Goal: Communication & Community: Answer question/provide support

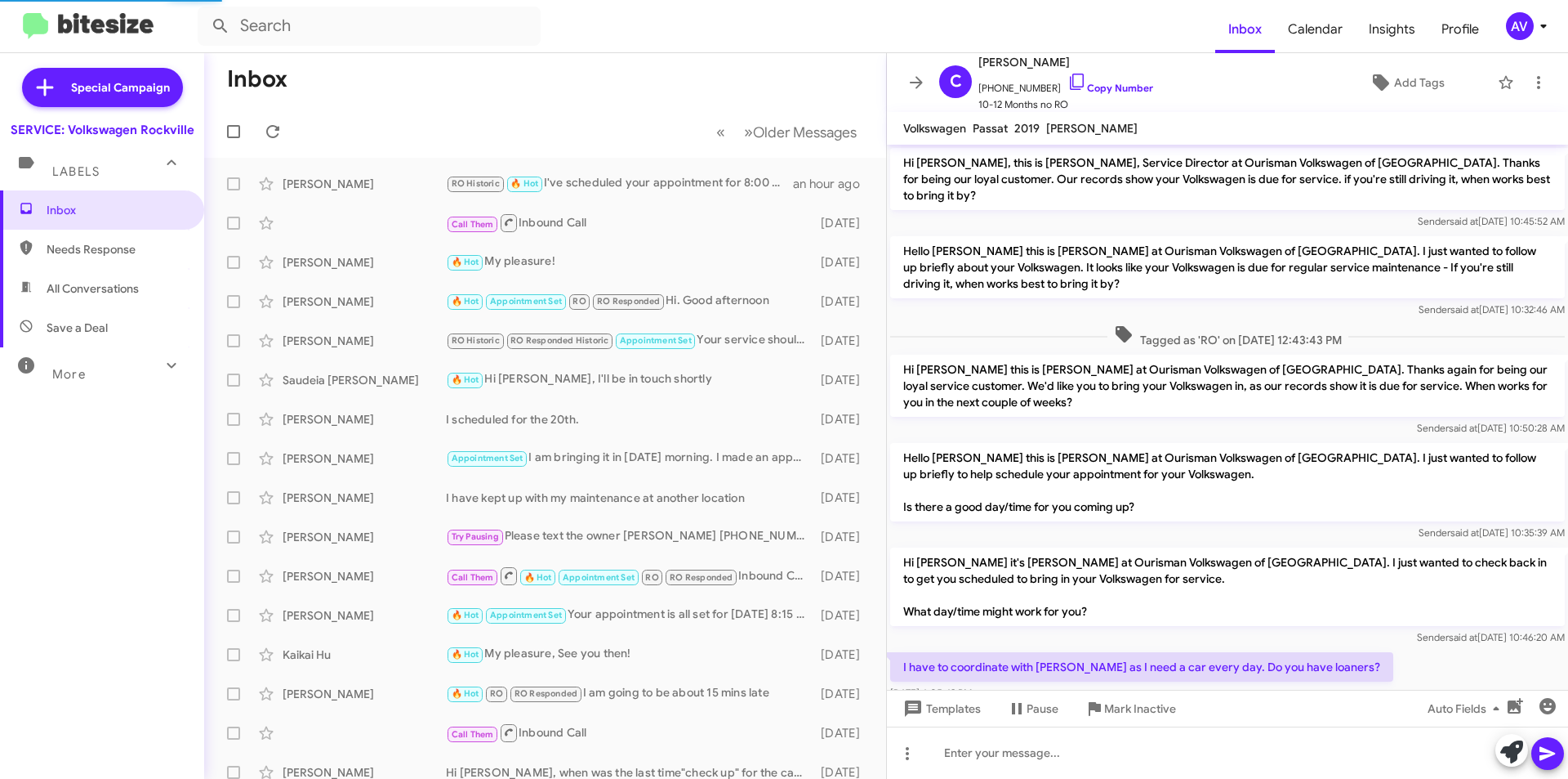
scroll to position [445, 0]
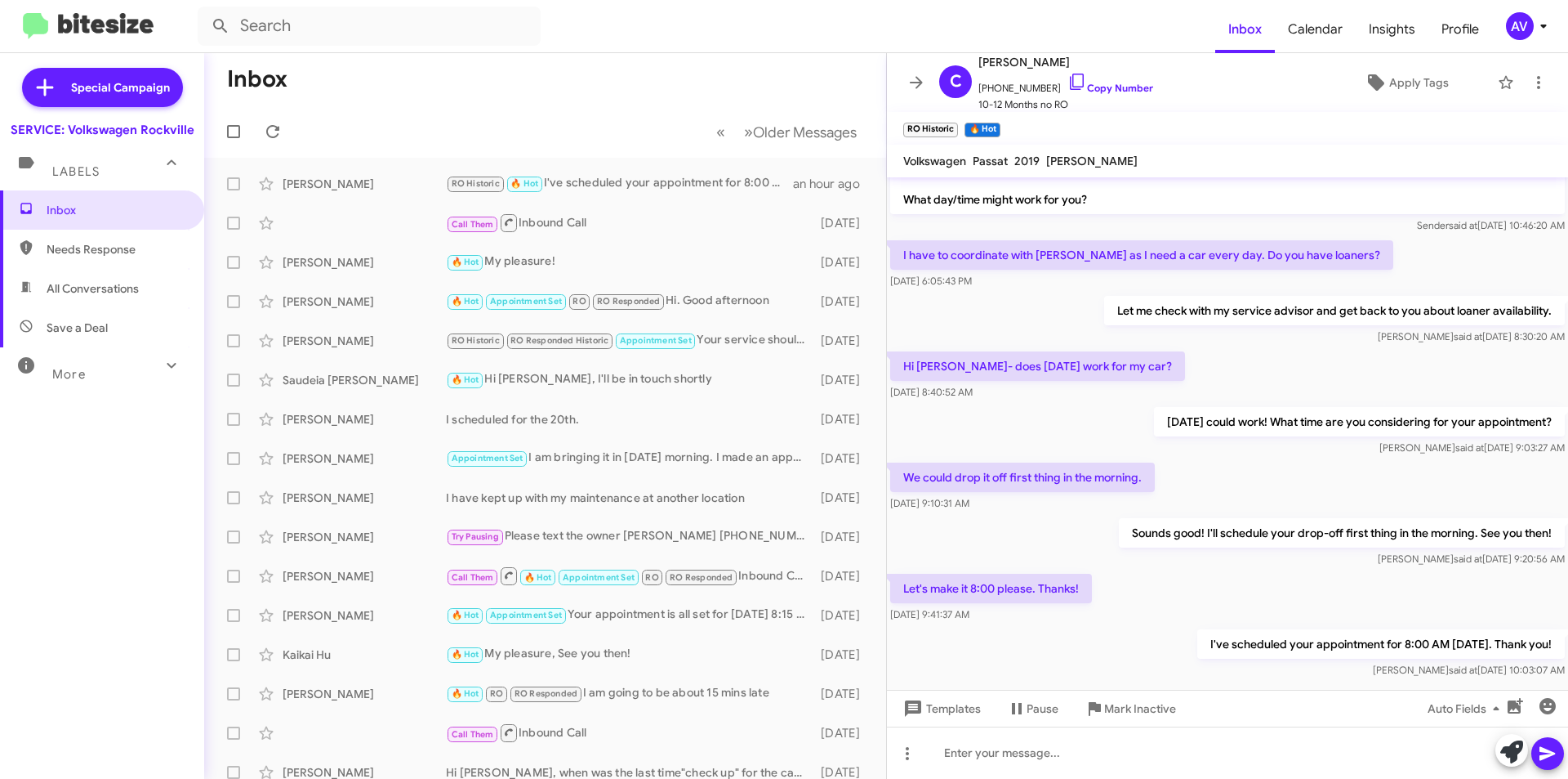
click at [1512, 27] on div "AV" at bounding box center [1520, 26] width 28 height 28
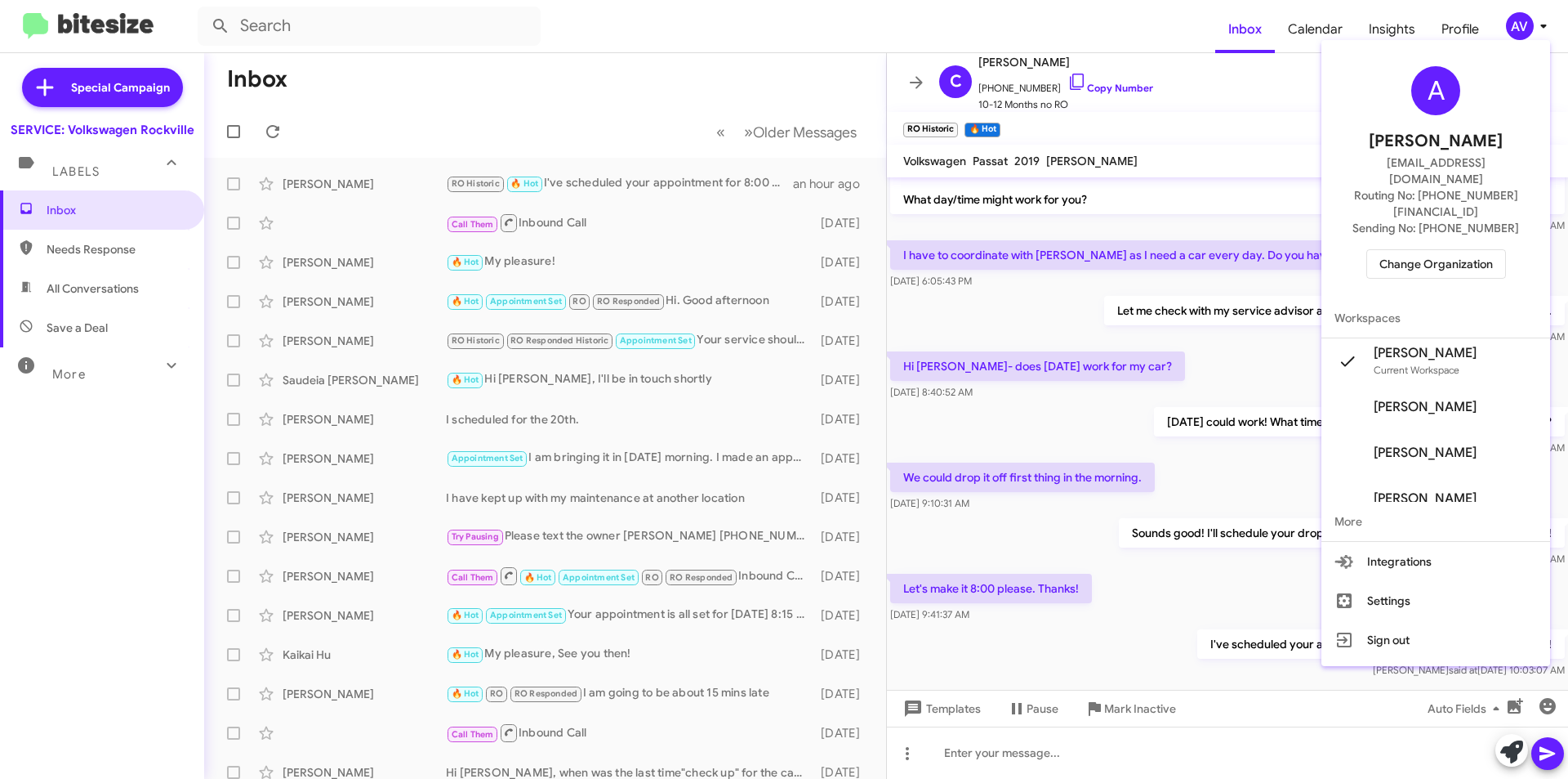
click at [1385, 249] on button "Change Organization" at bounding box center [1436, 264] width 140 height 30
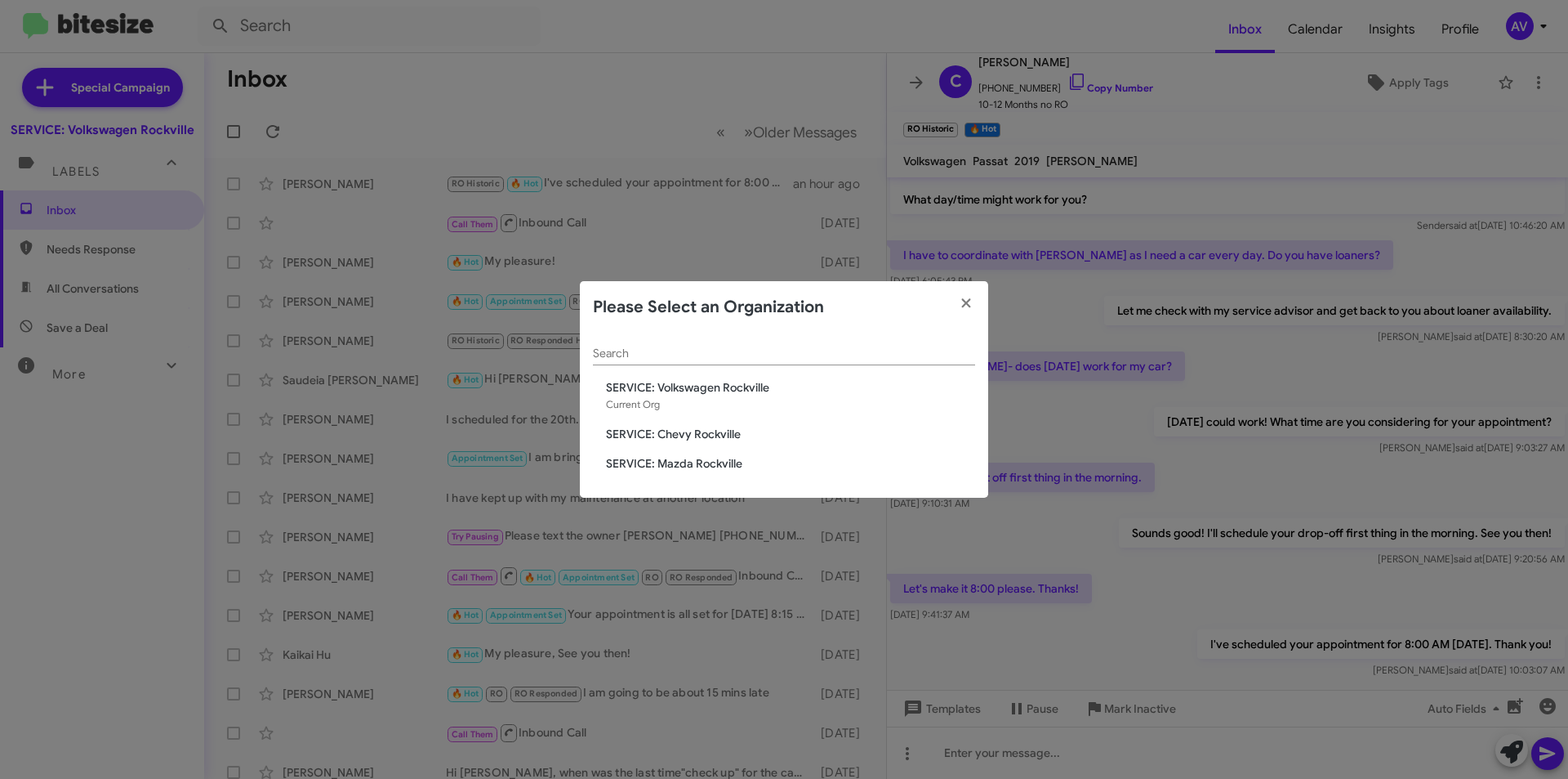
click at [727, 458] on span "SERVICE: Mazda Rockville" at bounding box center [790, 463] width 369 height 16
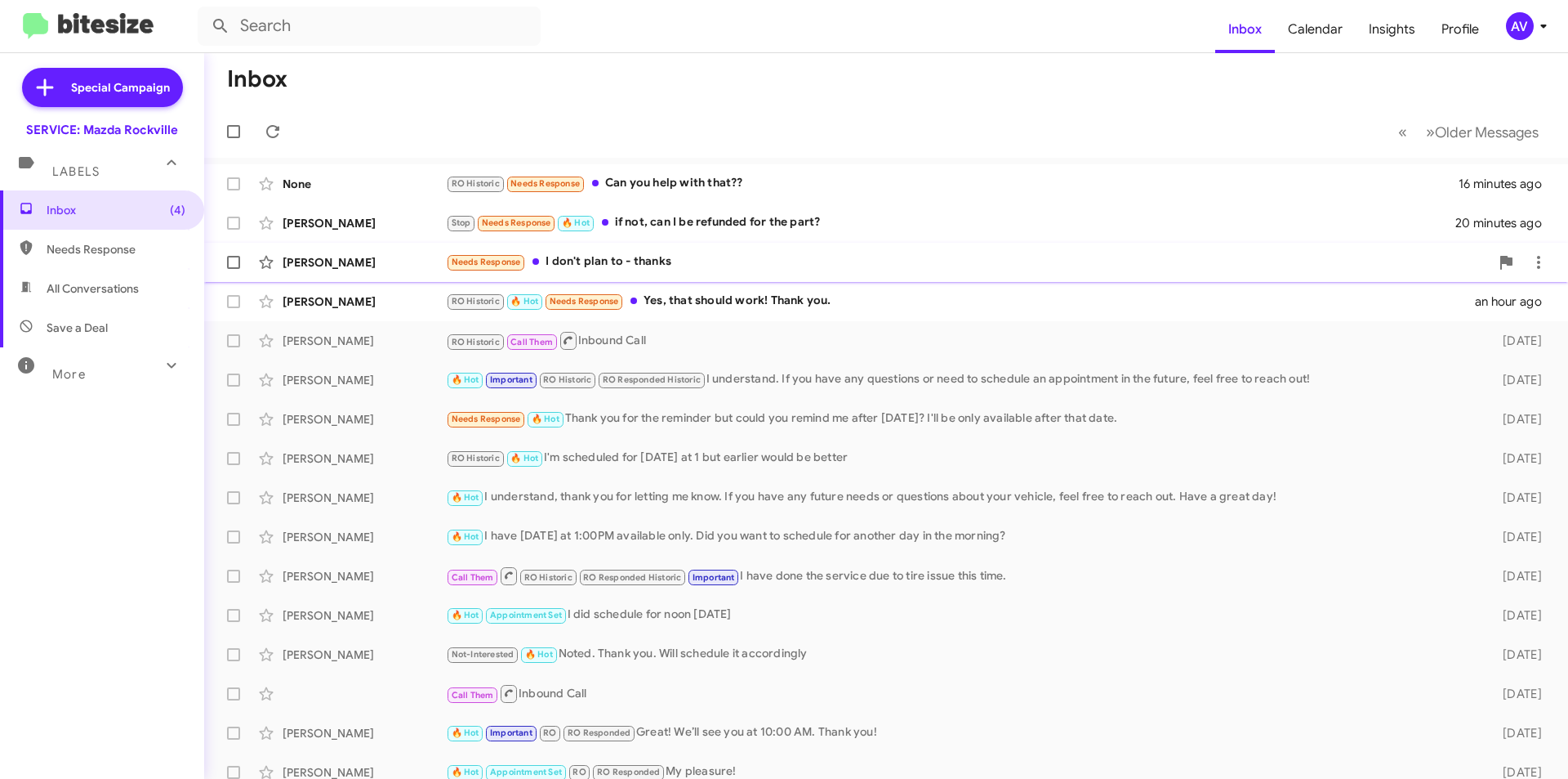
click at [754, 266] on div "Needs Response I don't plan to - thanks" at bounding box center [967, 262] width 1044 height 19
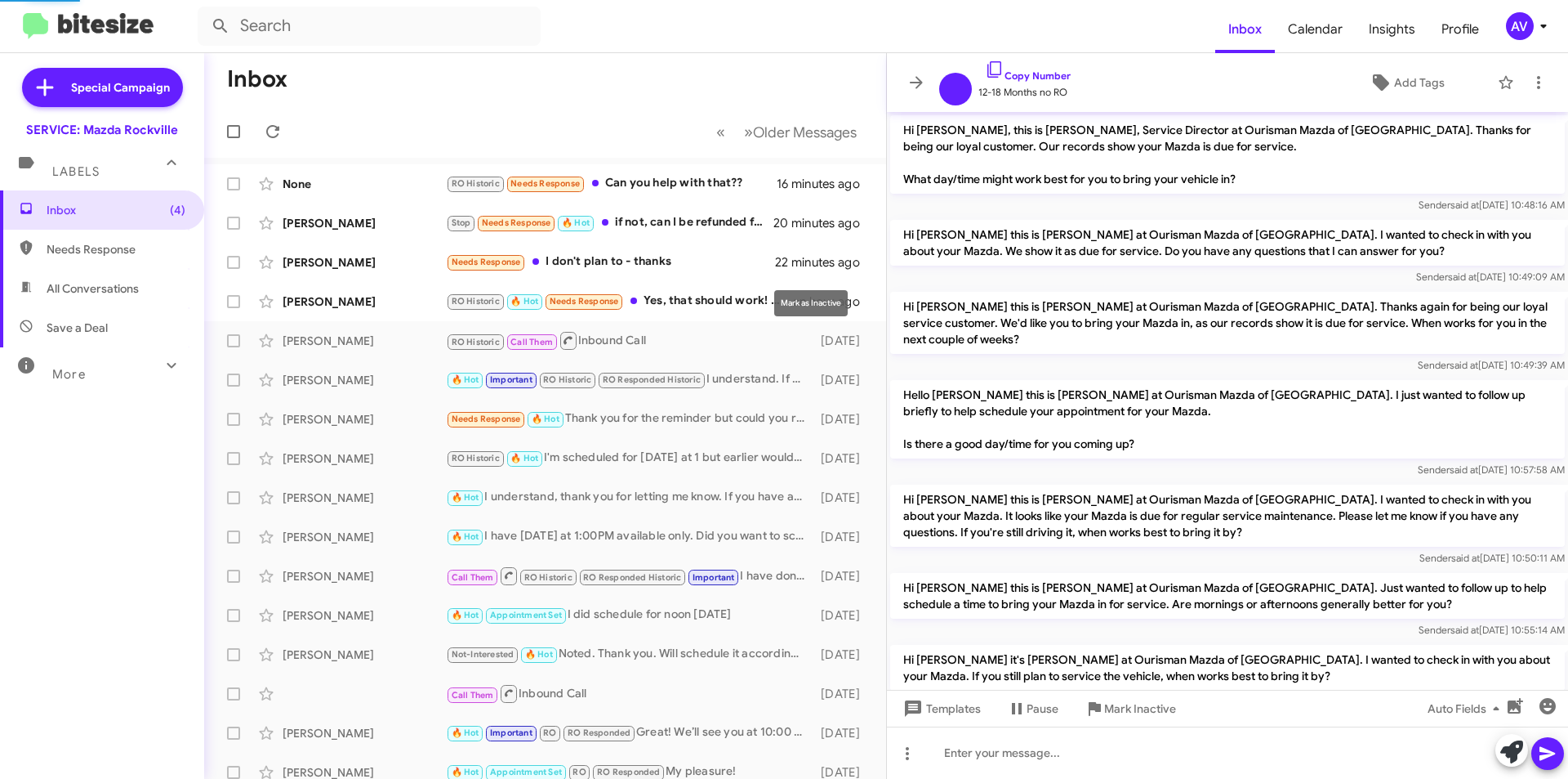
scroll to position [96, 0]
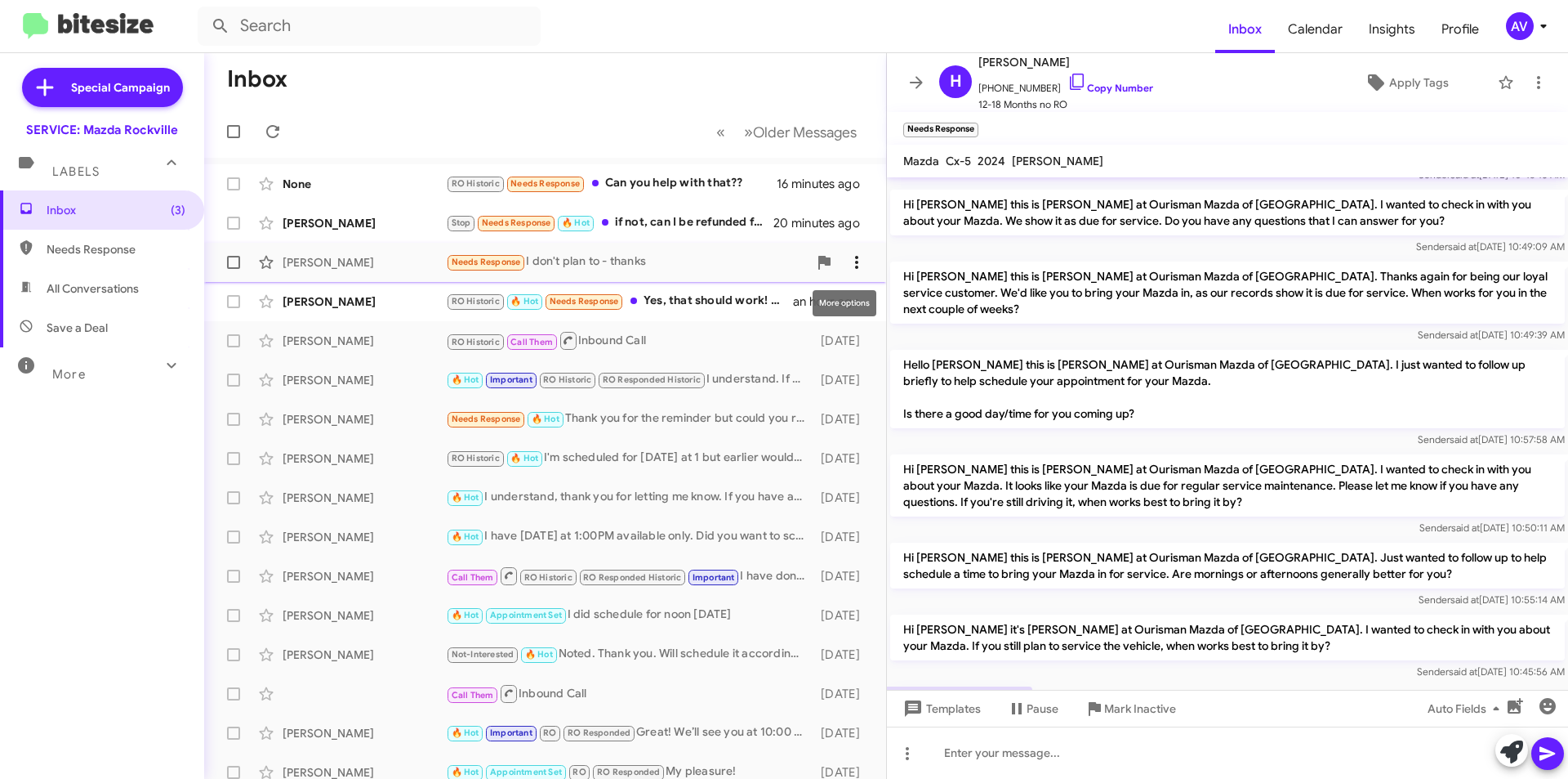
click at [847, 256] on icon at bounding box center [857, 263] width 20 height 20
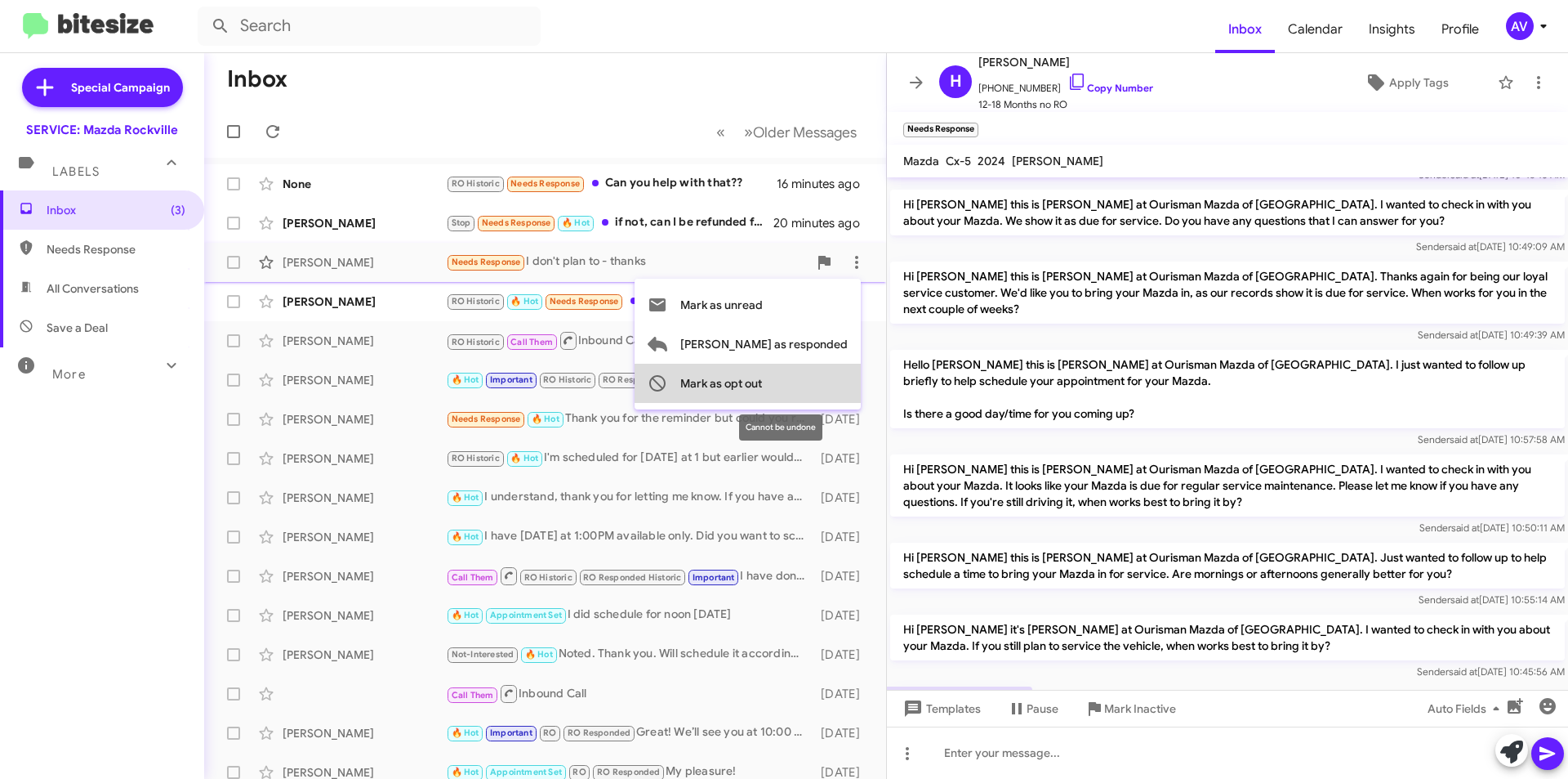
click at [762, 372] on span "Mark as opt out" at bounding box center [721, 383] width 82 height 39
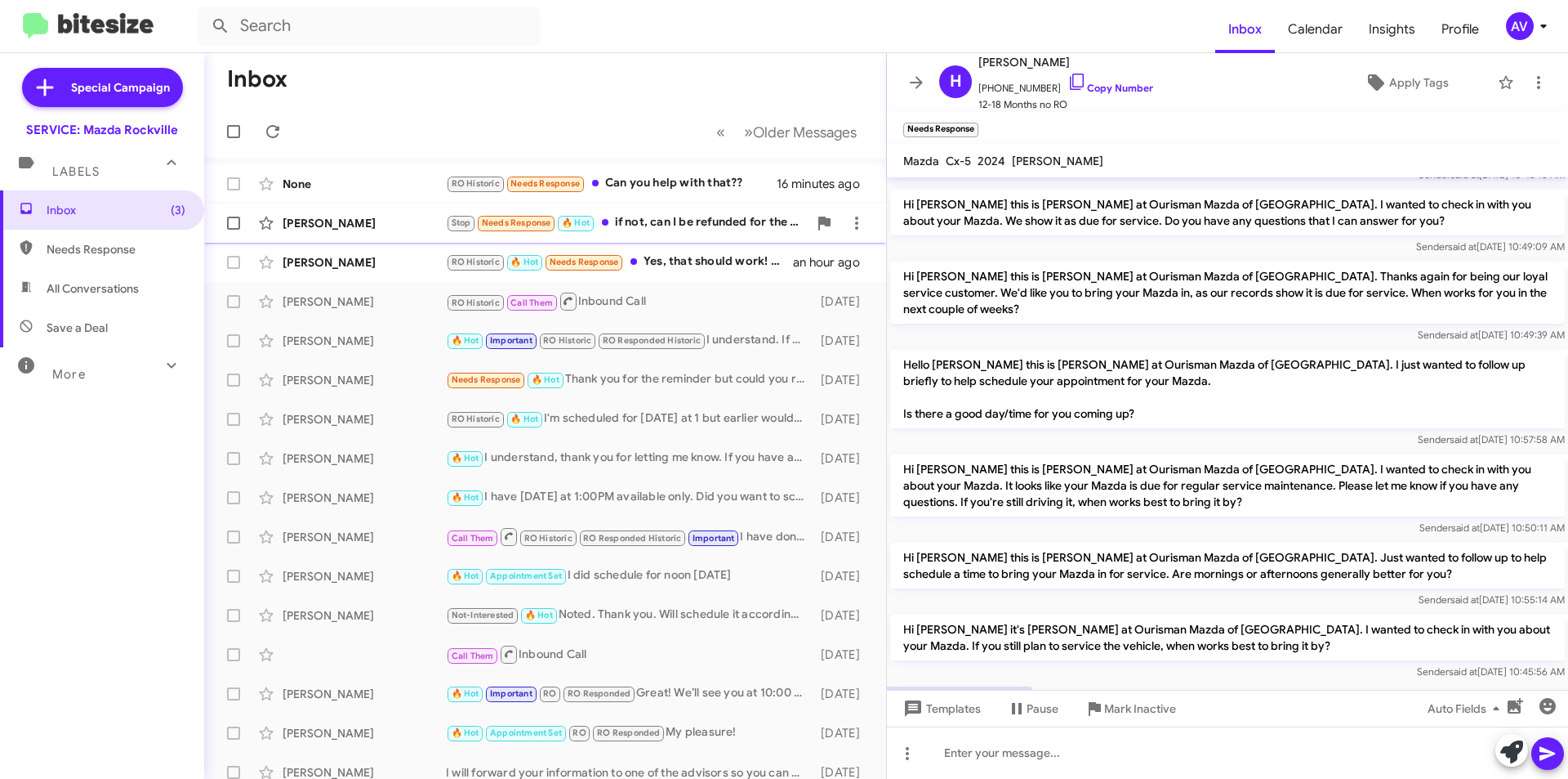
click at [718, 229] on div "Stop Needs Response 🔥 Hot if not, can I be refunded for the part?" at bounding box center [626, 222] width 362 height 19
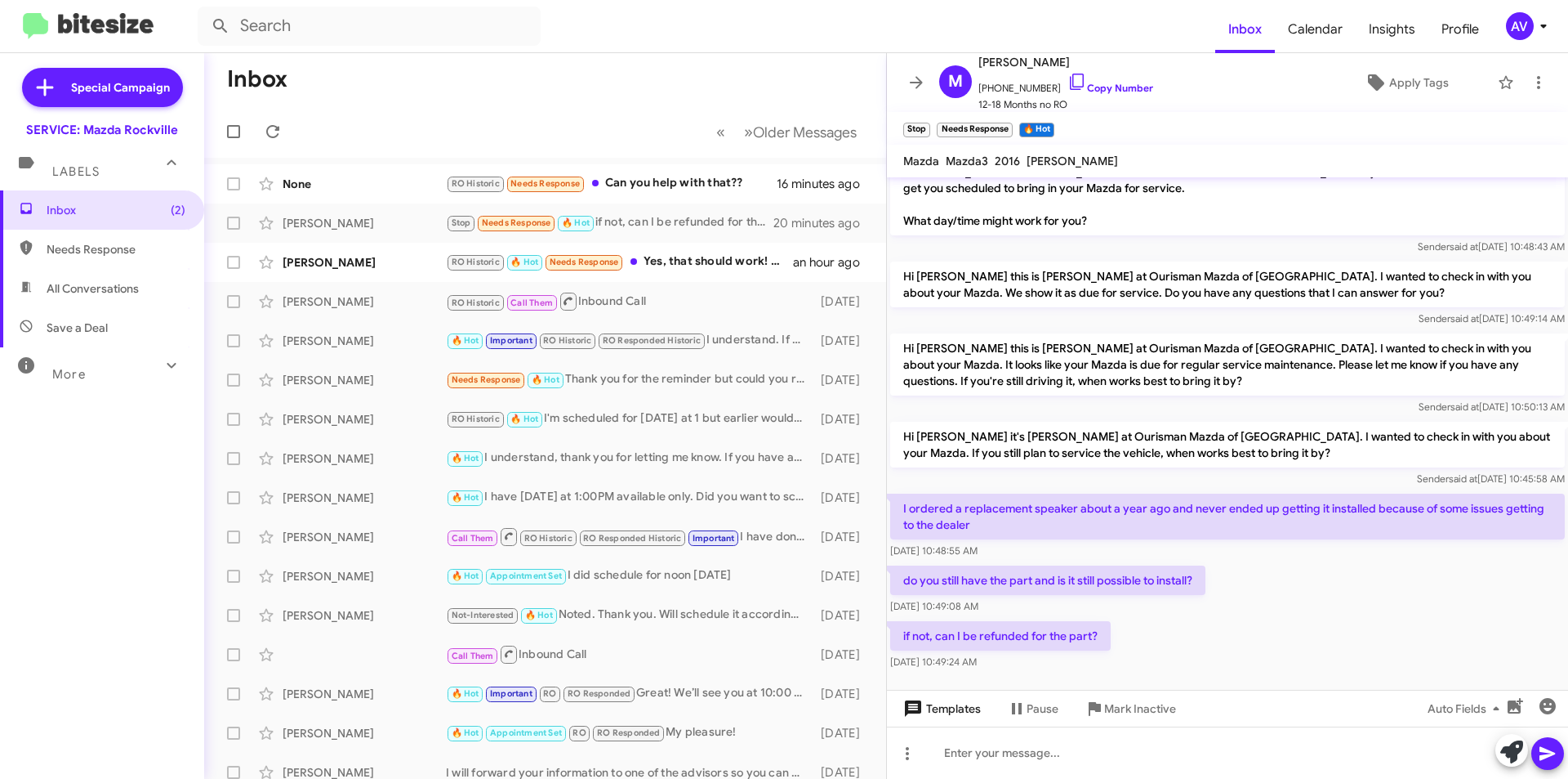
click at [981, 716] on button "Templates" at bounding box center [940, 709] width 107 height 30
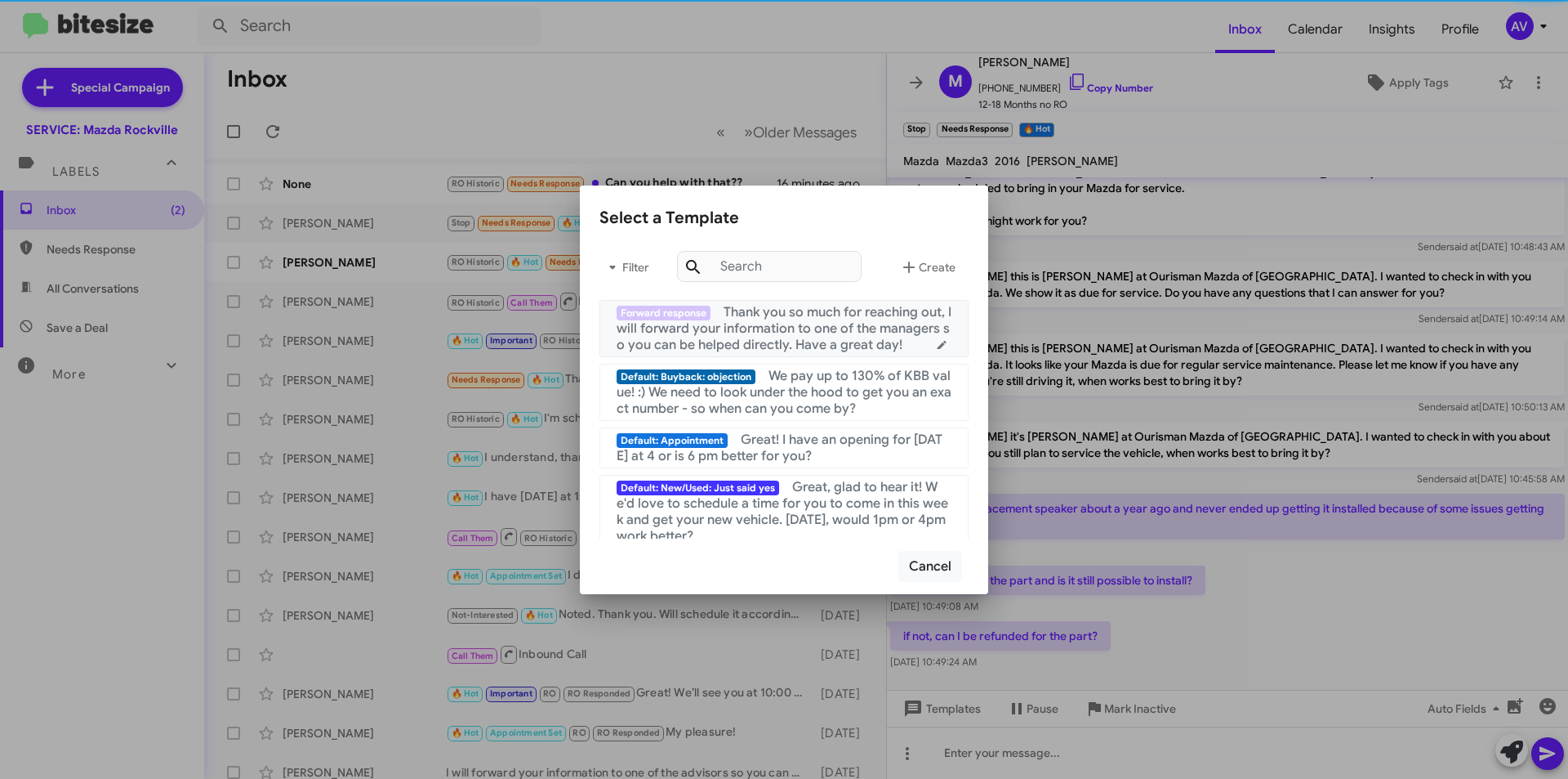
click at [780, 347] on span "Thank you so much for reaching out, I will forward your information to one of t…" at bounding box center [784, 329] width 335 height 49
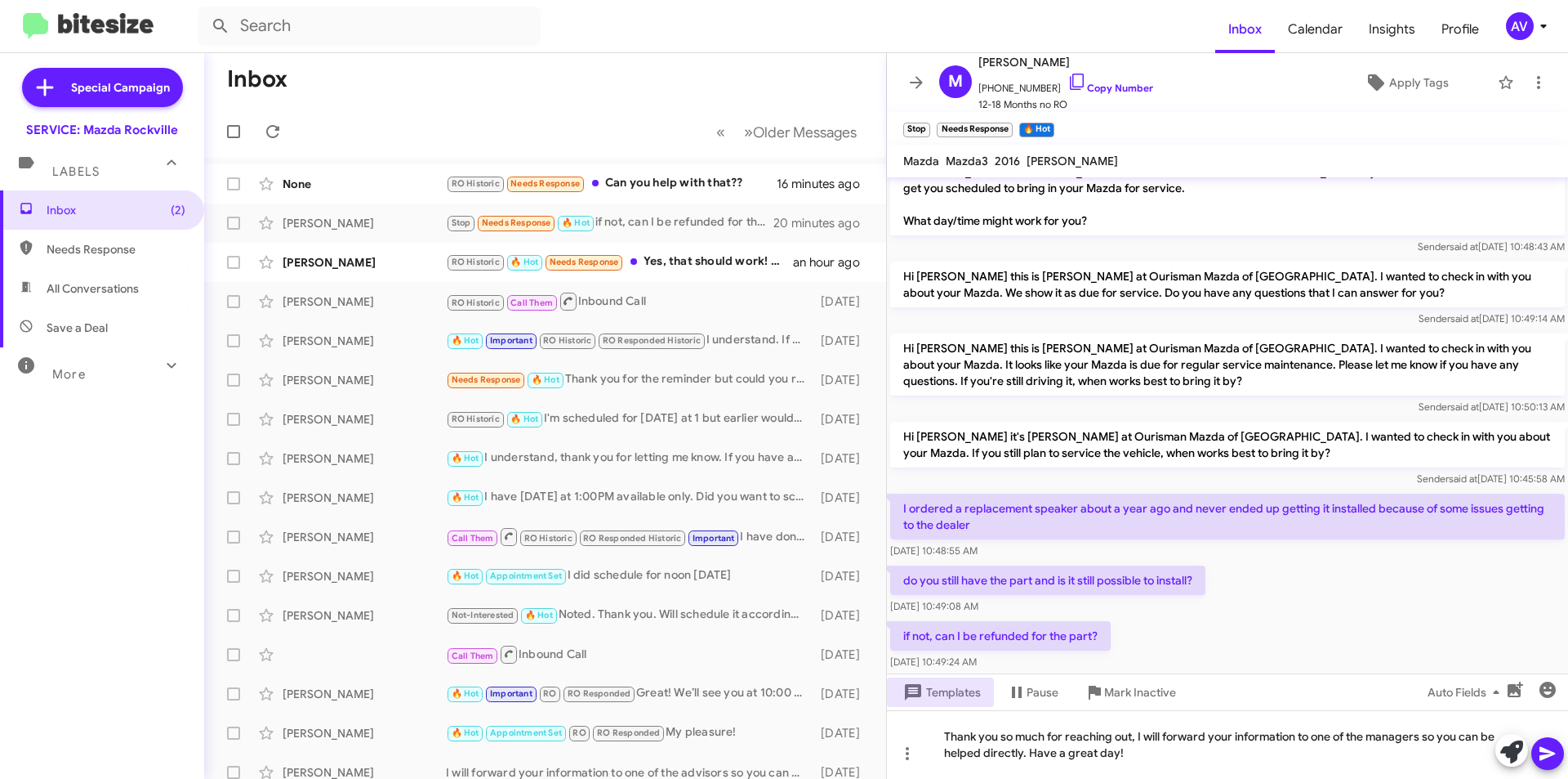
click at [1551, 748] on icon at bounding box center [1548, 754] width 20 height 20
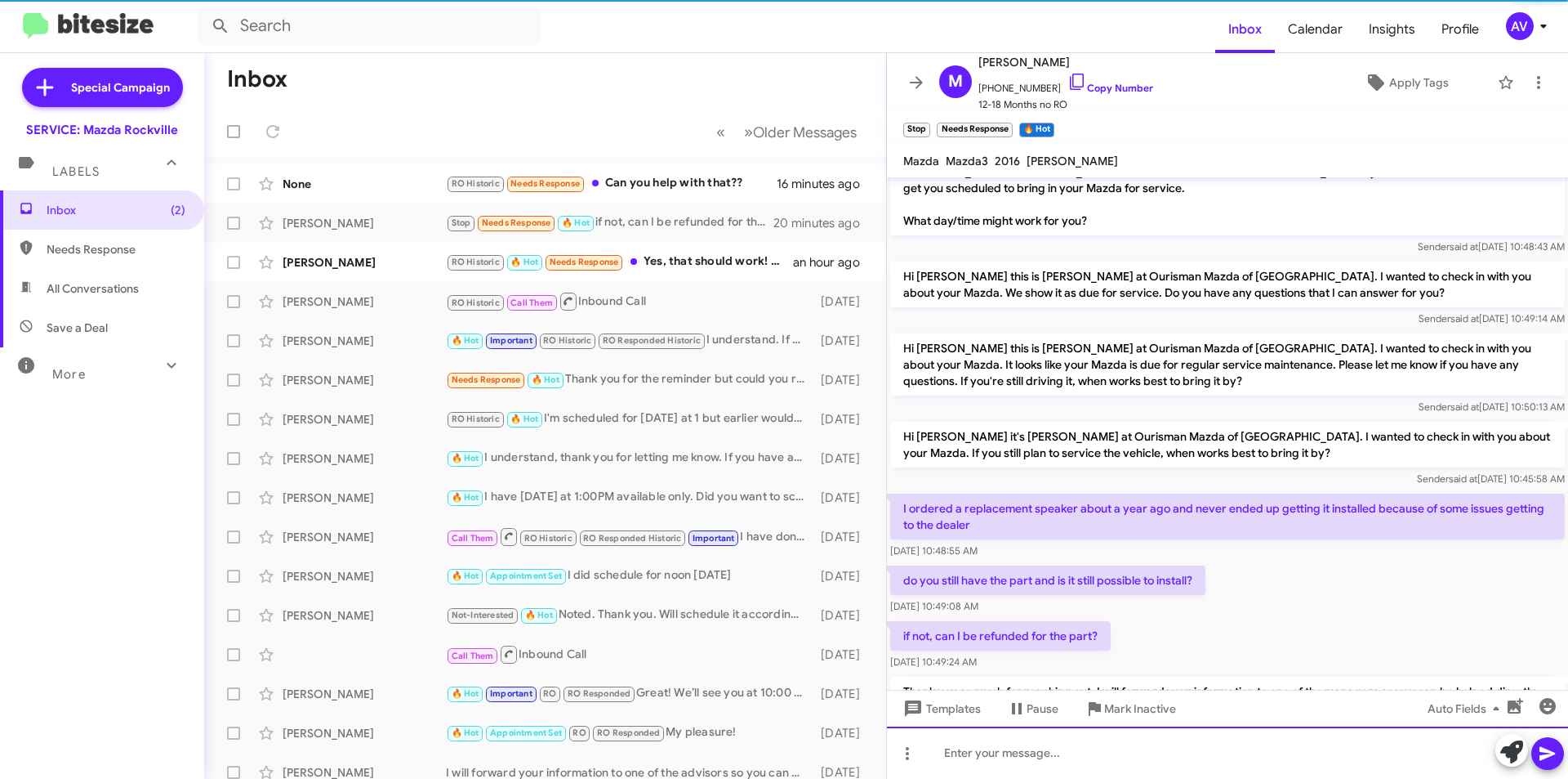
scroll to position [0, 0]
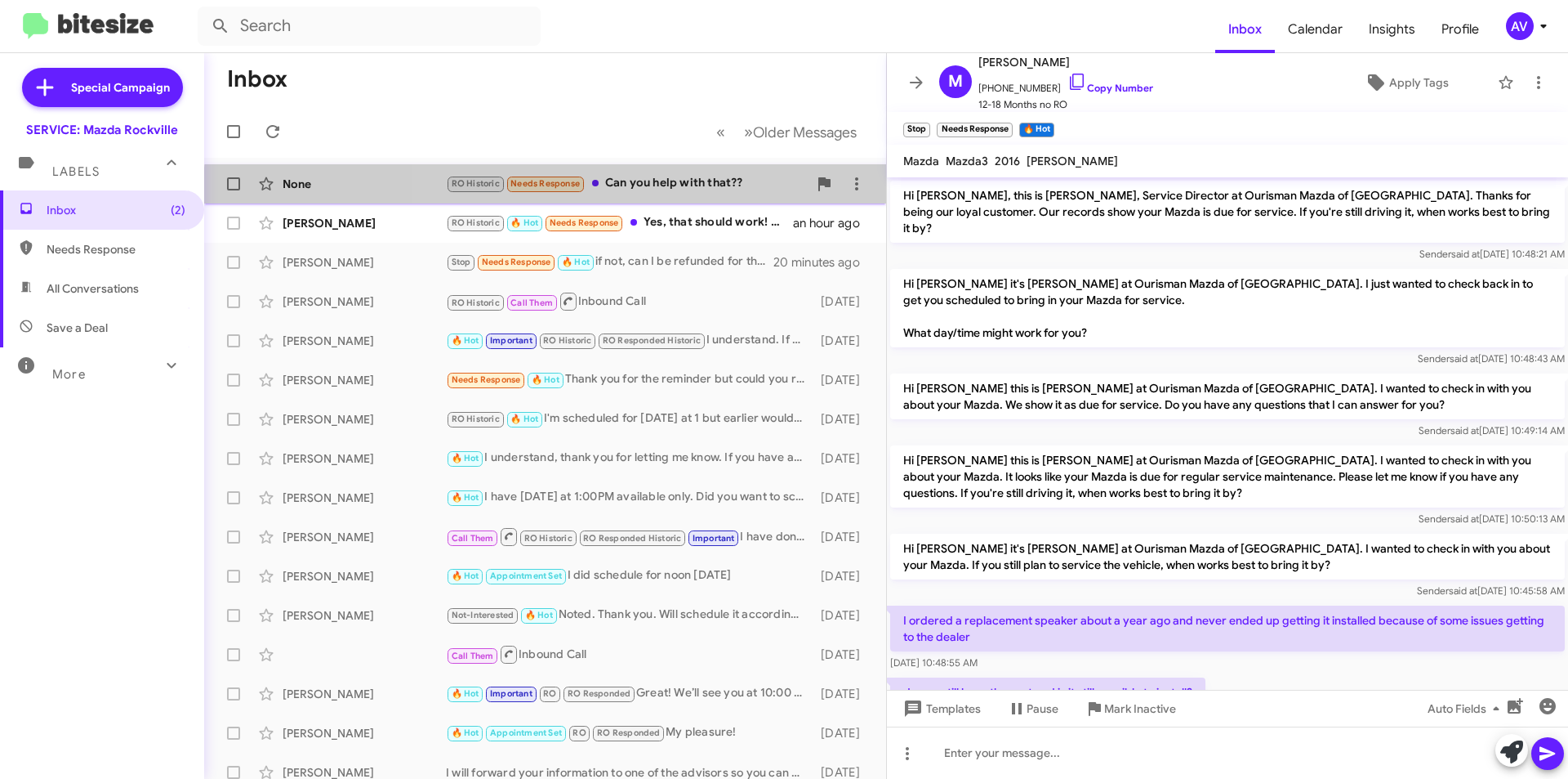
click at [715, 195] on div "None RO Historic Needs Response Can you help with that?? 16 minutes ago" at bounding box center [545, 184] width 656 height 32
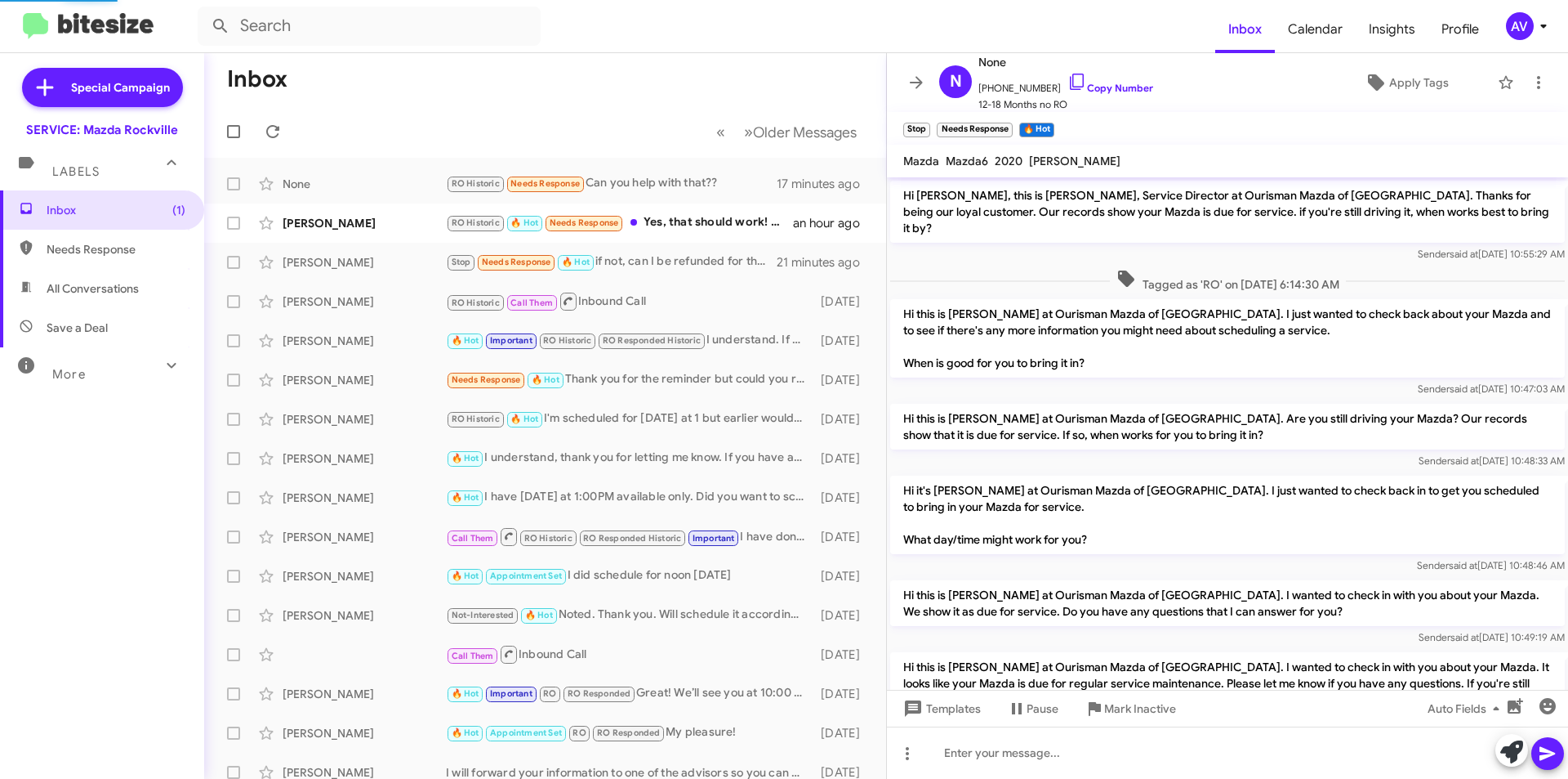
scroll to position [272, 0]
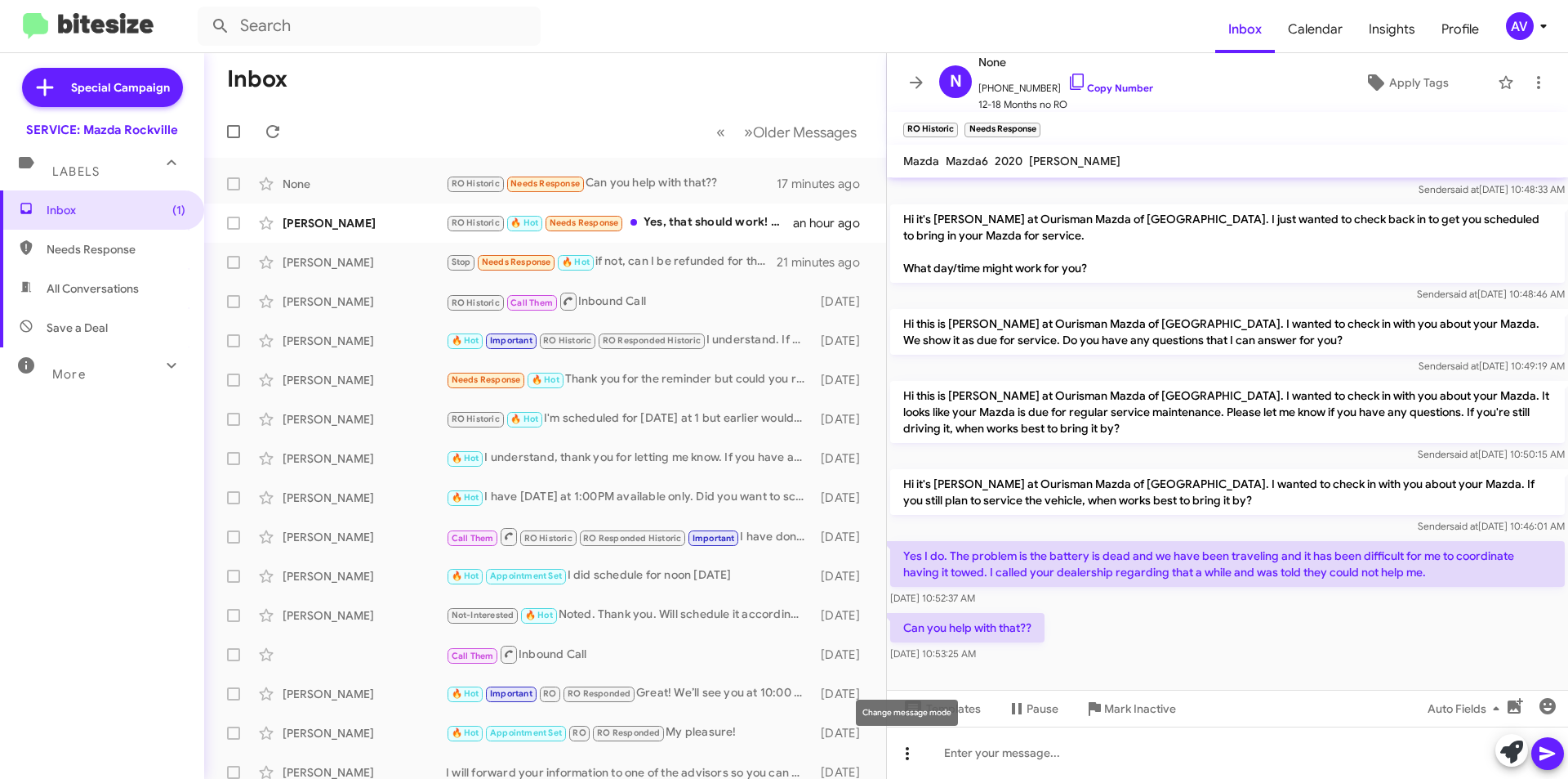
click at [914, 764] on button at bounding box center [908, 754] width 32 height 32
click at [1085, 679] on div at bounding box center [784, 389] width 1568 height 779
click at [978, 719] on span "Templates" at bounding box center [941, 709] width 81 height 30
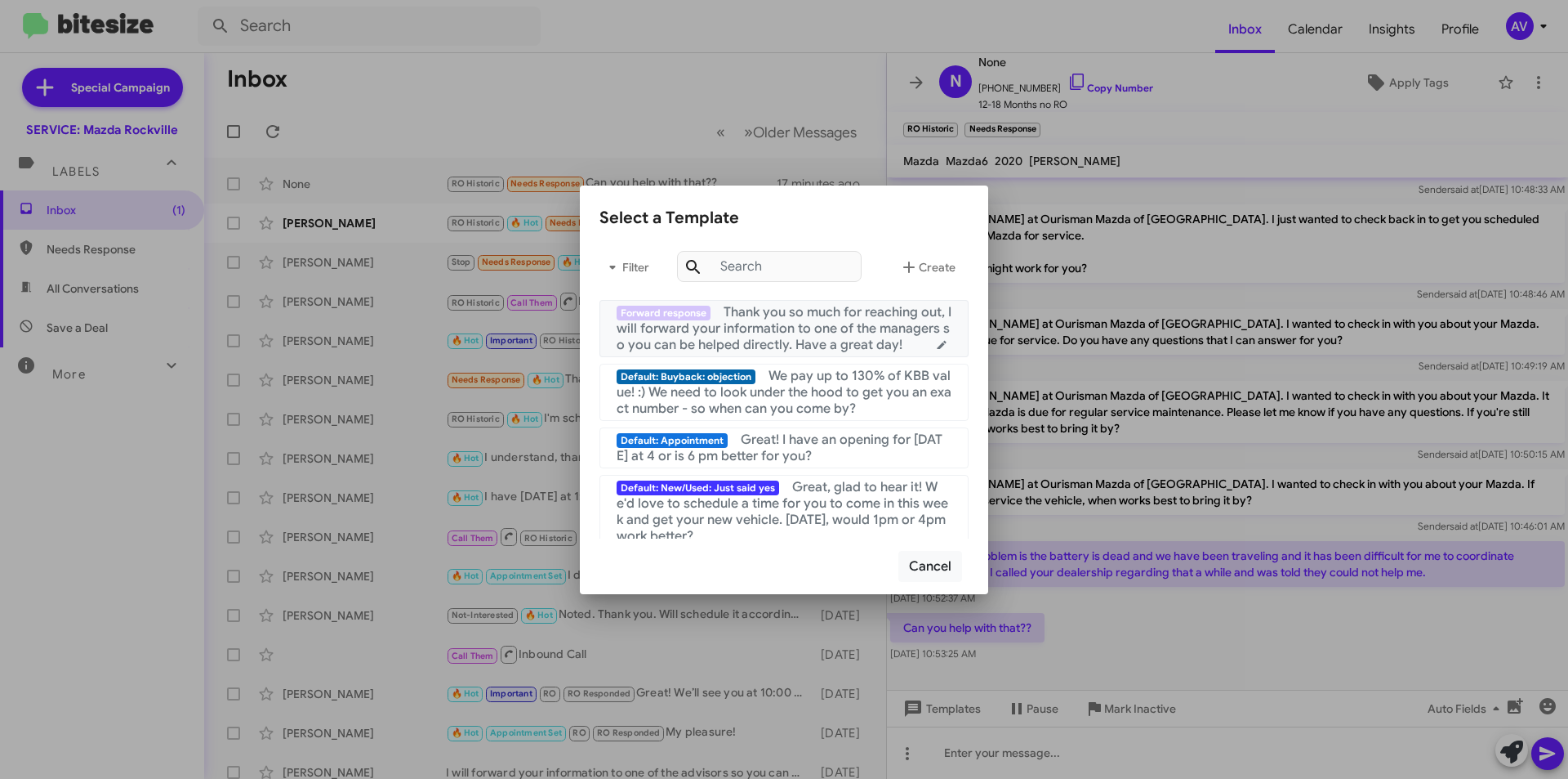
click at [751, 351] on span "Thank you so much for reaching out, I will forward your information to one of t…" at bounding box center [784, 329] width 335 height 49
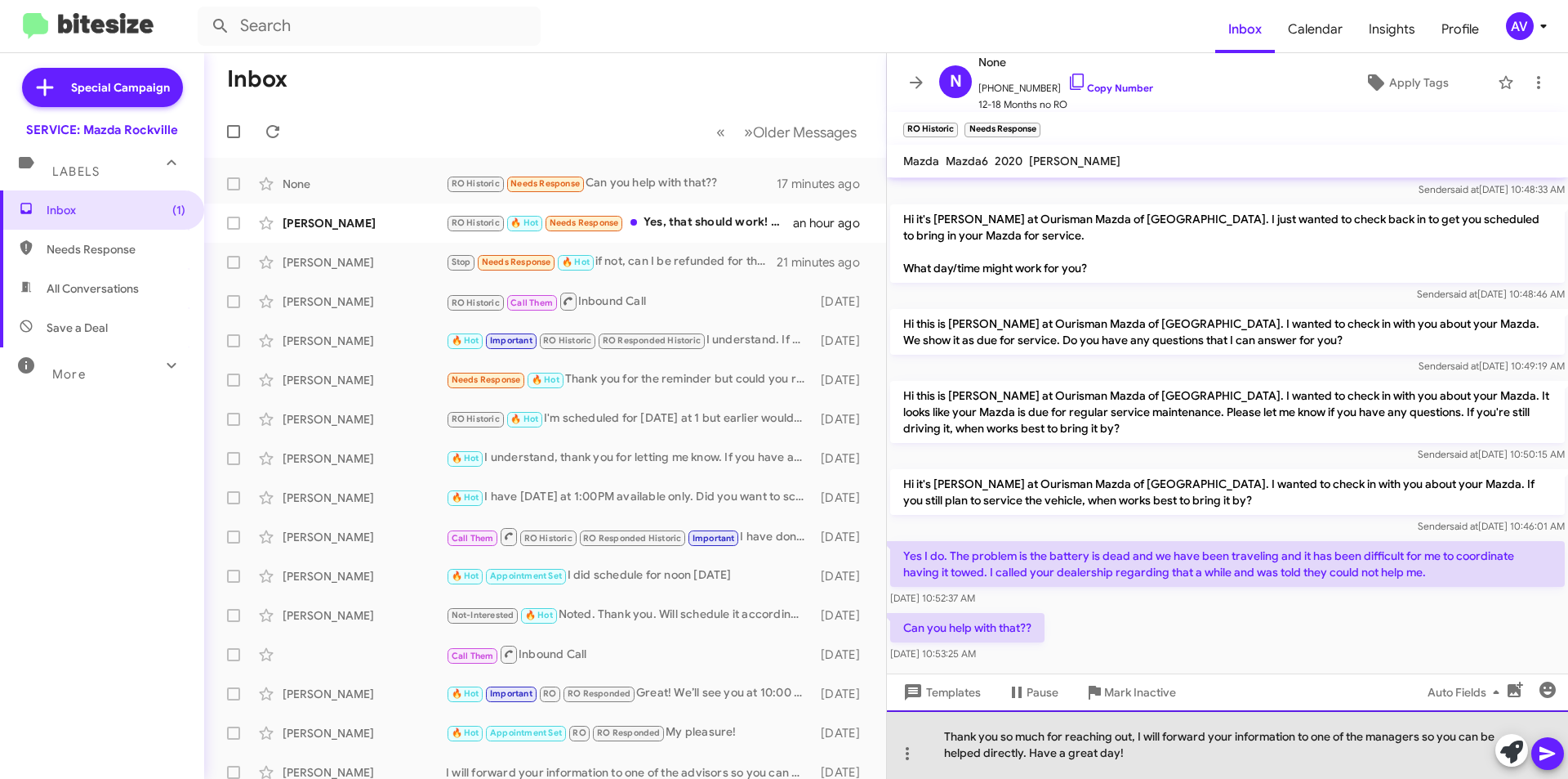
drag, startPoint x: 1370, startPoint y: 741, endPoint x: 1426, endPoint y: 728, distance: 57.5
click at [1426, 728] on div "Thank you so much for reaching out, I will forward your information to one of t…" at bounding box center [1227, 745] width 681 height 69
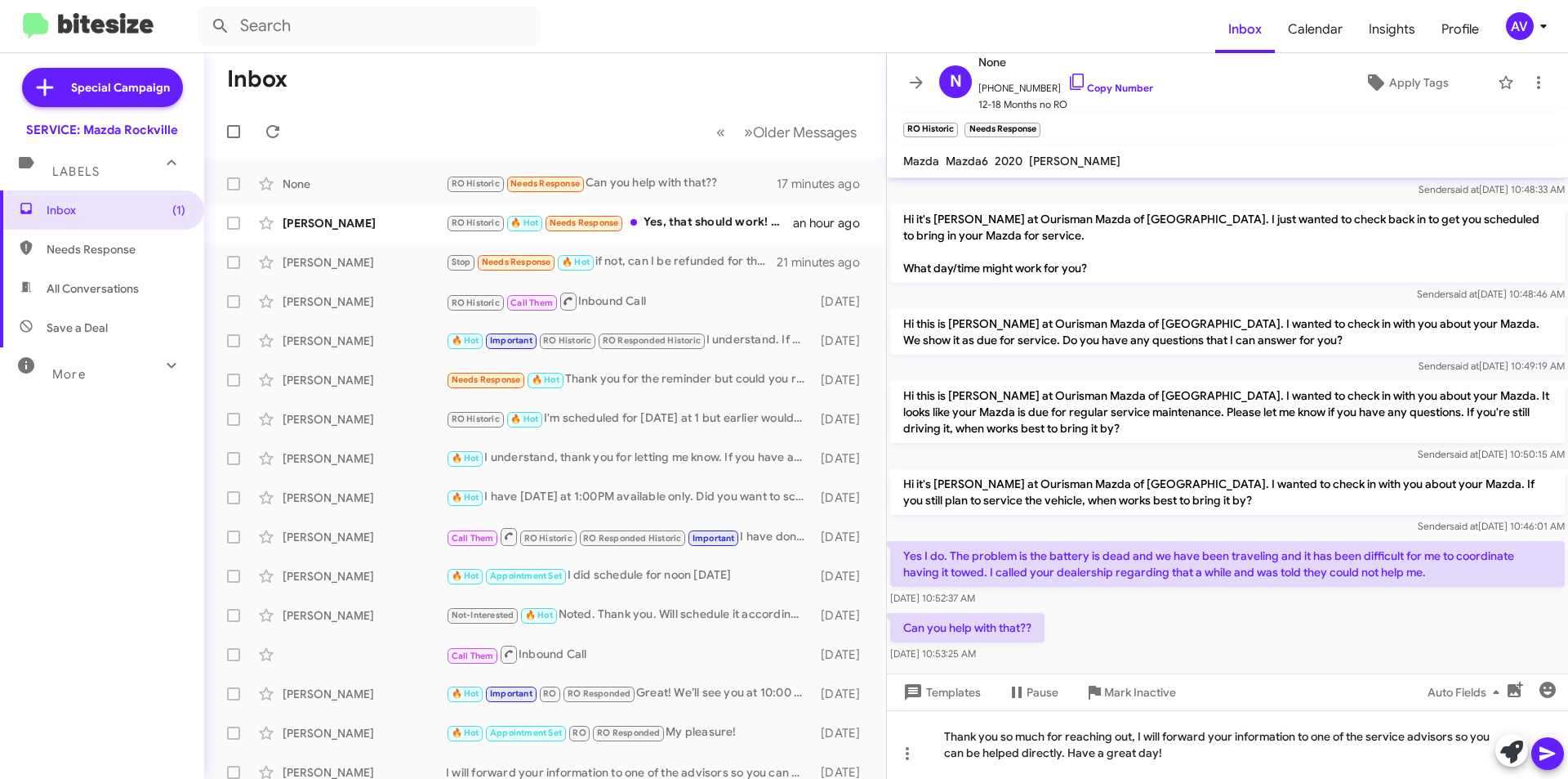
click at [1546, 761] on icon at bounding box center [1548, 754] width 20 height 20
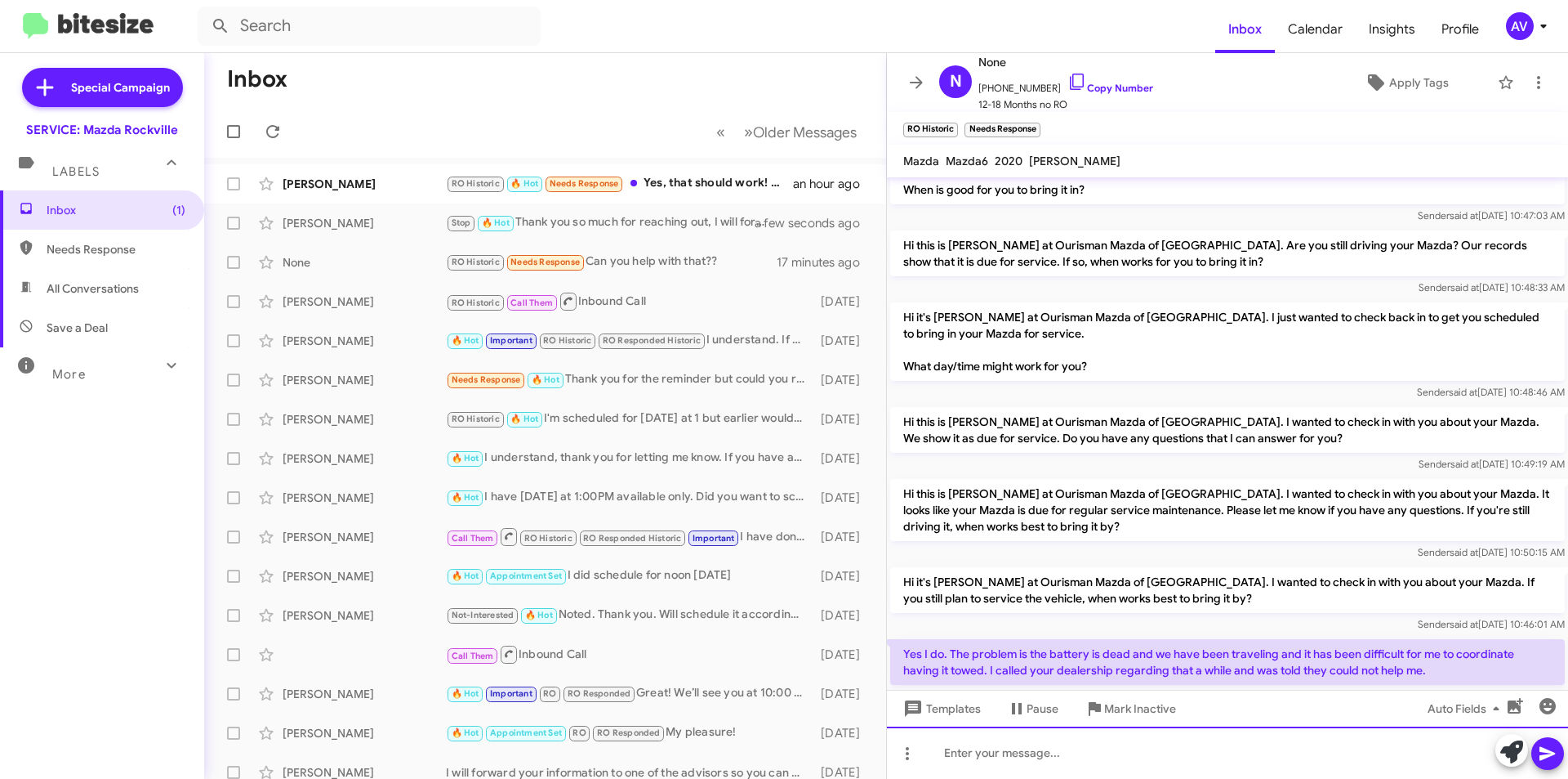
scroll to position [333, 0]
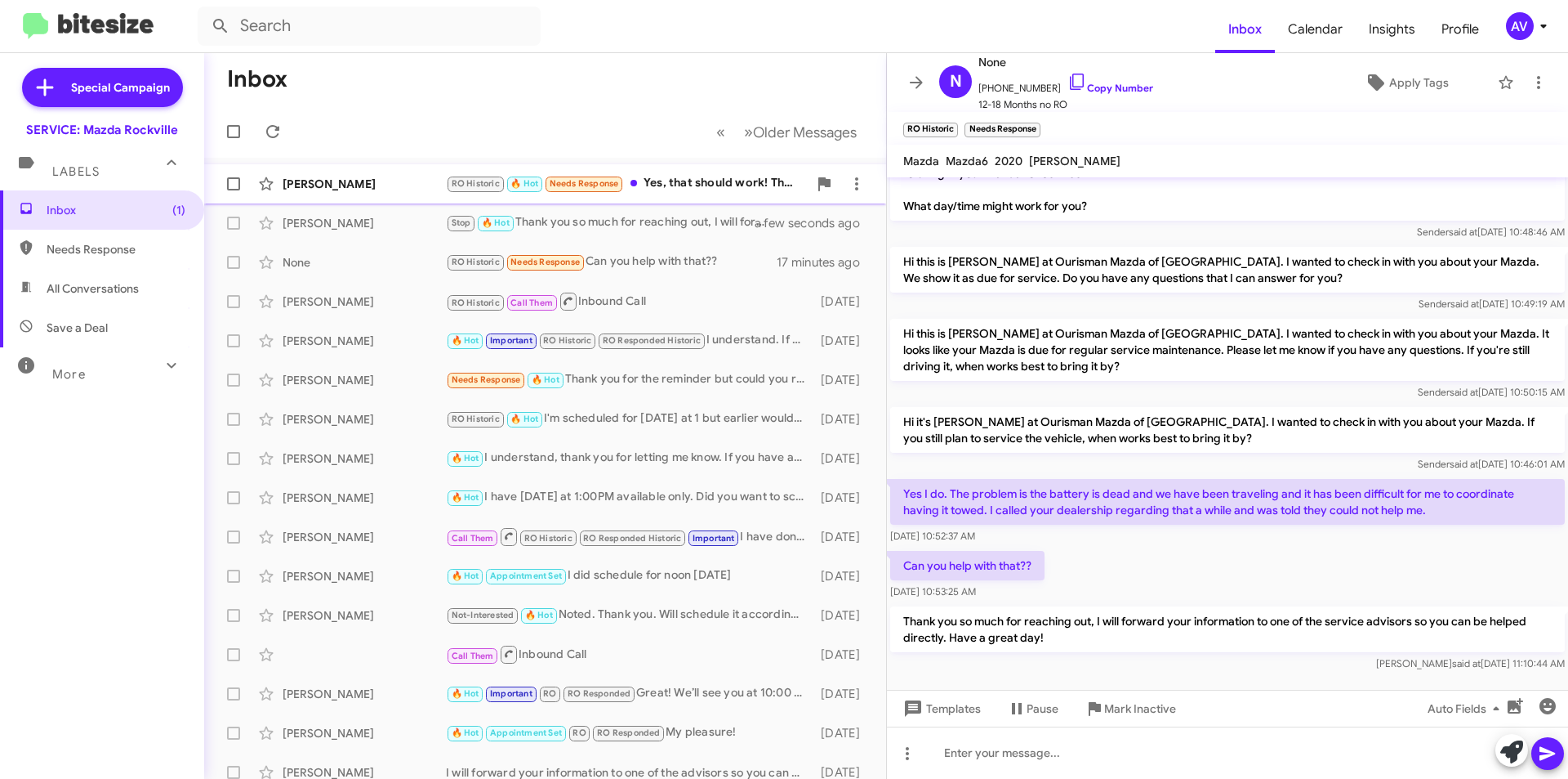
click at [735, 177] on div "RO Historic 🔥 Hot Needs Response Yes, that should work! Thank you." at bounding box center [626, 183] width 362 height 19
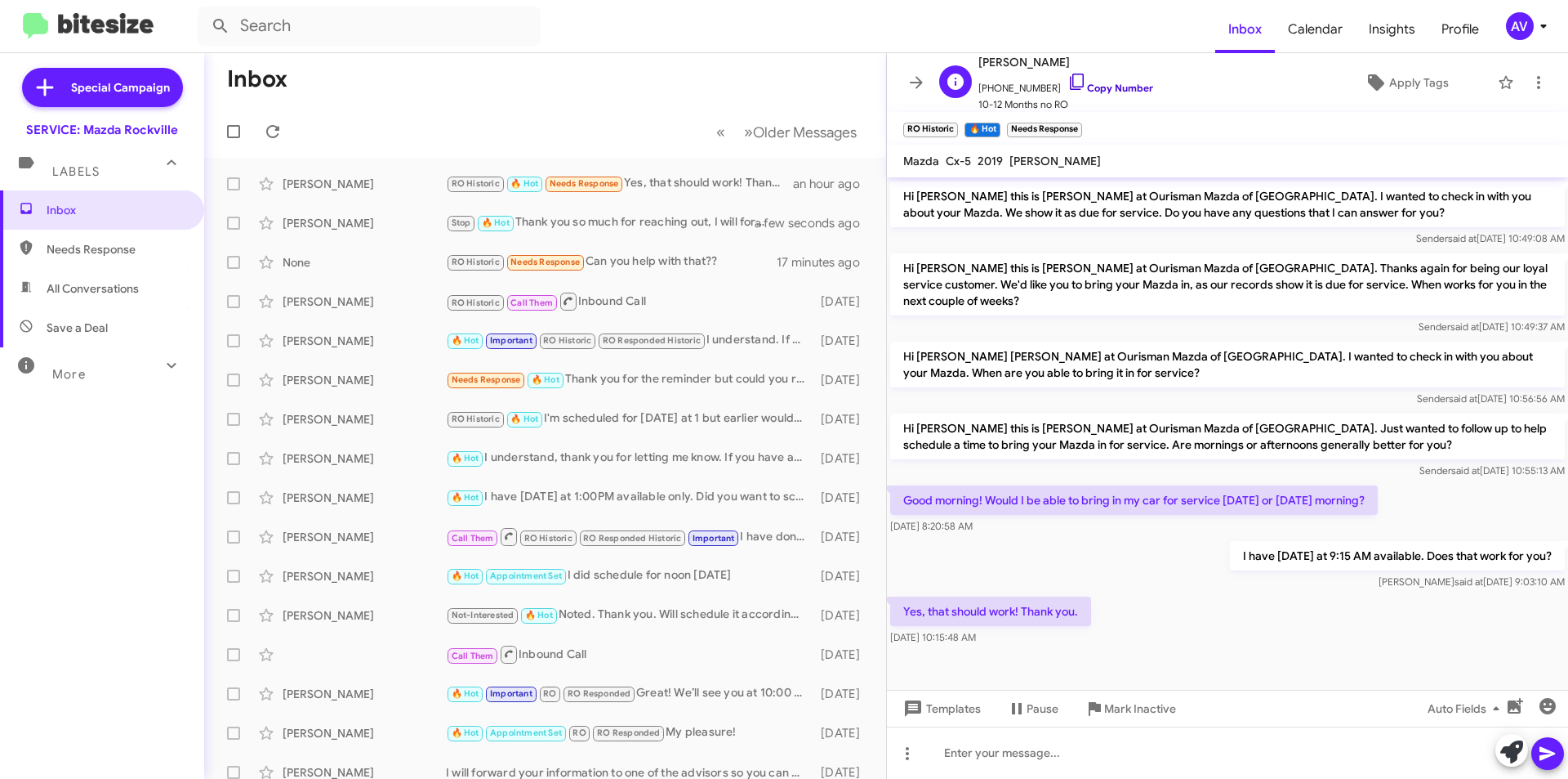
click at [1070, 81] on icon at bounding box center [1076, 81] width 14 height 16
click at [1515, 753] on icon at bounding box center [1511, 751] width 23 height 23
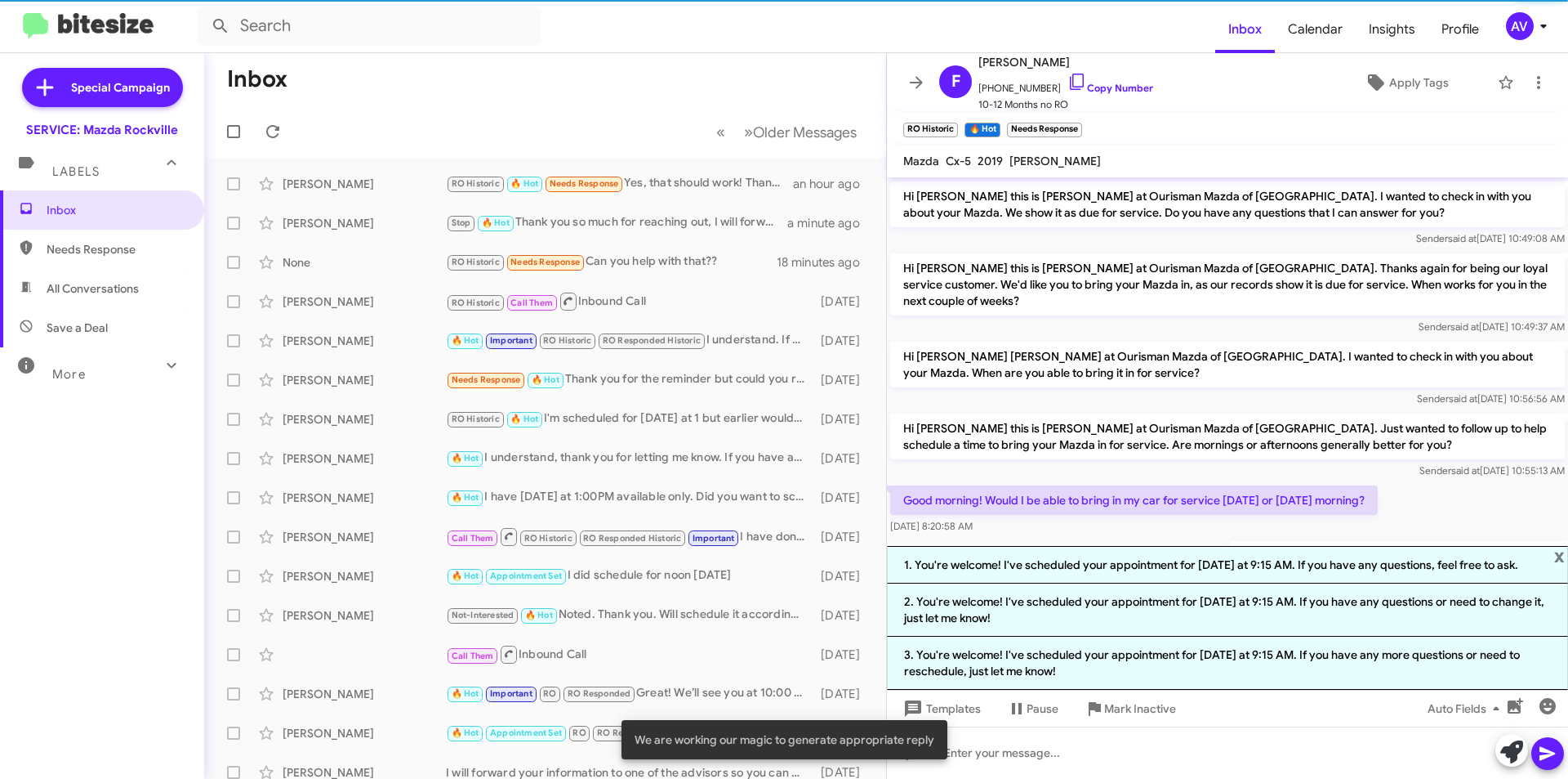
scroll to position [333, 0]
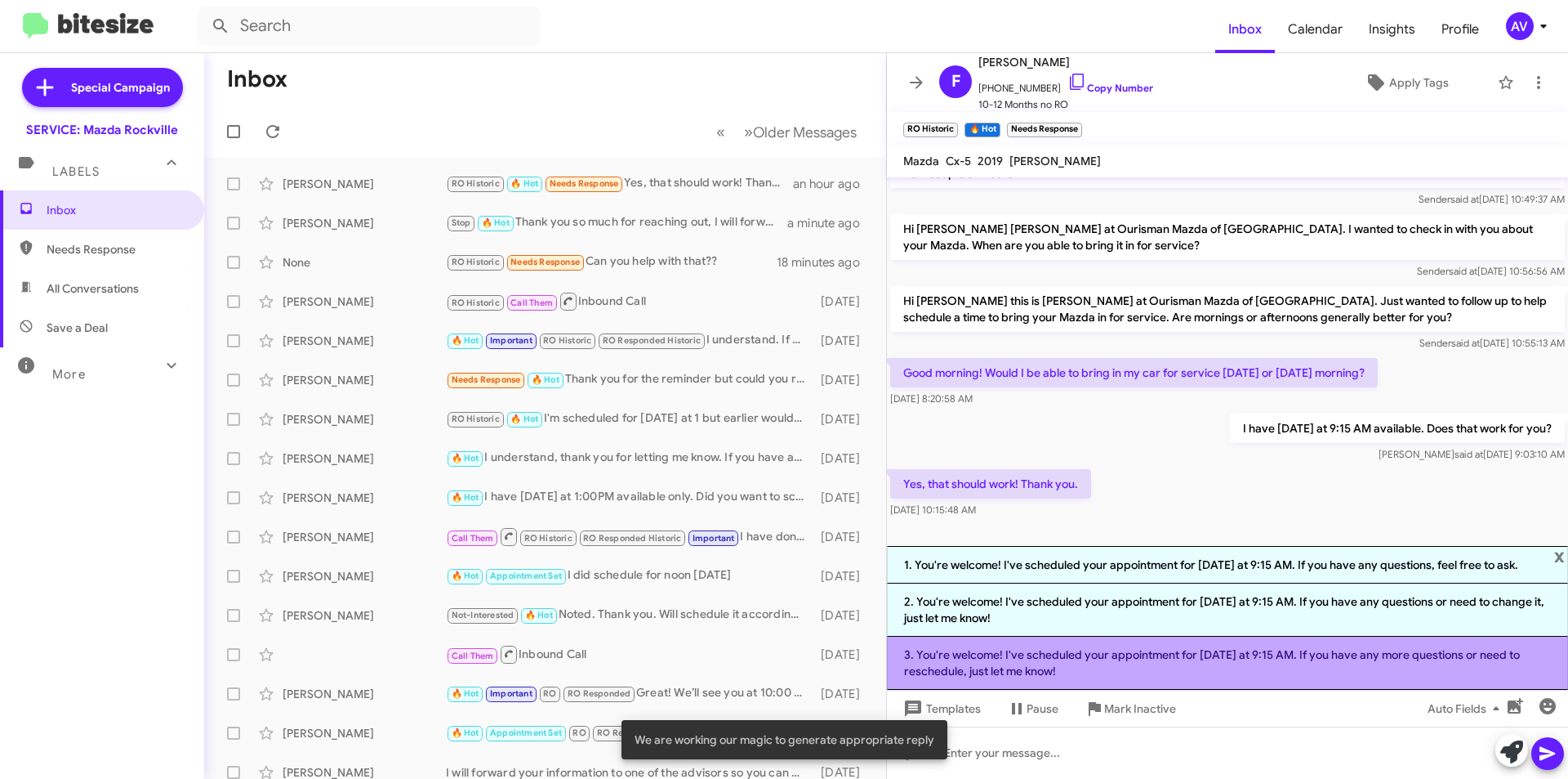
click at [1075, 670] on li "3. You're welcome! I've scheduled your appointment for tomorrow at 9:15 AM. If …" at bounding box center [1227, 663] width 681 height 53
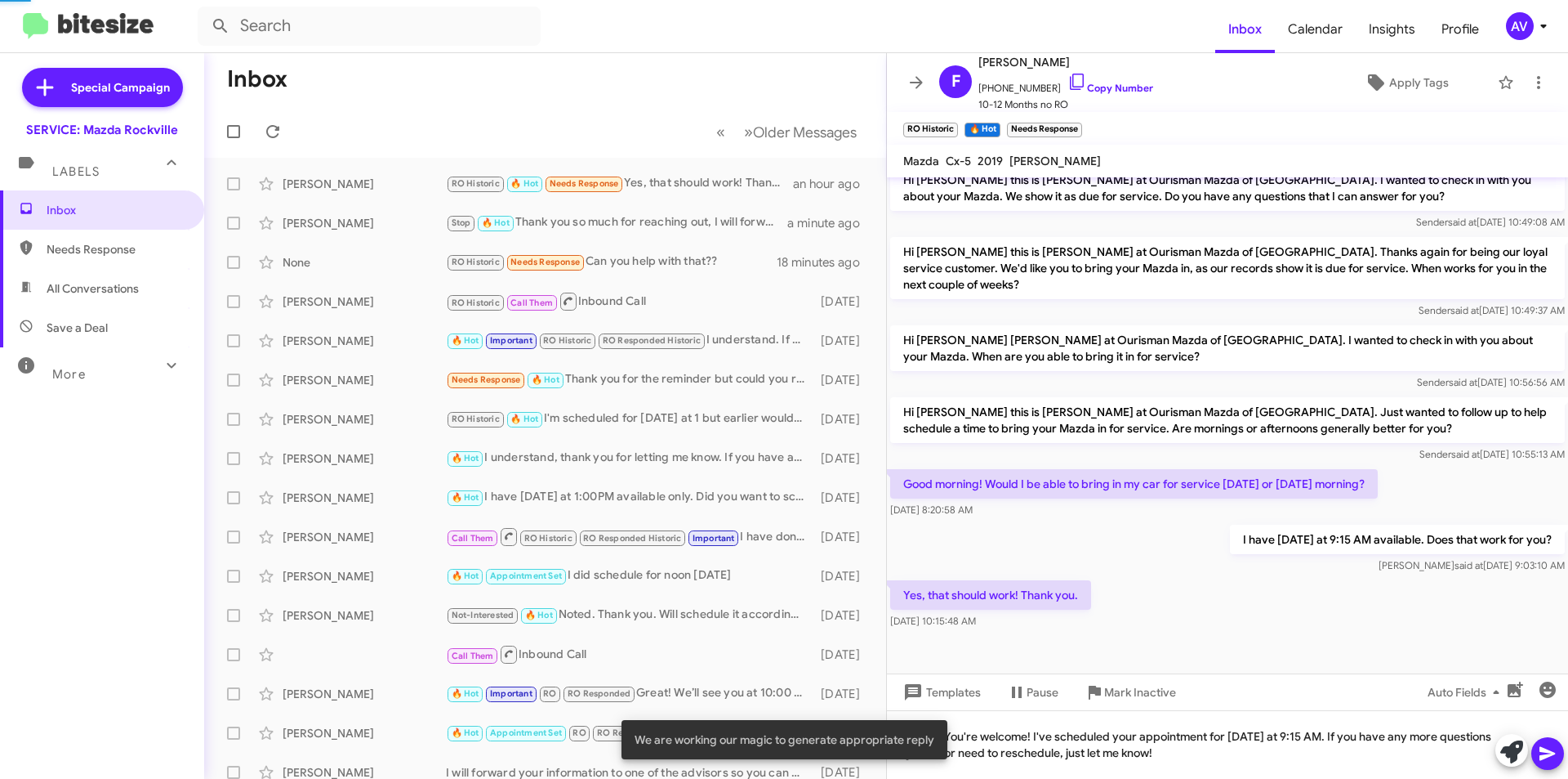
scroll to position [222, 0]
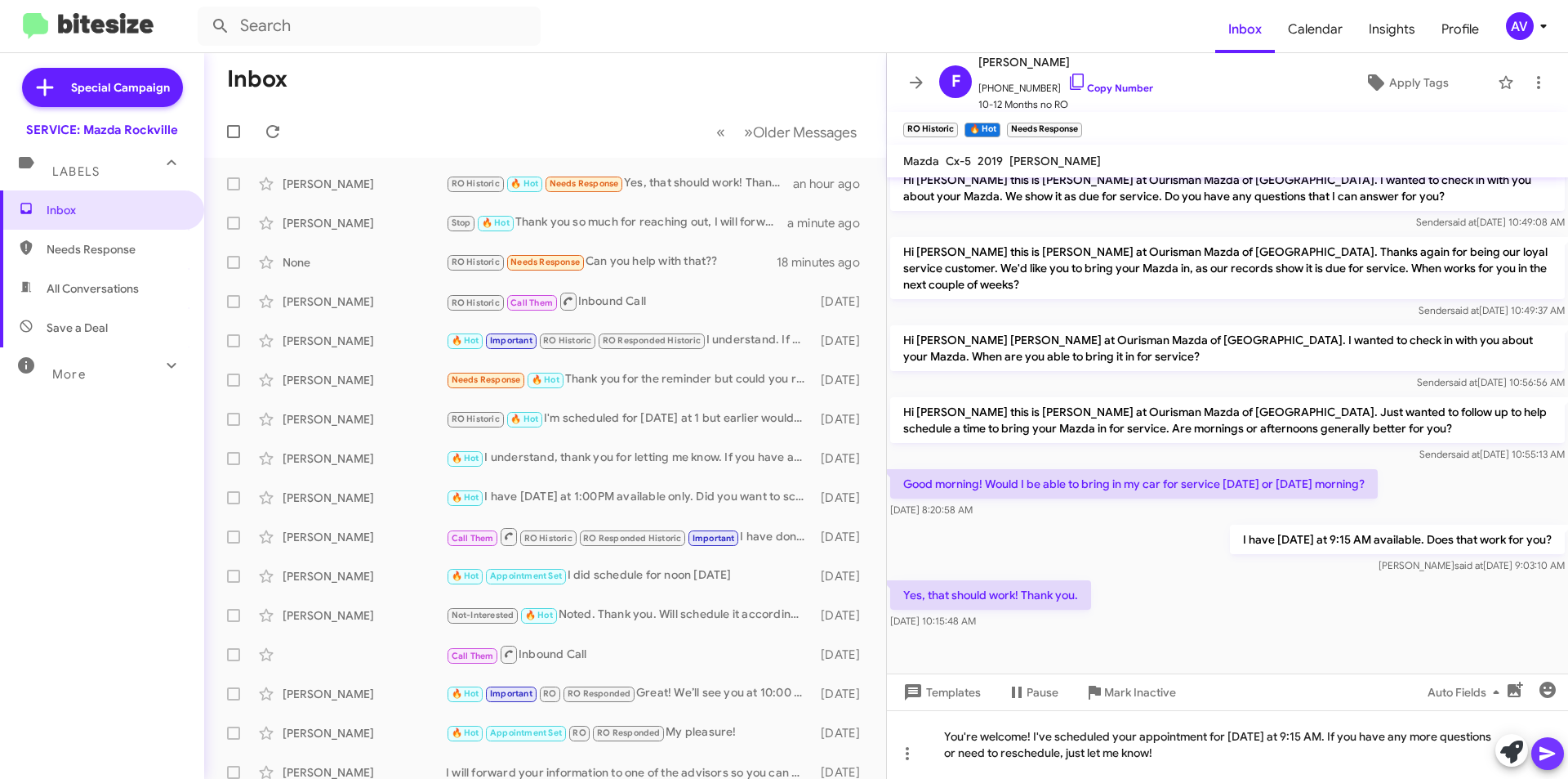
click at [1554, 765] on span at bounding box center [1548, 754] width 20 height 32
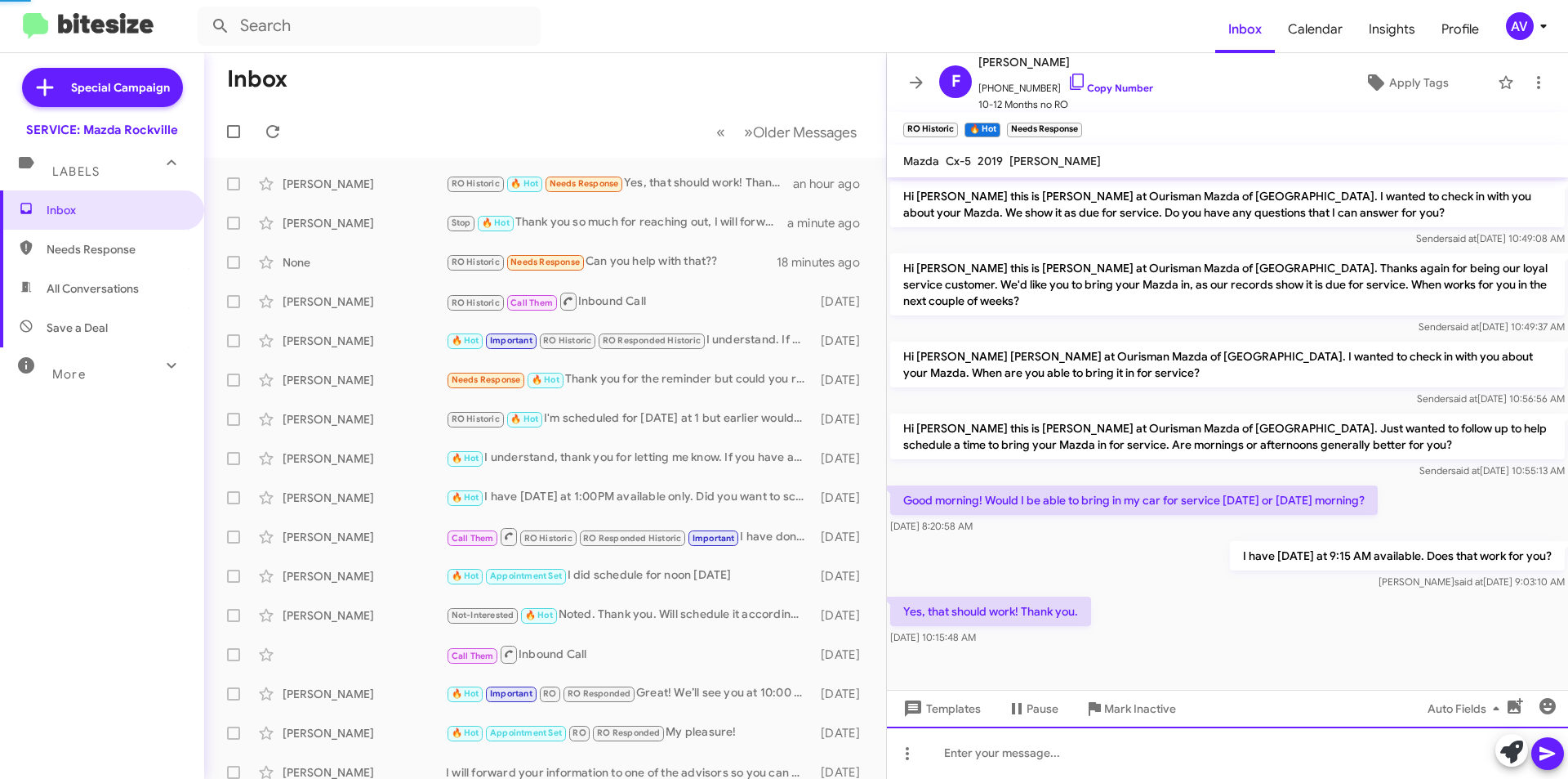
scroll to position [0, 0]
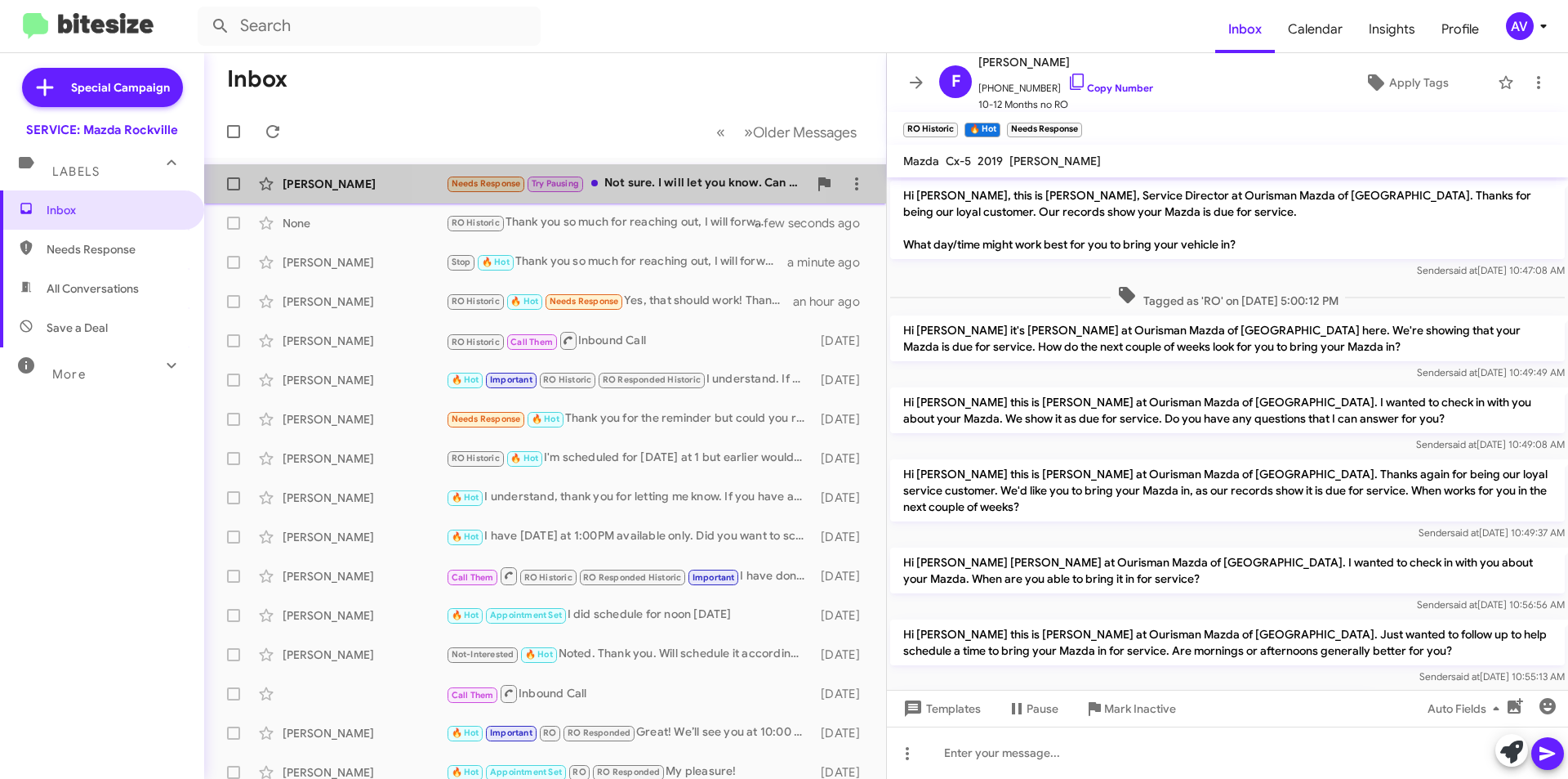
click at [613, 190] on div "Needs Response Try Pausing Not sure. I will let you know. Can it be done on a S…" at bounding box center [626, 183] width 362 height 19
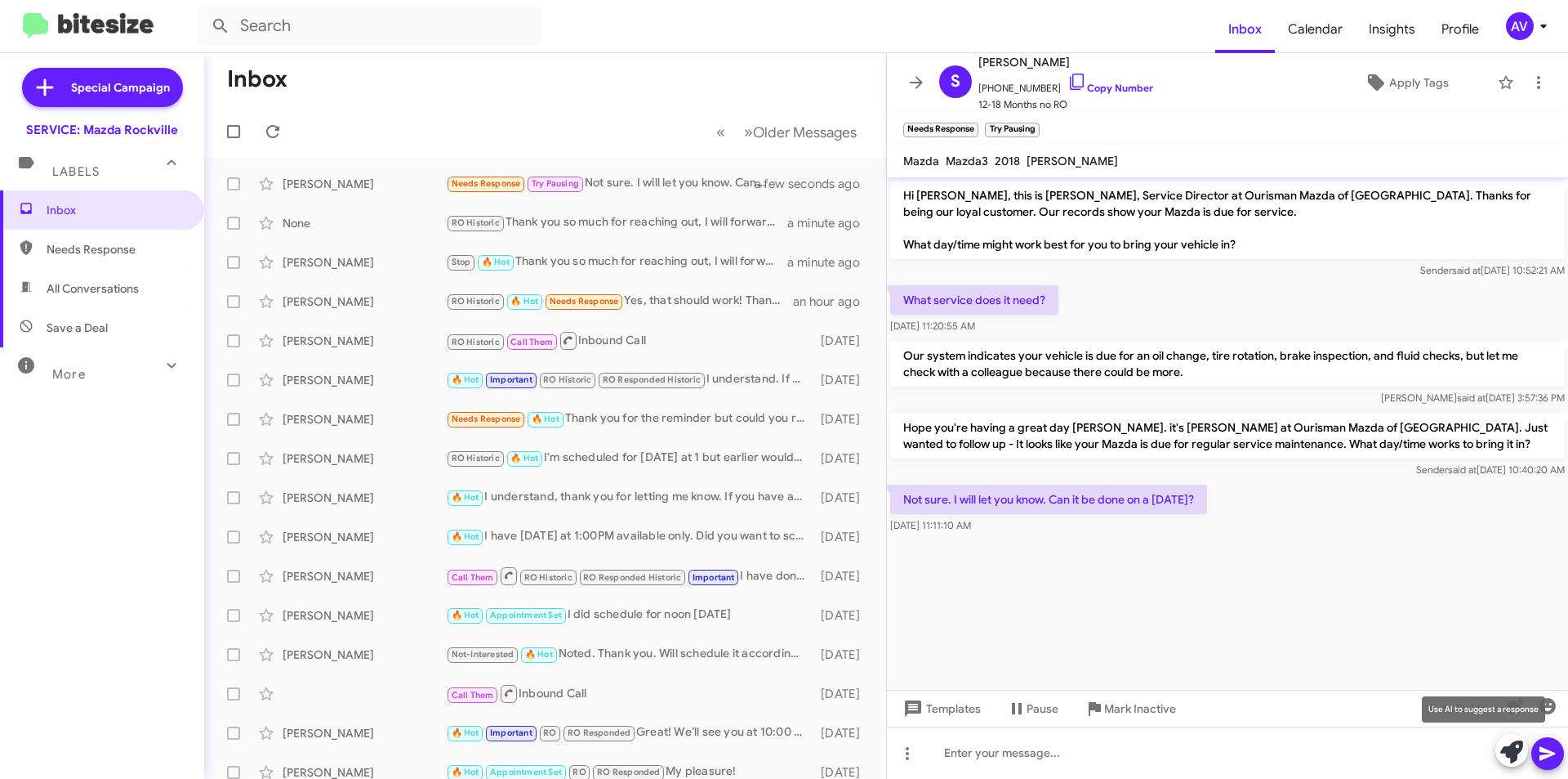
click at [1507, 756] on icon at bounding box center [1511, 751] width 23 height 23
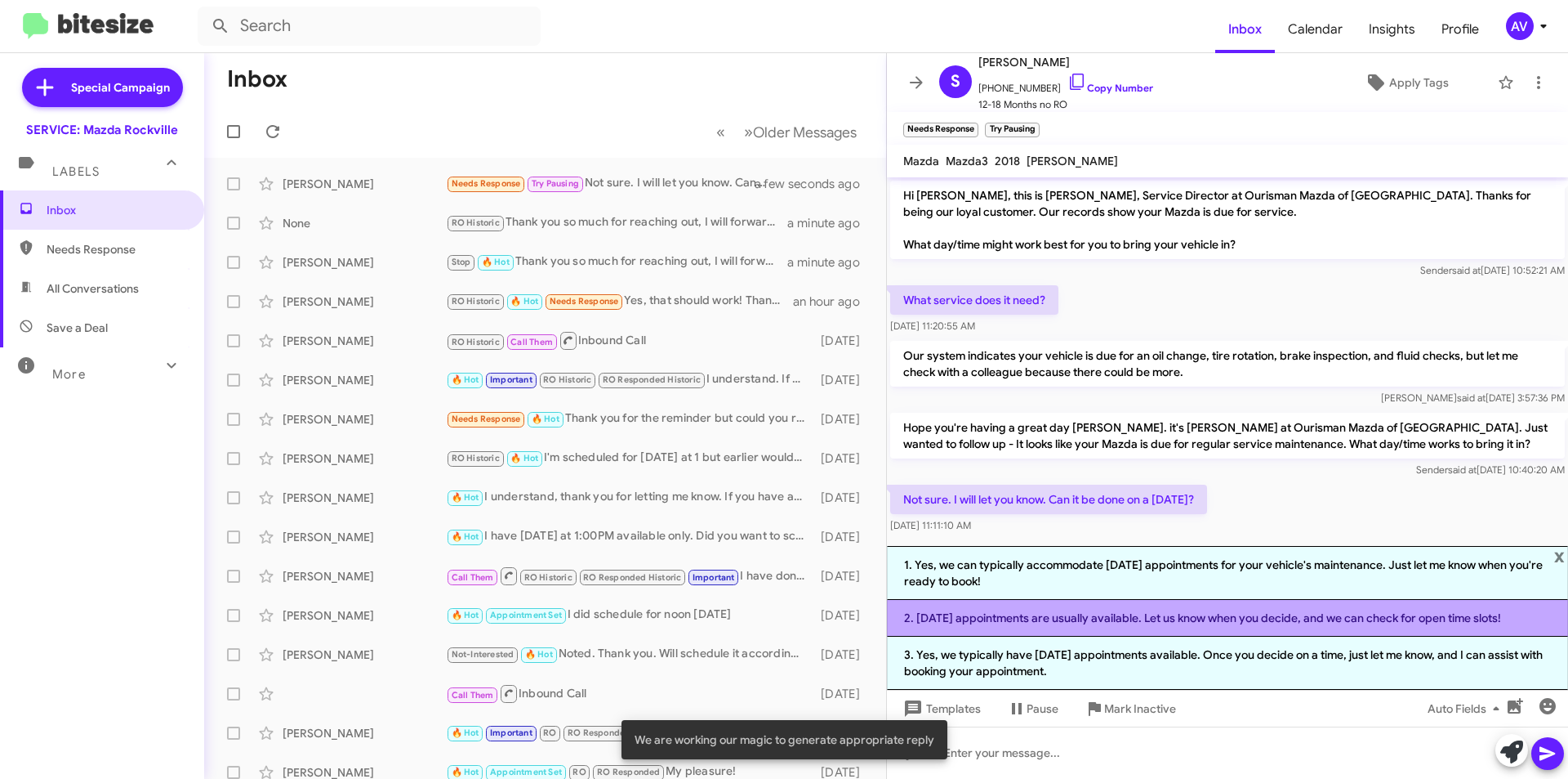
click at [1075, 624] on li "2. Saturday appointments are usually available. Let us know when you decide, an…" at bounding box center [1227, 618] width 681 height 37
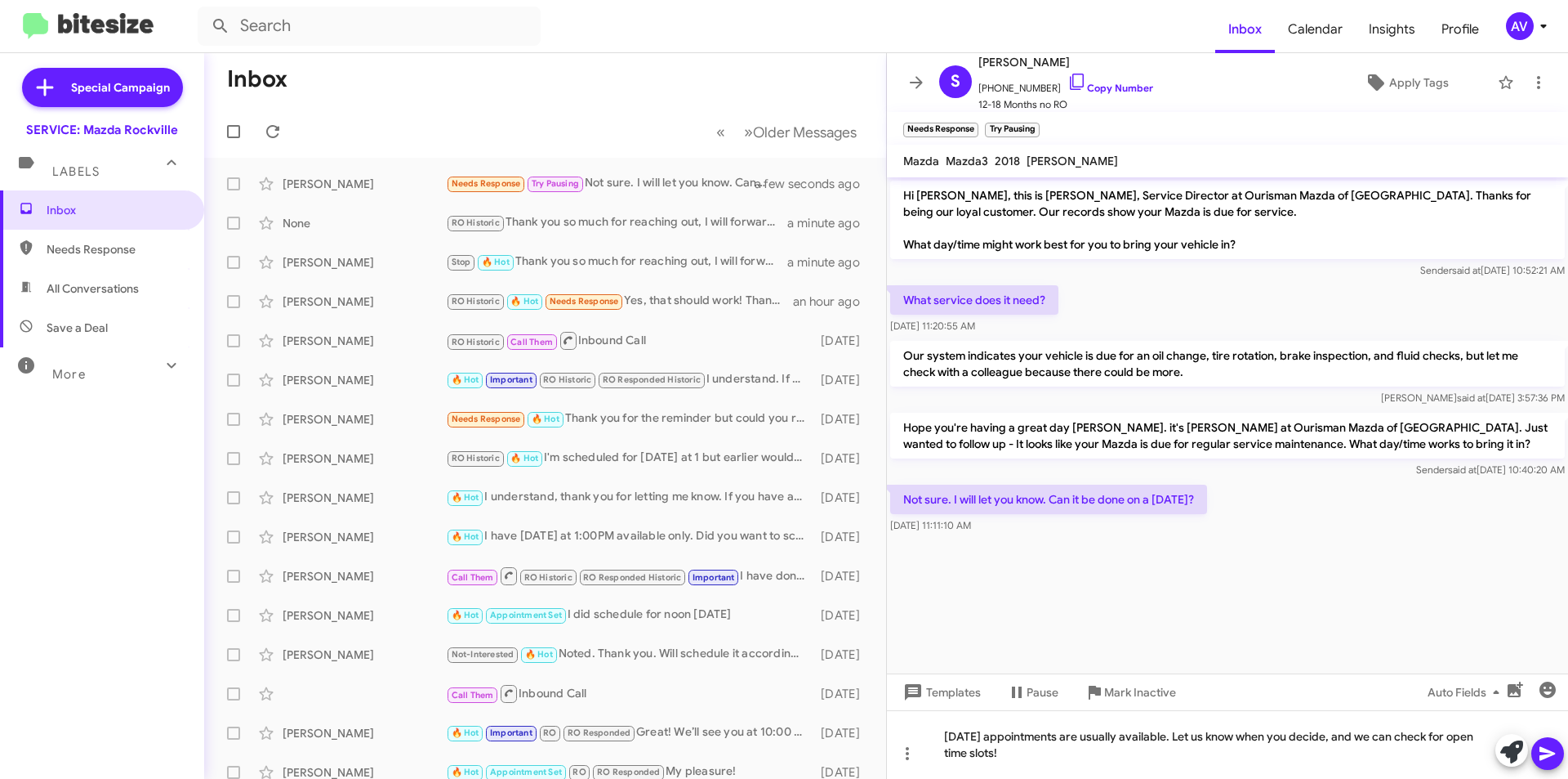
click at [1541, 755] on icon at bounding box center [1548, 754] width 20 height 20
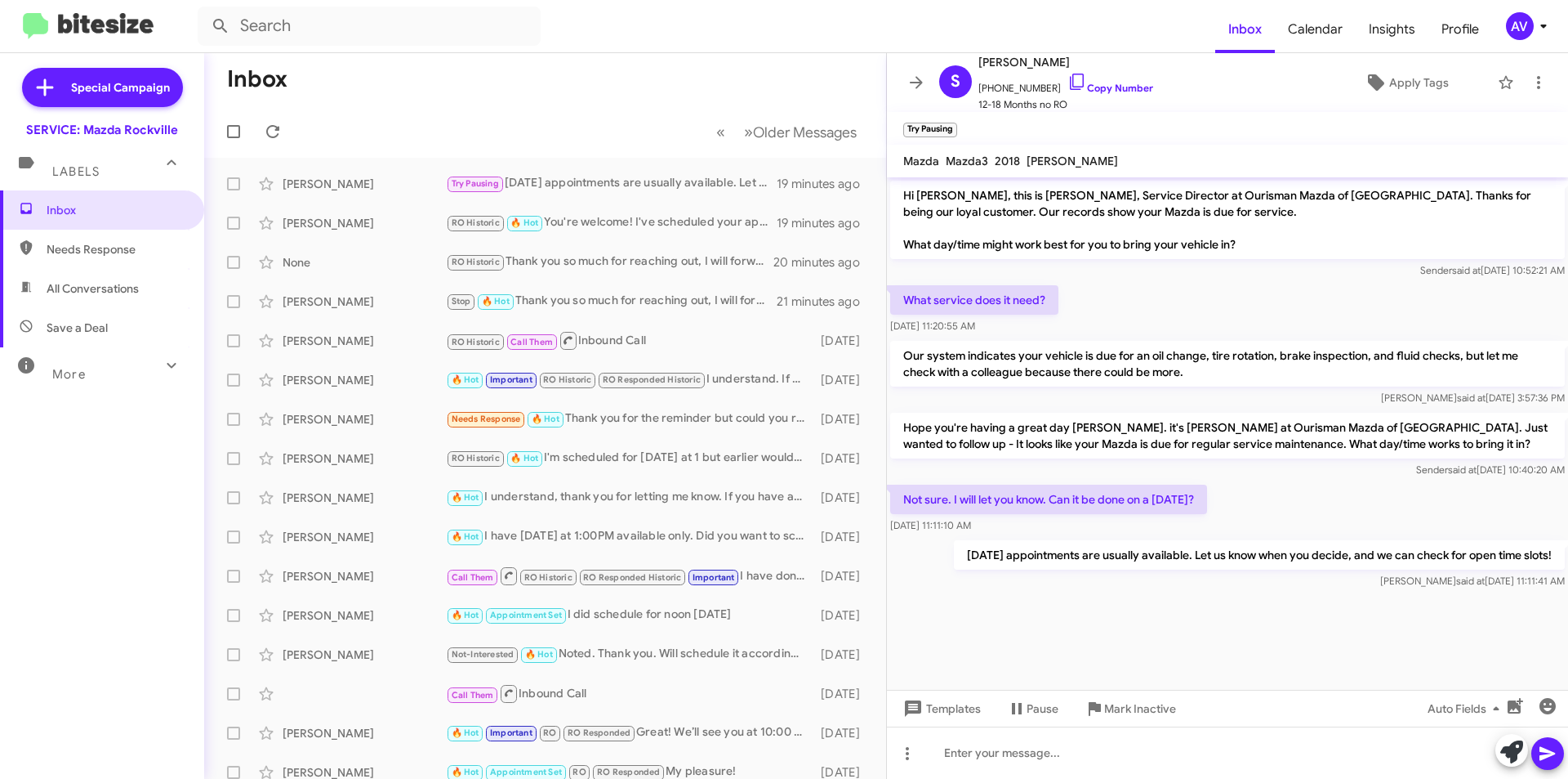
click at [1519, 24] on div "AV" at bounding box center [1520, 26] width 28 height 28
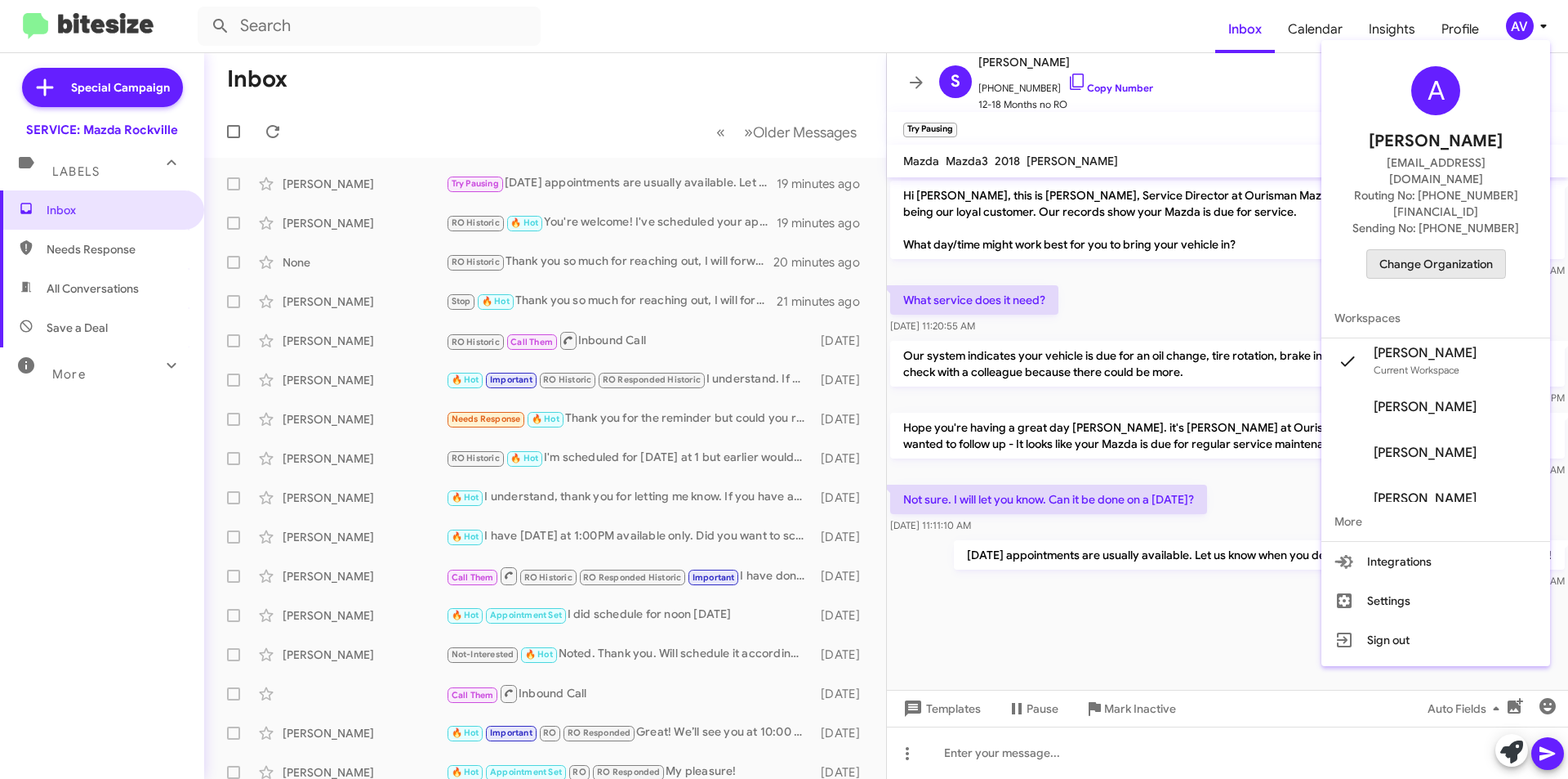
click at [1443, 250] on span "Change Organization" at bounding box center [1436, 264] width 114 height 28
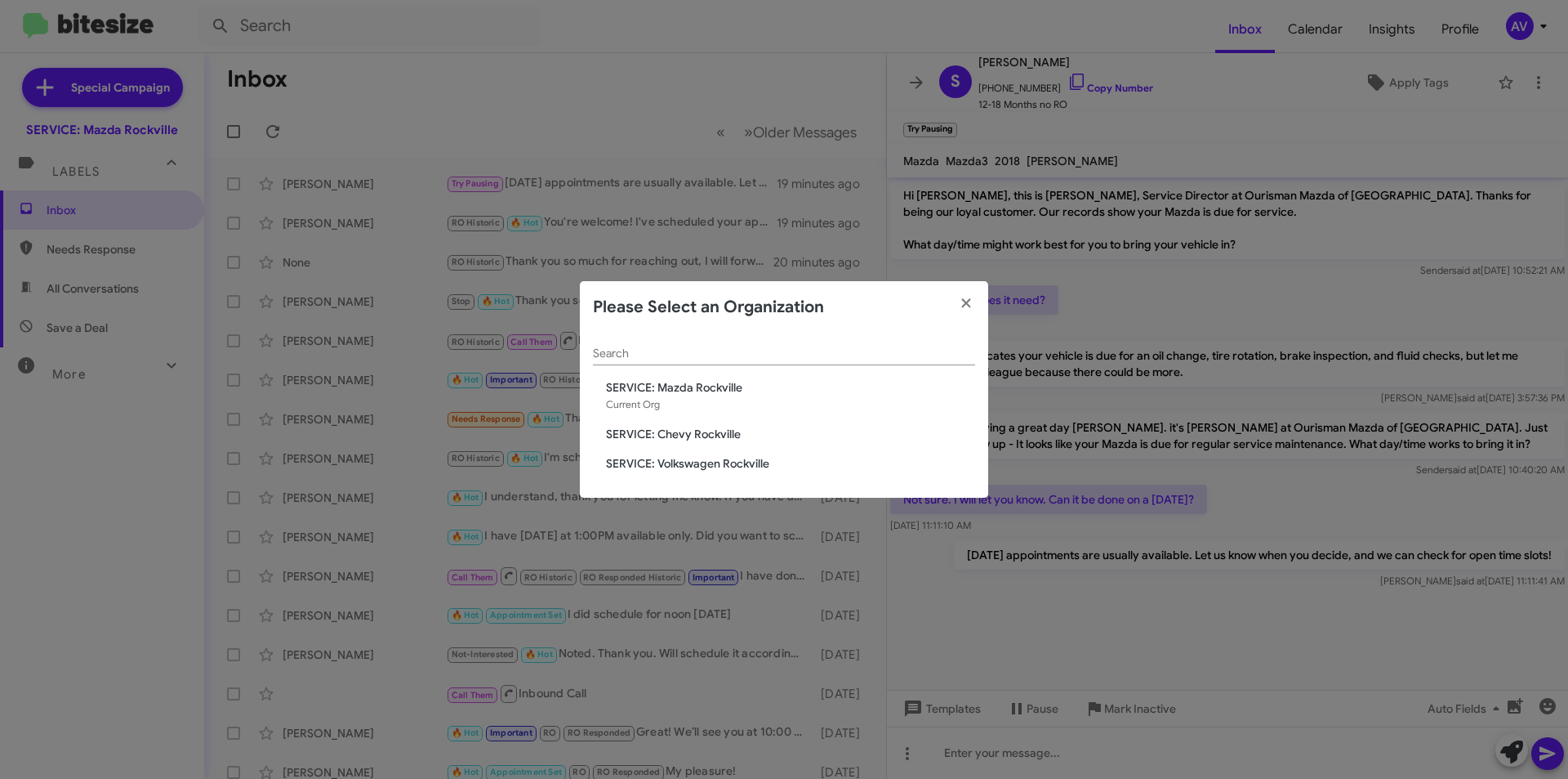
click at [758, 462] on span "SERVICE: Volkswagen Rockville" at bounding box center [790, 463] width 369 height 16
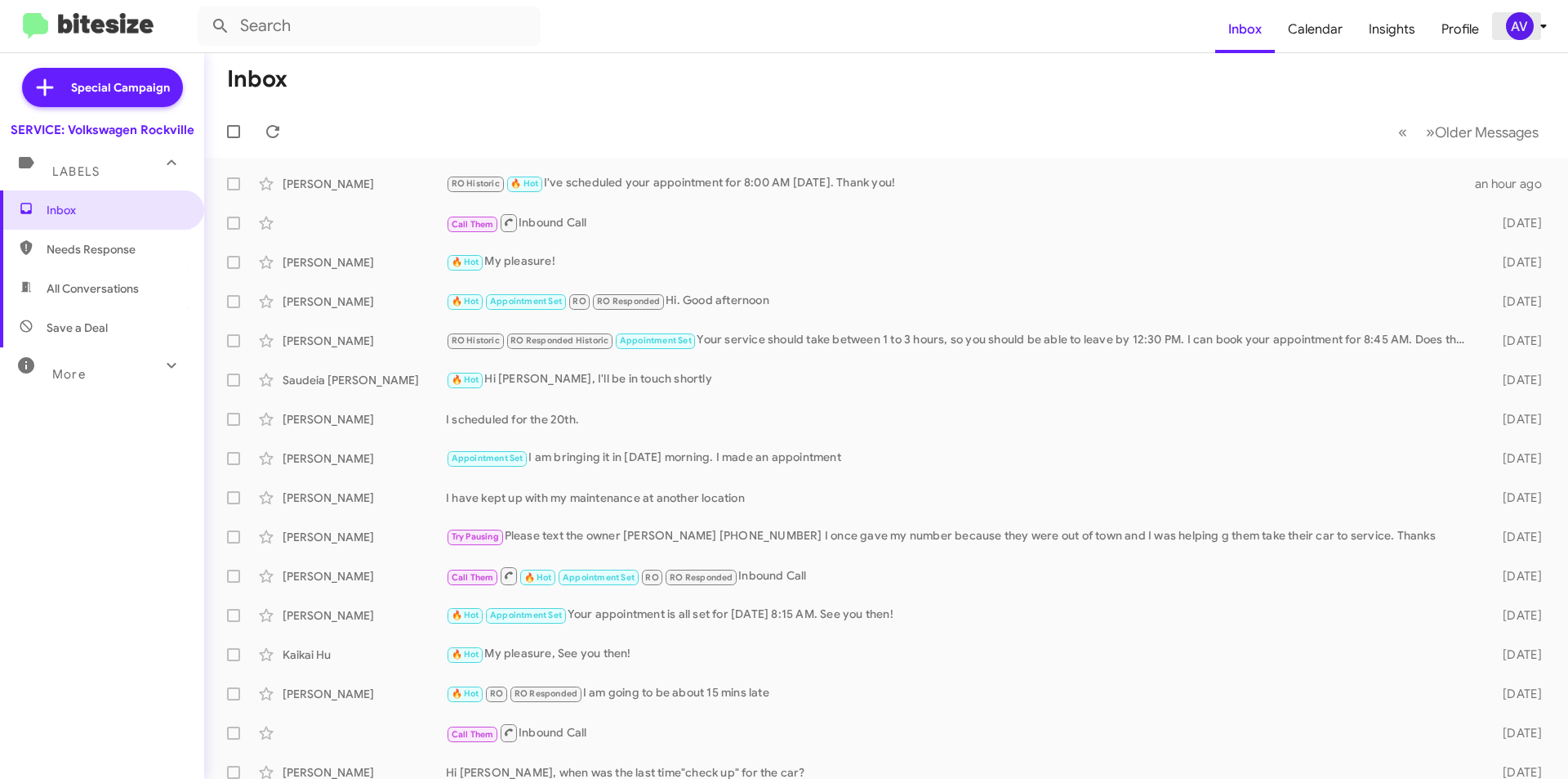
click at [1510, 33] on div "AV" at bounding box center [1520, 26] width 28 height 28
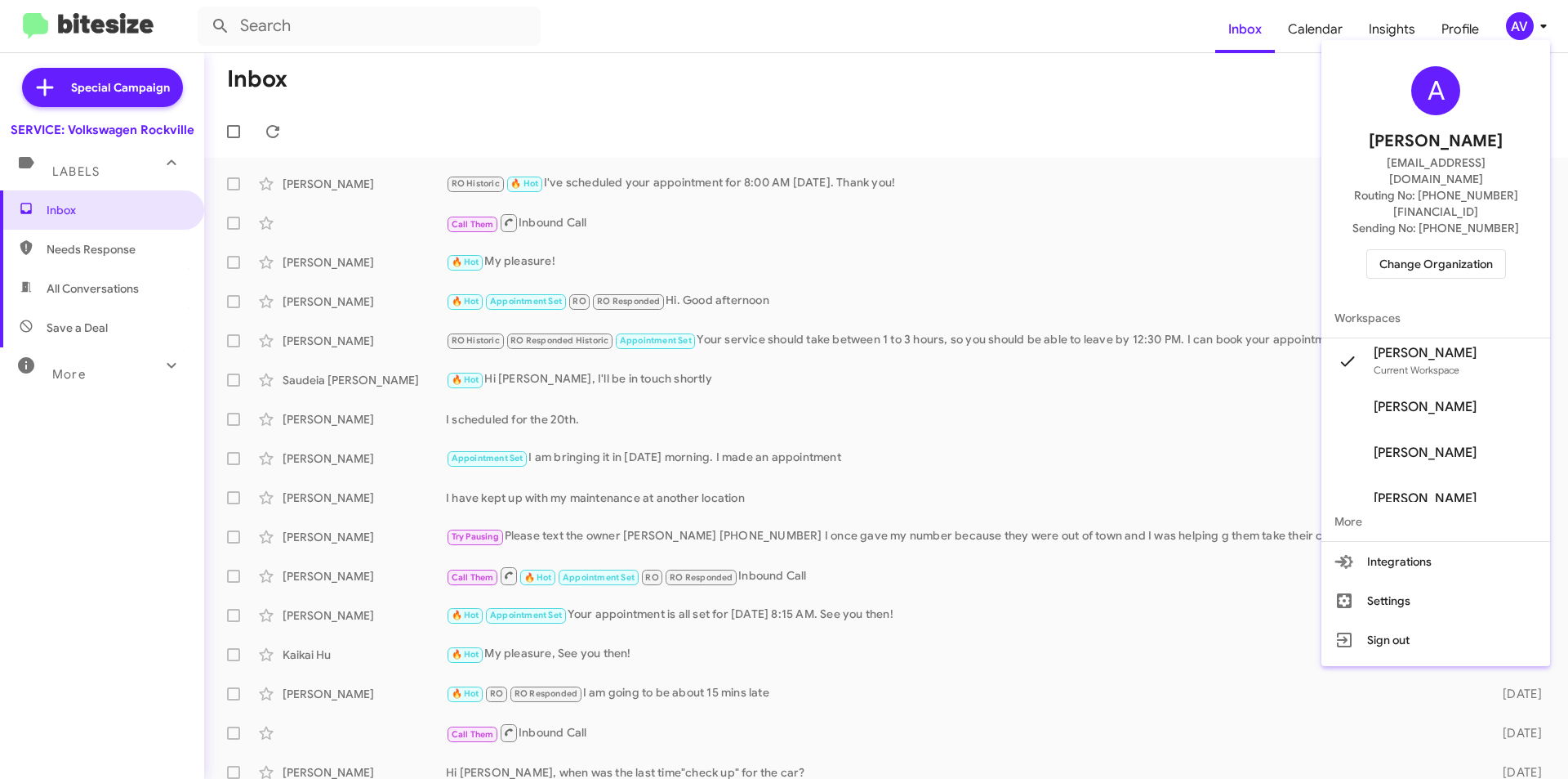
click at [1439, 250] on span "Change Organization" at bounding box center [1436, 264] width 114 height 28
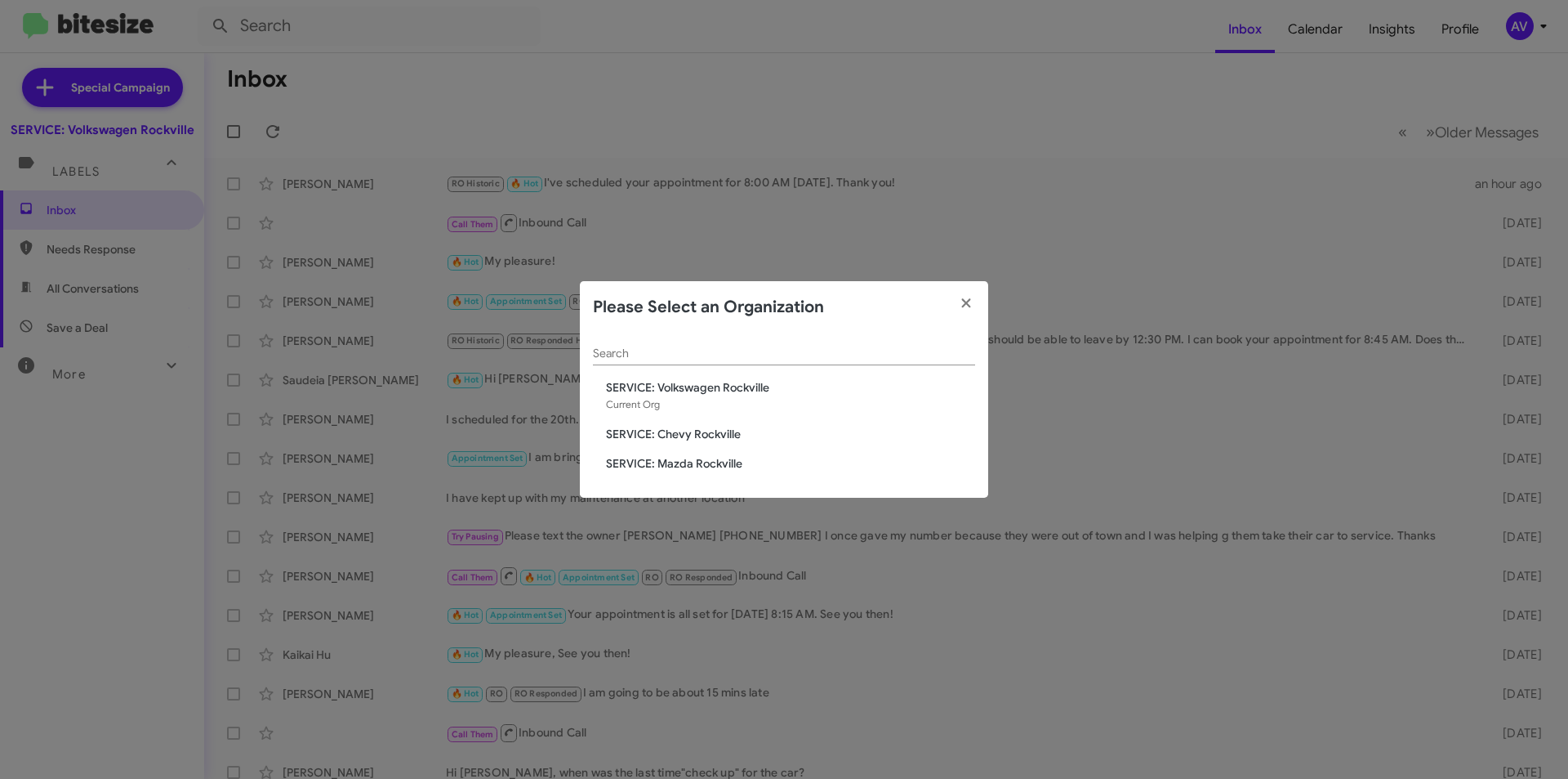
click at [653, 438] on span "SERVICE: Chevy Rockville" at bounding box center [790, 434] width 369 height 16
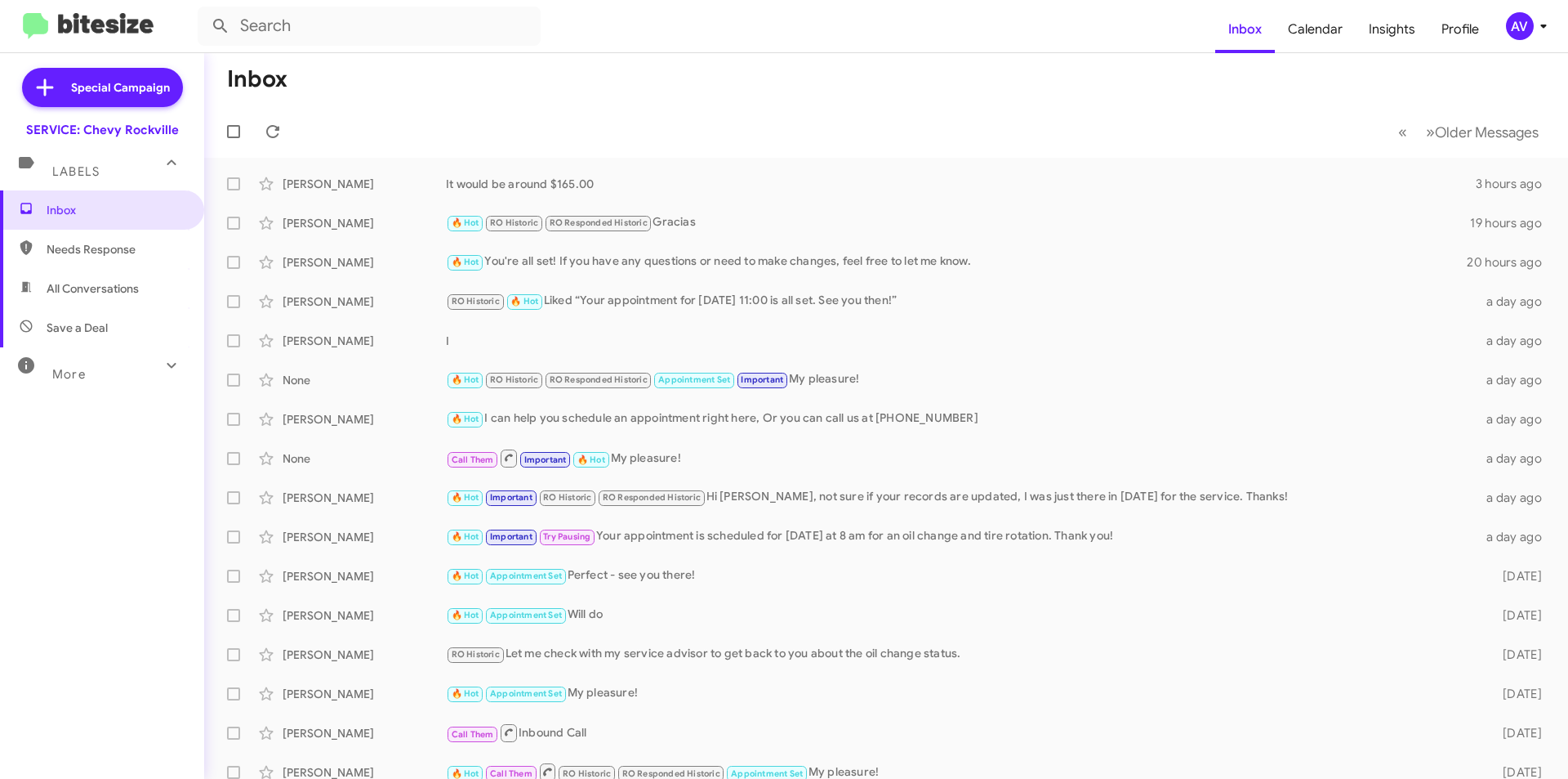
click at [1509, 16] on span "AV" at bounding box center [1530, 26] width 49 height 28
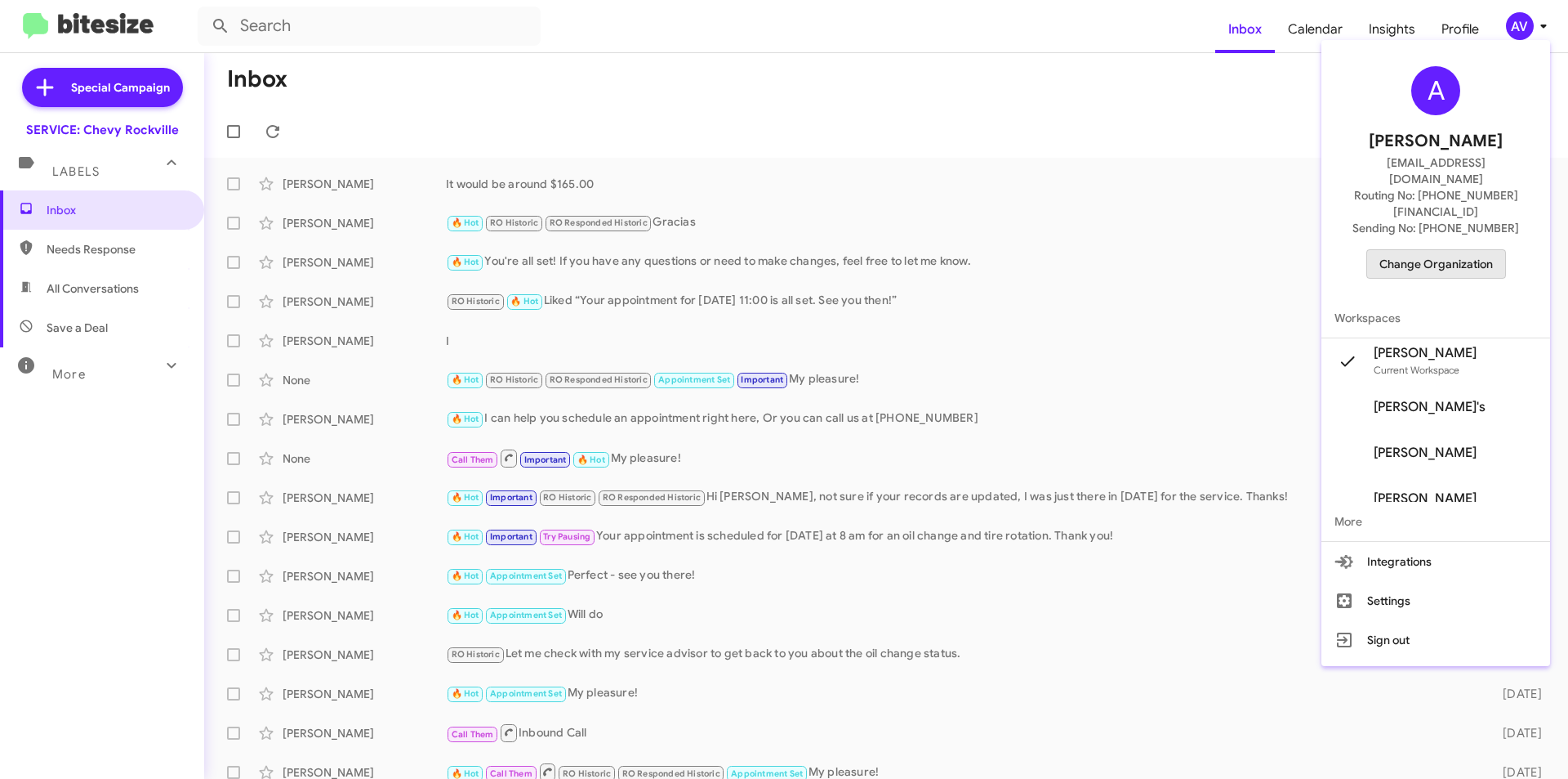
click at [1437, 250] on span "Change Organization" at bounding box center [1436, 264] width 114 height 28
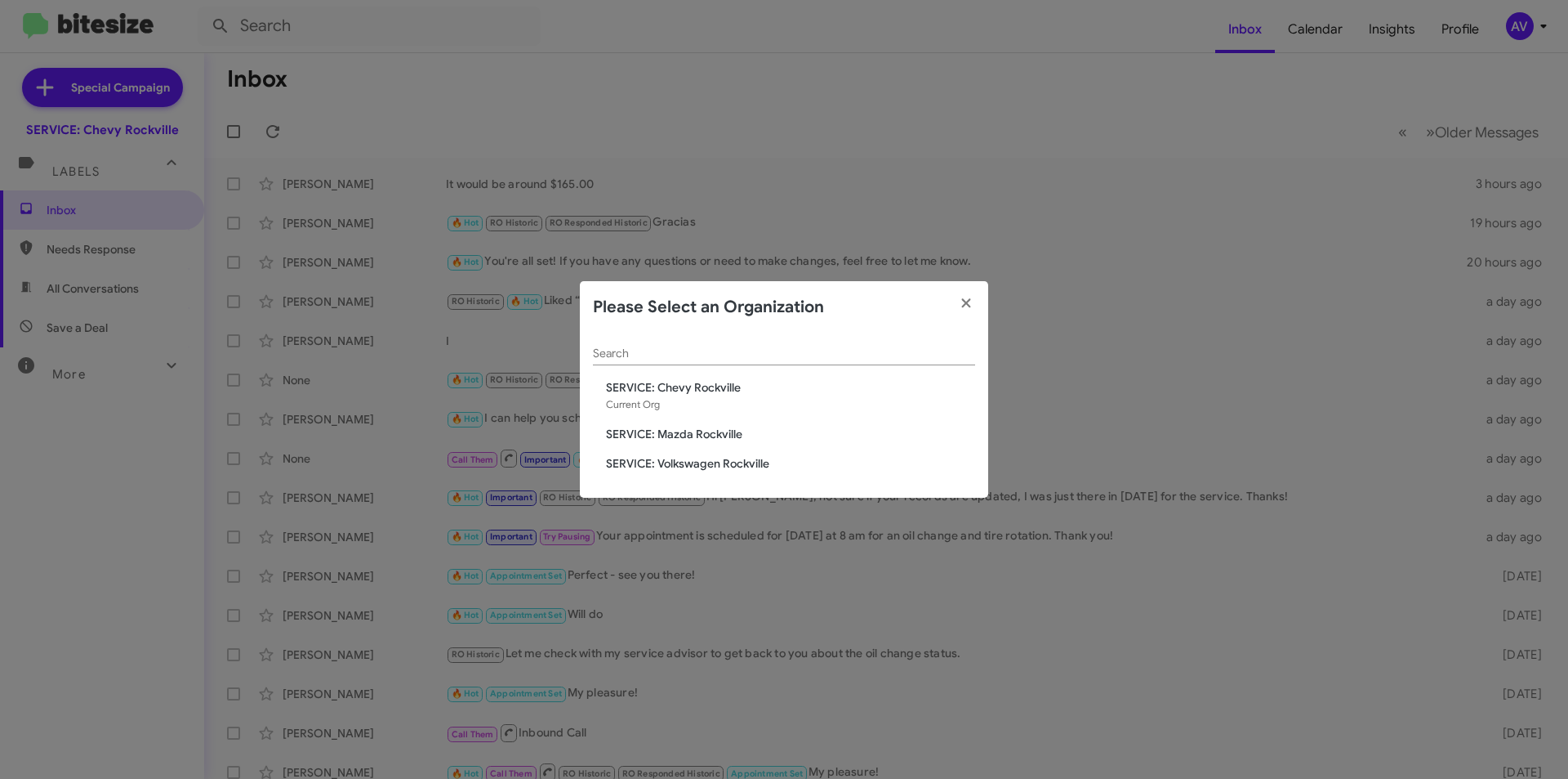
click at [812, 435] on span "SERVICE: Mazda Rockville" at bounding box center [790, 434] width 369 height 16
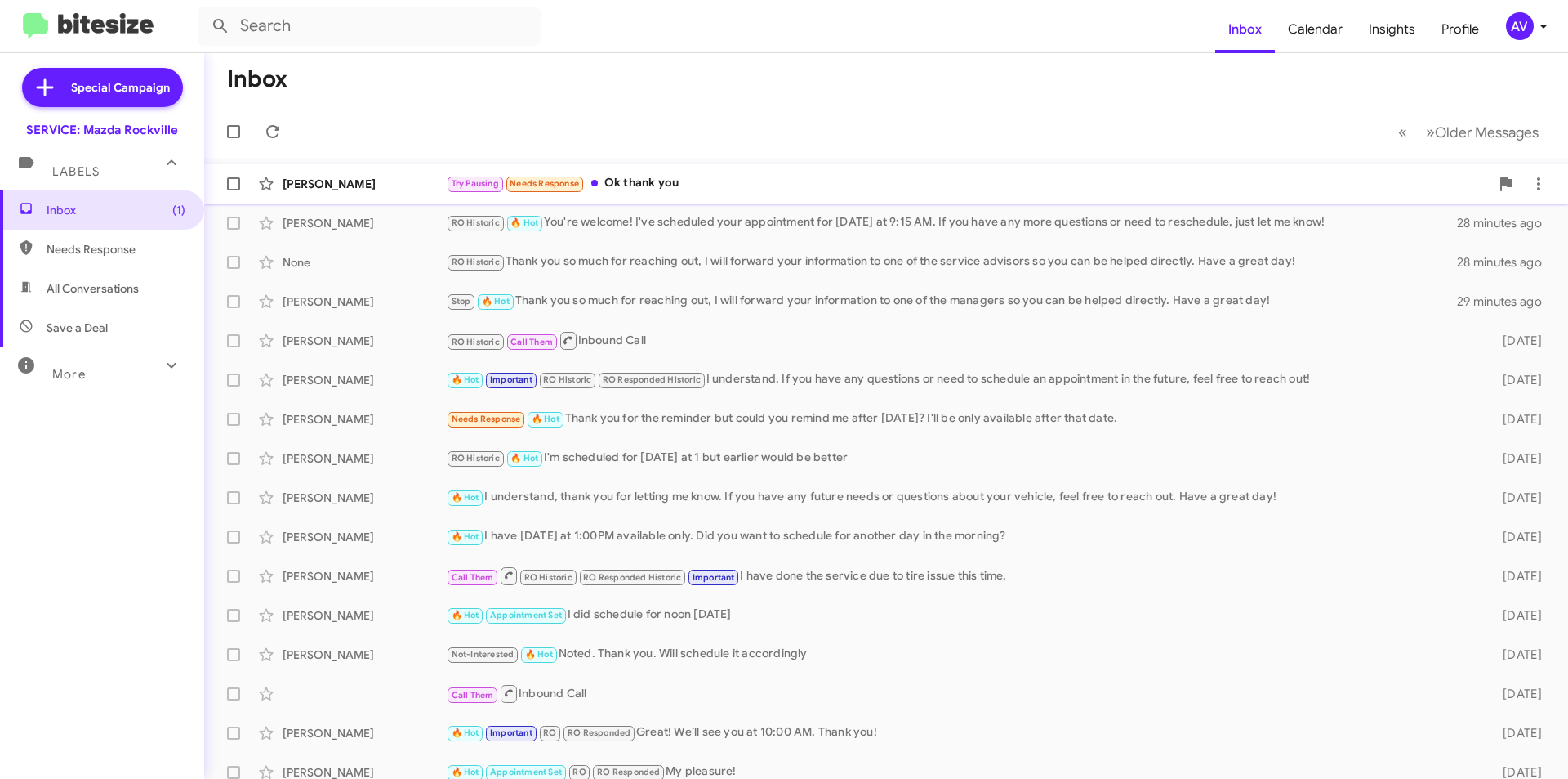
click at [807, 169] on div "[PERSON_NAME] Try Pausing Needs Response Ok thank you 5 minutes ago" at bounding box center [886, 184] width 1338 height 32
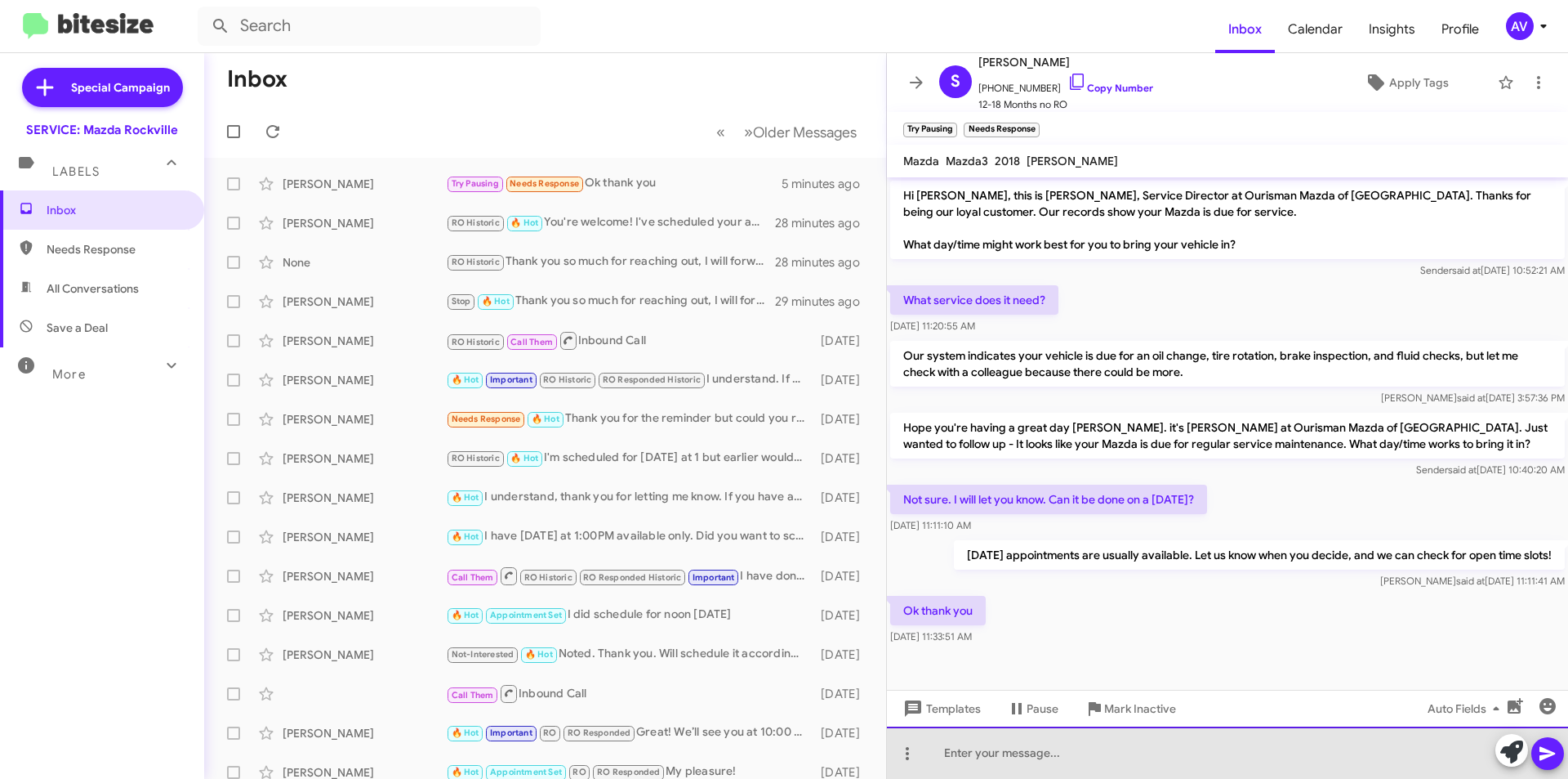
click at [1069, 756] on div at bounding box center [1227, 753] width 681 height 52
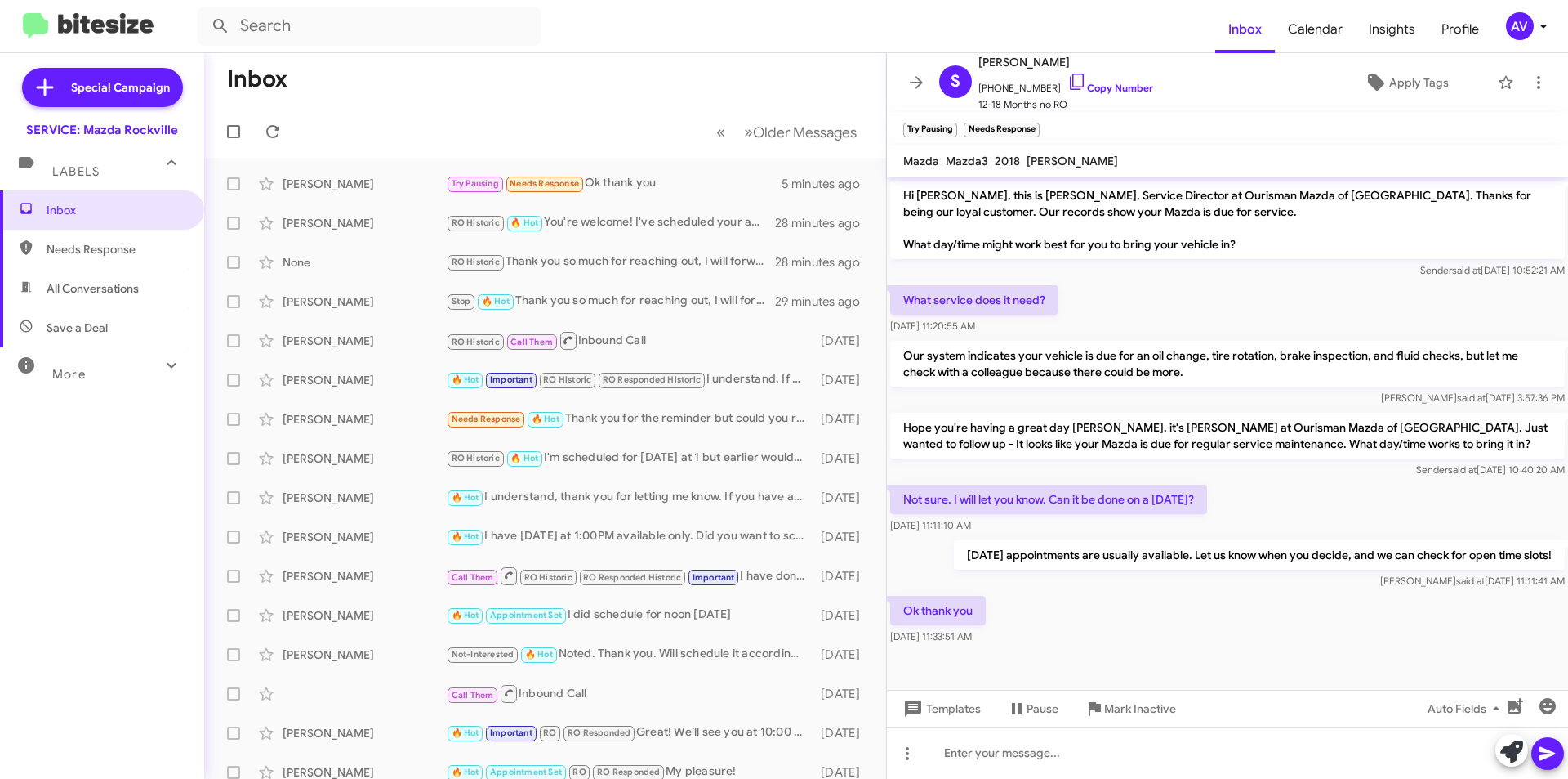
click at [1519, 19] on div "AV" at bounding box center [1520, 26] width 28 height 28
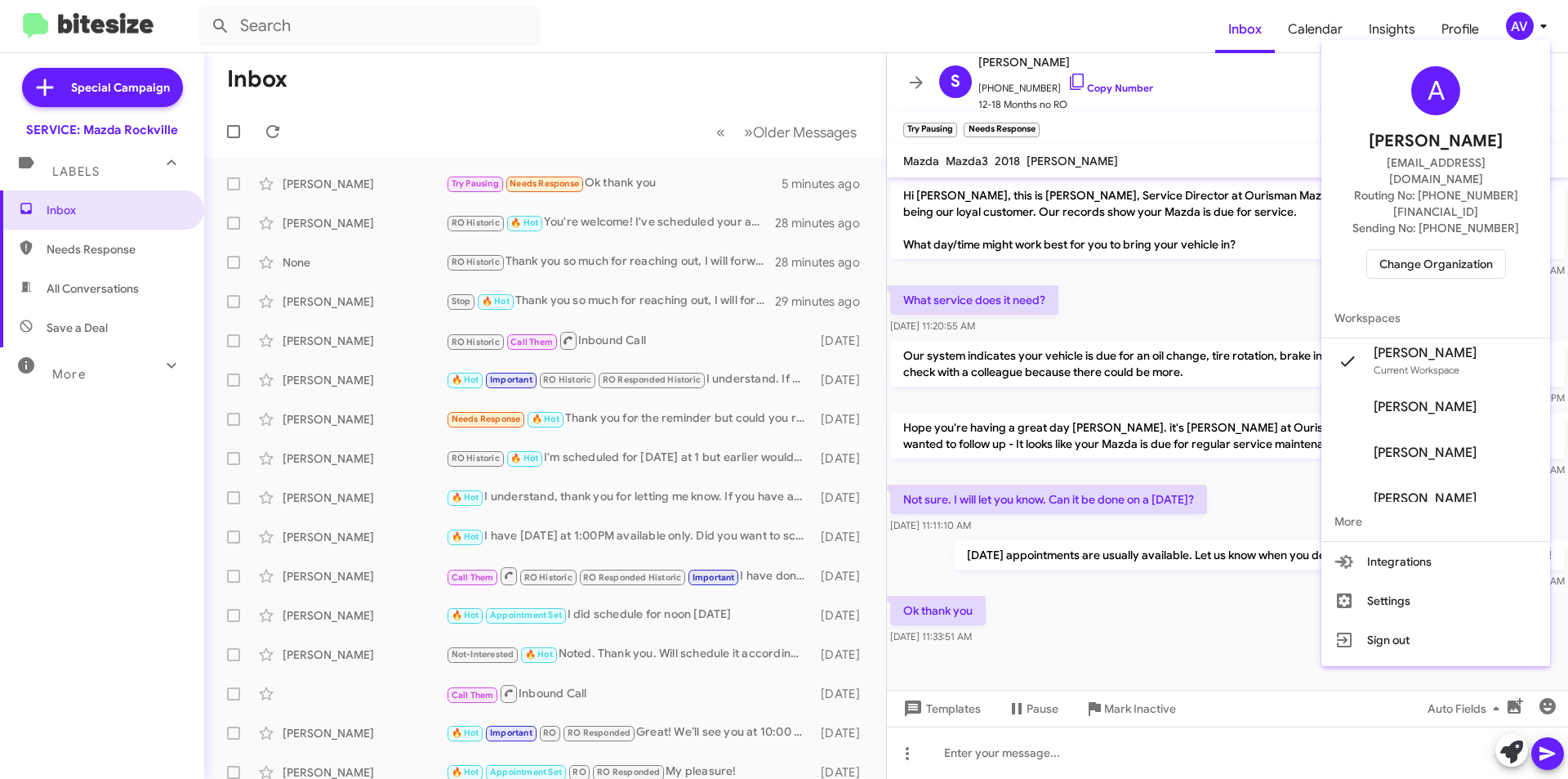
click at [1466, 250] on span "Change Organization" at bounding box center [1436, 264] width 114 height 28
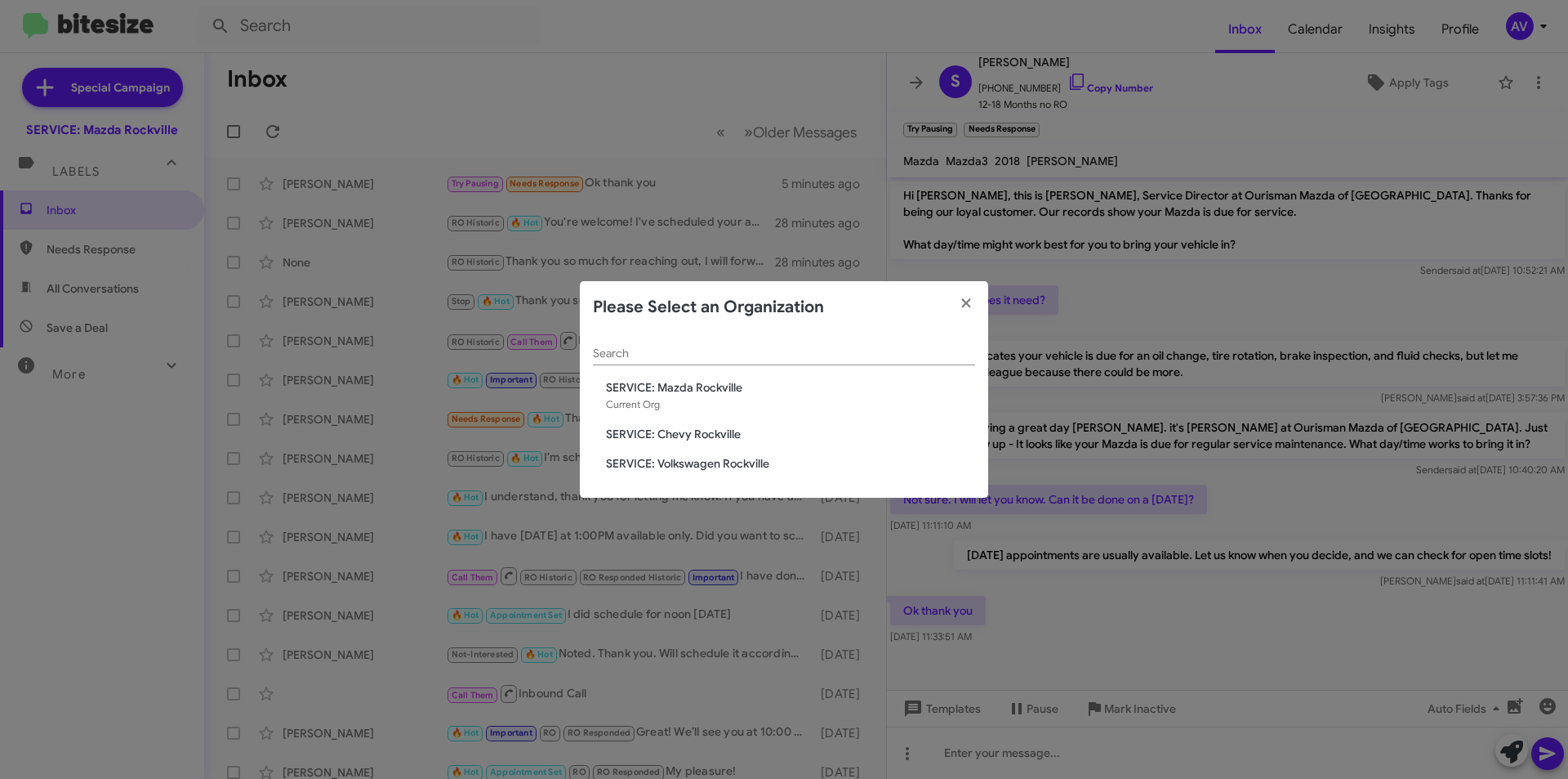
click at [770, 473] on div "Search SERVICE: Mazda Rockville Current Org SERVICE: Chevy Rockville SERVICE: V…" at bounding box center [784, 415] width 409 height 165
click at [773, 469] on span "SERVICE: Volkswagen Rockville" at bounding box center [790, 463] width 369 height 16
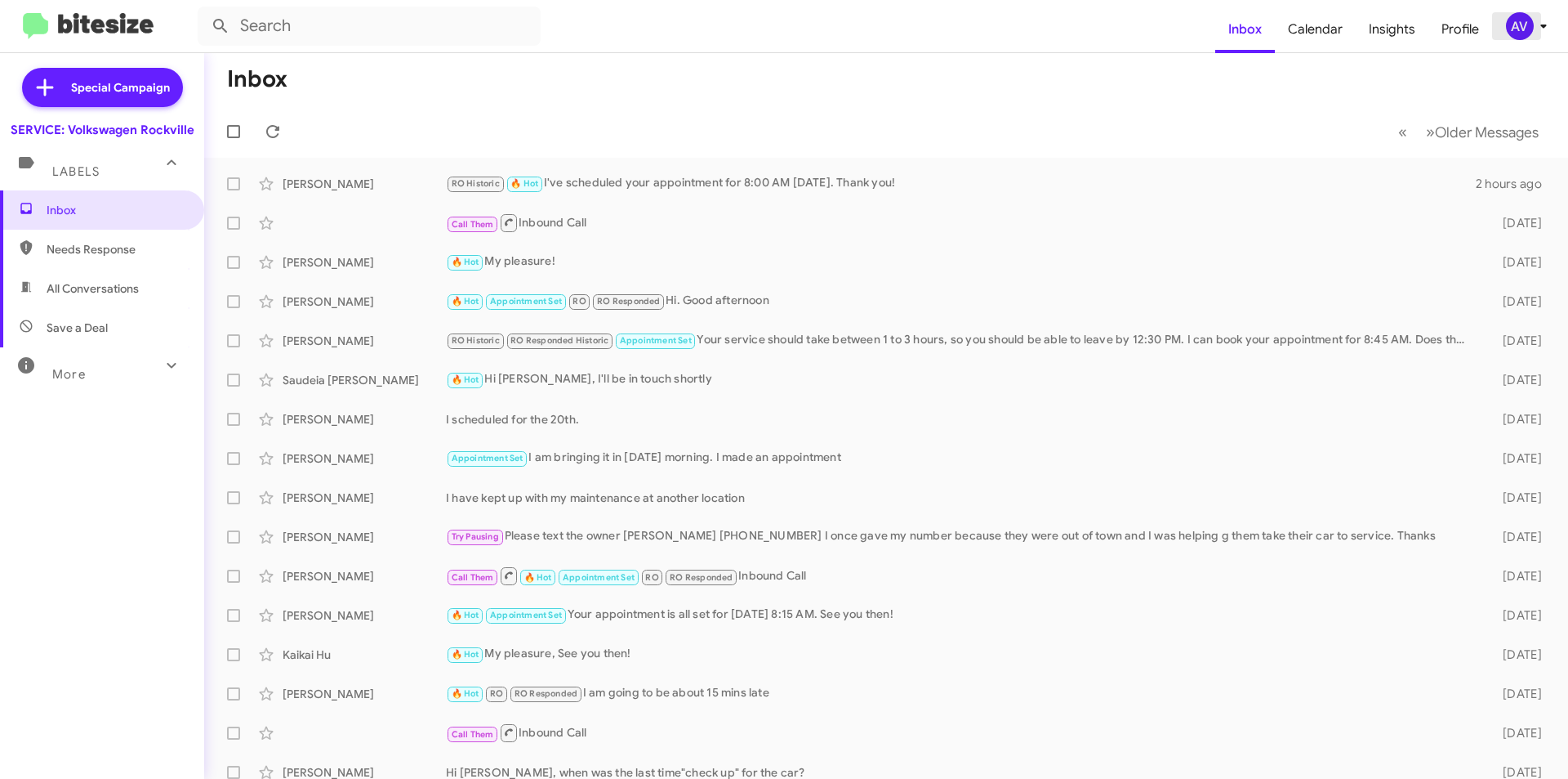
click at [1541, 31] on icon at bounding box center [1544, 26] width 20 height 20
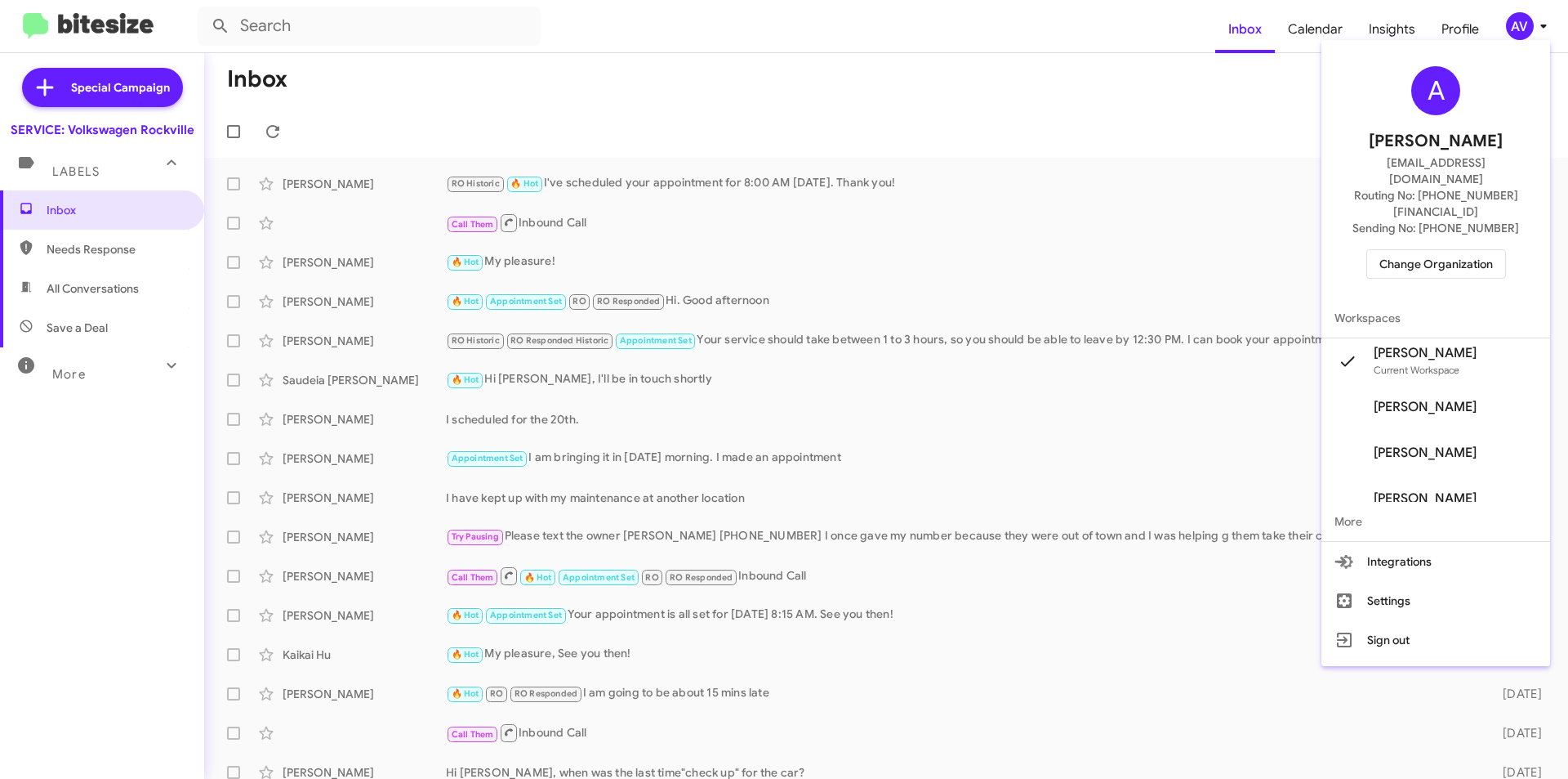
click at [1430, 250] on span "Change Organization" at bounding box center [1436, 264] width 114 height 28
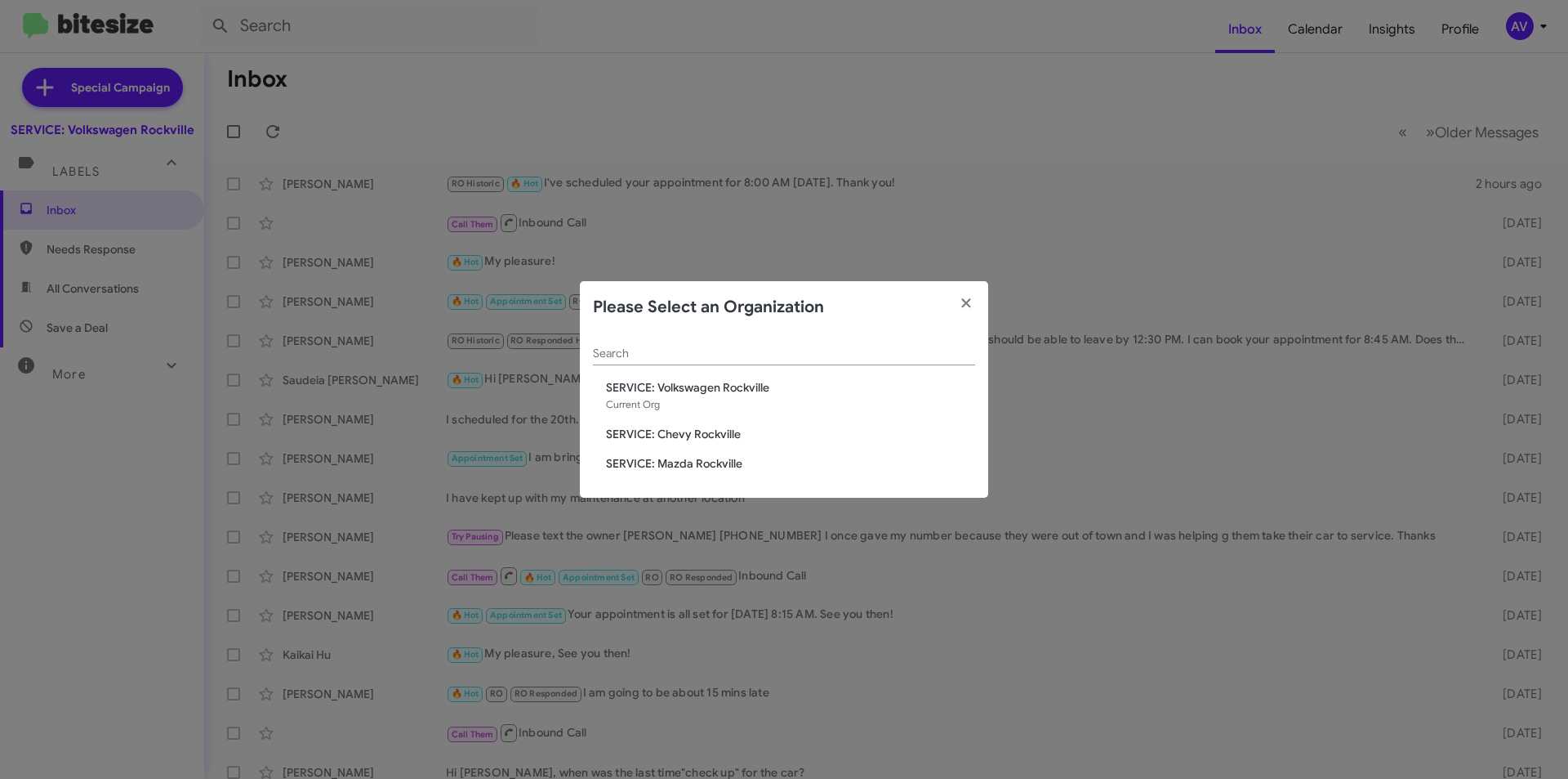
click at [692, 463] on span "SERVICE: Mazda Rockville" at bounding box center [790, 463] width 369 height 16
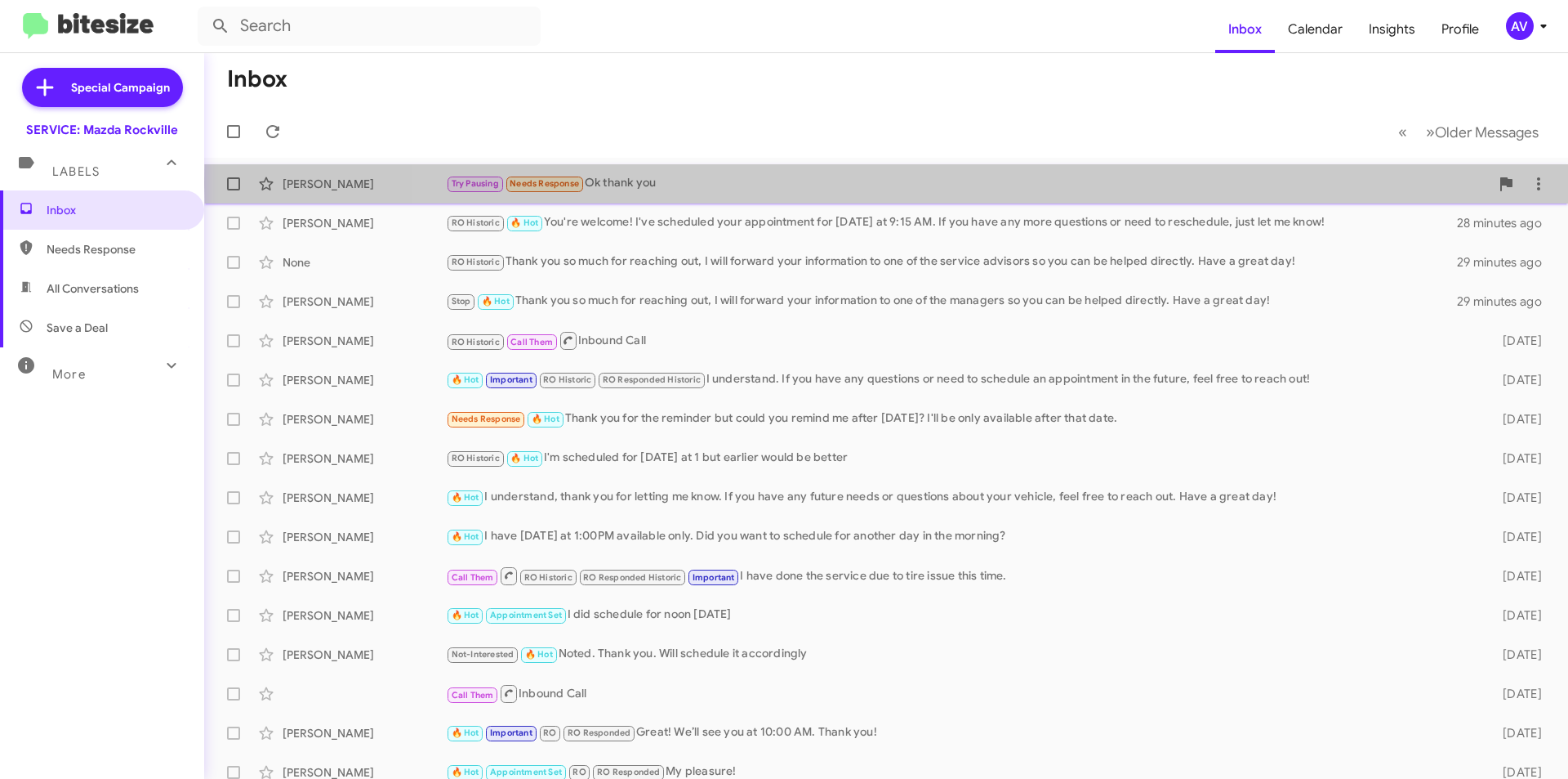
click at [984, 183] on div "Try Pausing Needs Response Ok thank you" at bounding box center [967, 183] width 1044 height 19
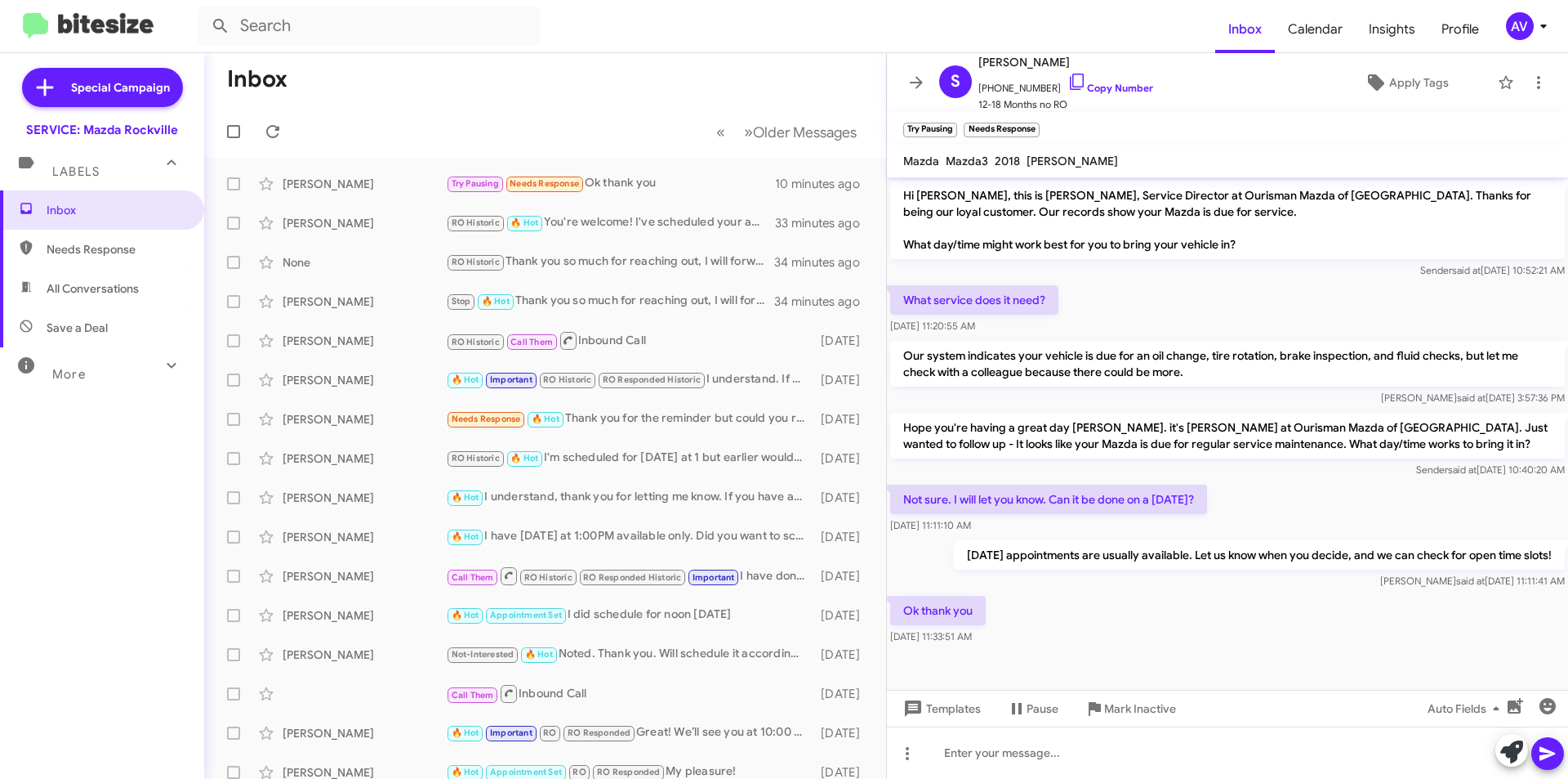
click at [1533, 25] on div "AV" at bounding box center [1520, 26] width 28 height 28
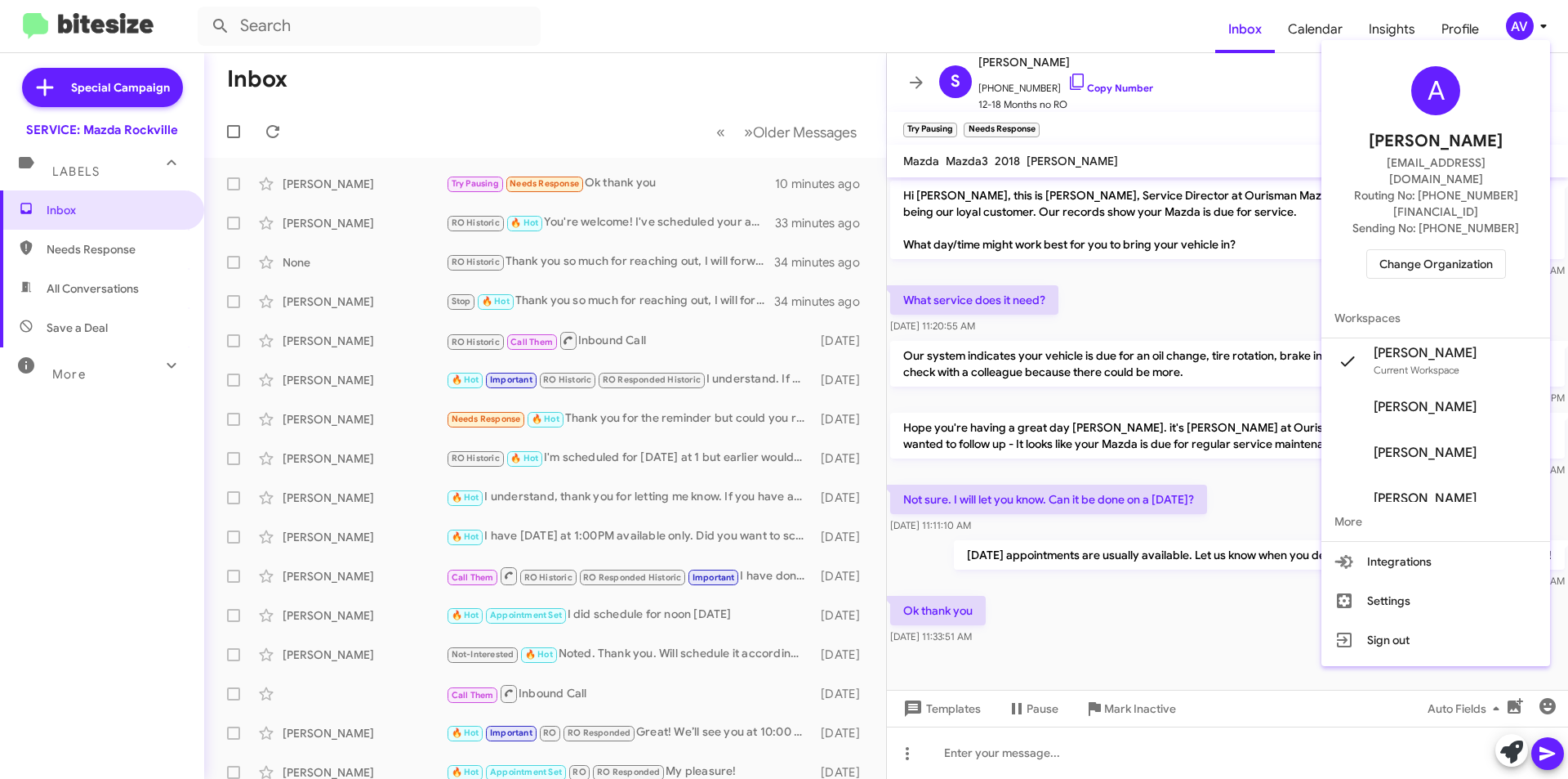
click at [1493, 250] on span "Change Organization" at bounding box center [1436, 264] width 114 height 28
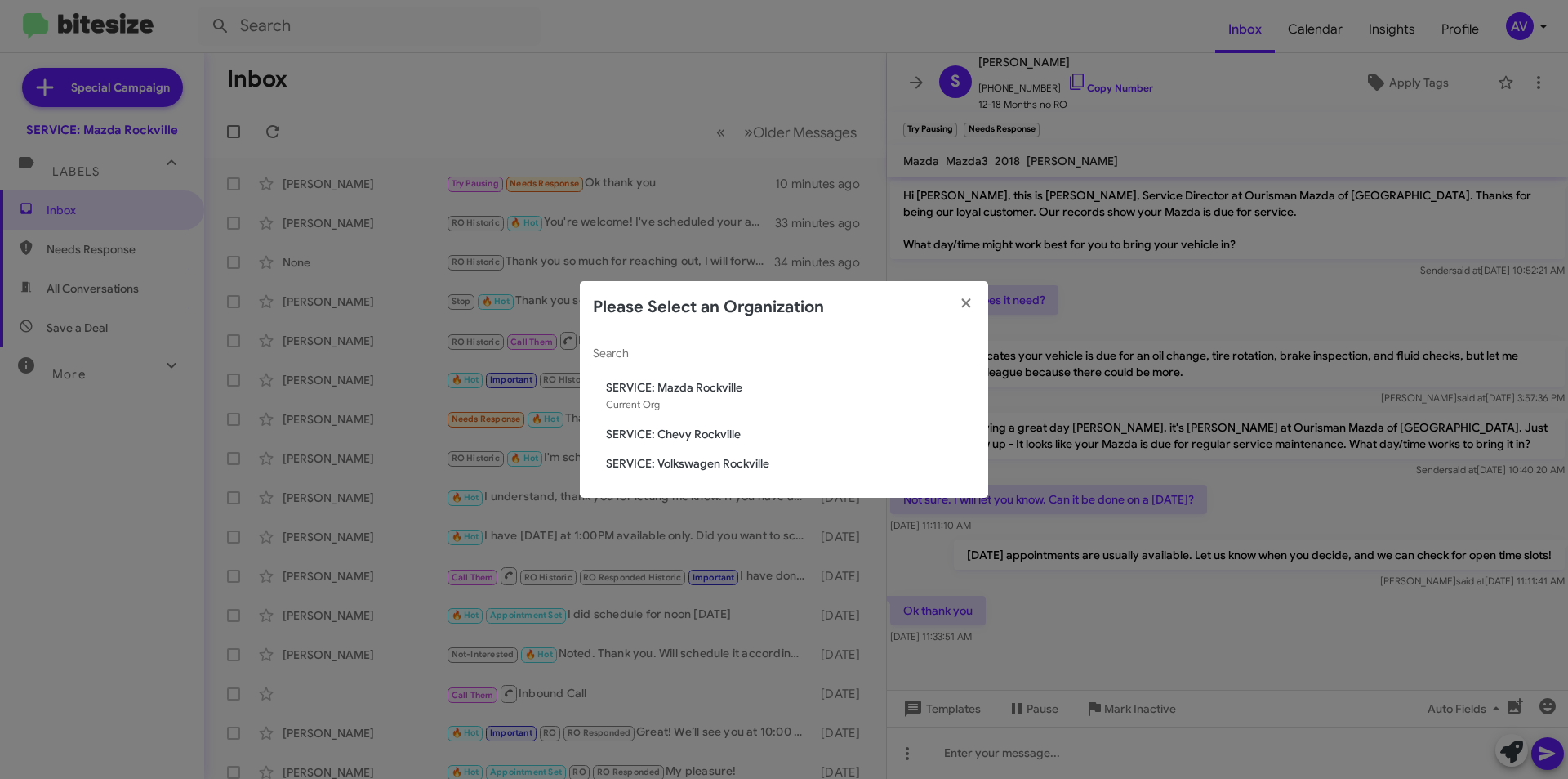
click at [683, 462] on span "SERVICE: Volkswagen Rockville" at bounding box center [790, 463] width 369 height 16
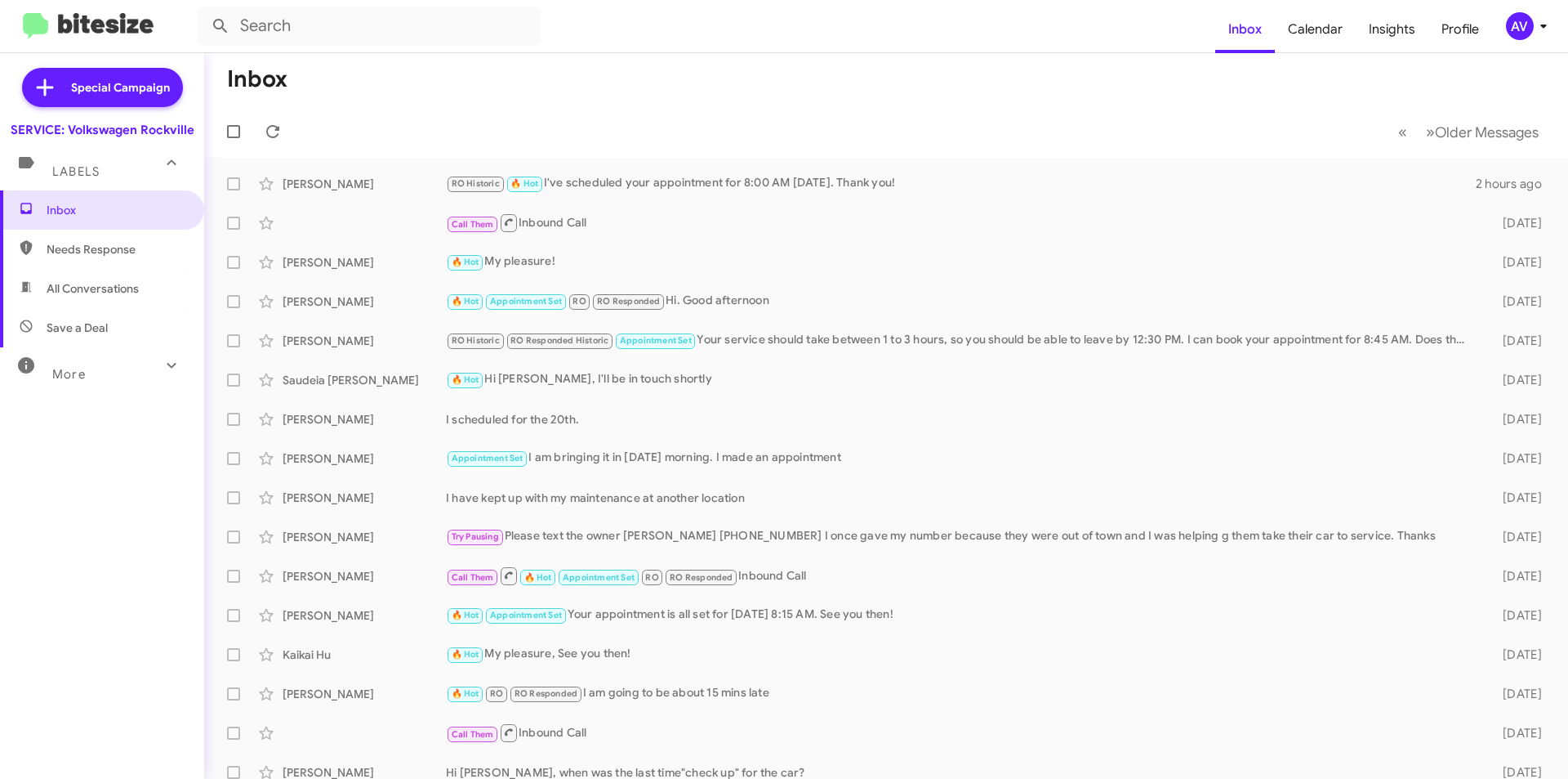
click at [1536, 33] on icon at bounding box center [1544, 26] width 20 height 20
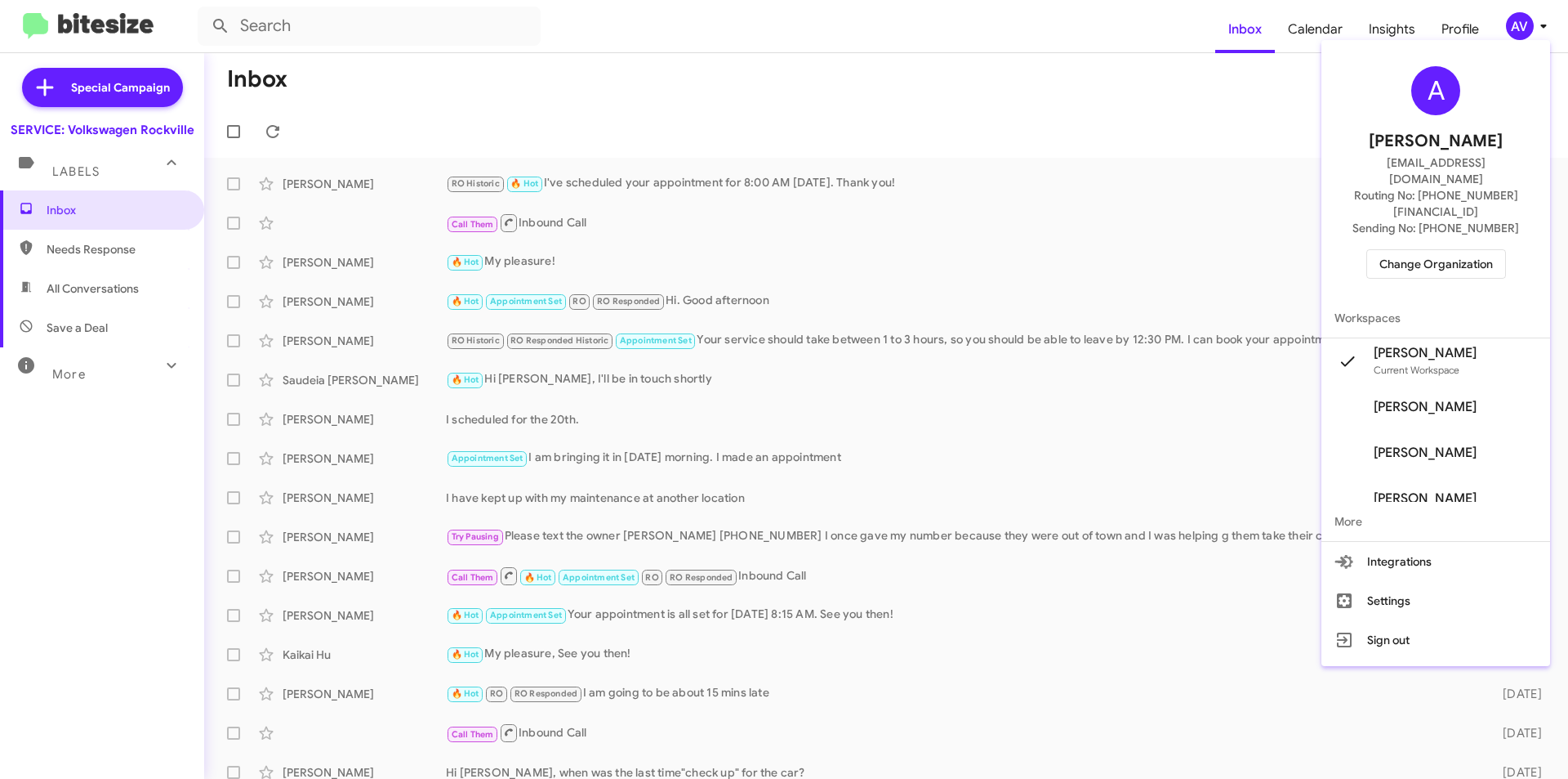
click at [1403, 250] on span "Change Organization" at bounding box center [1436, 264] width 114 height 28
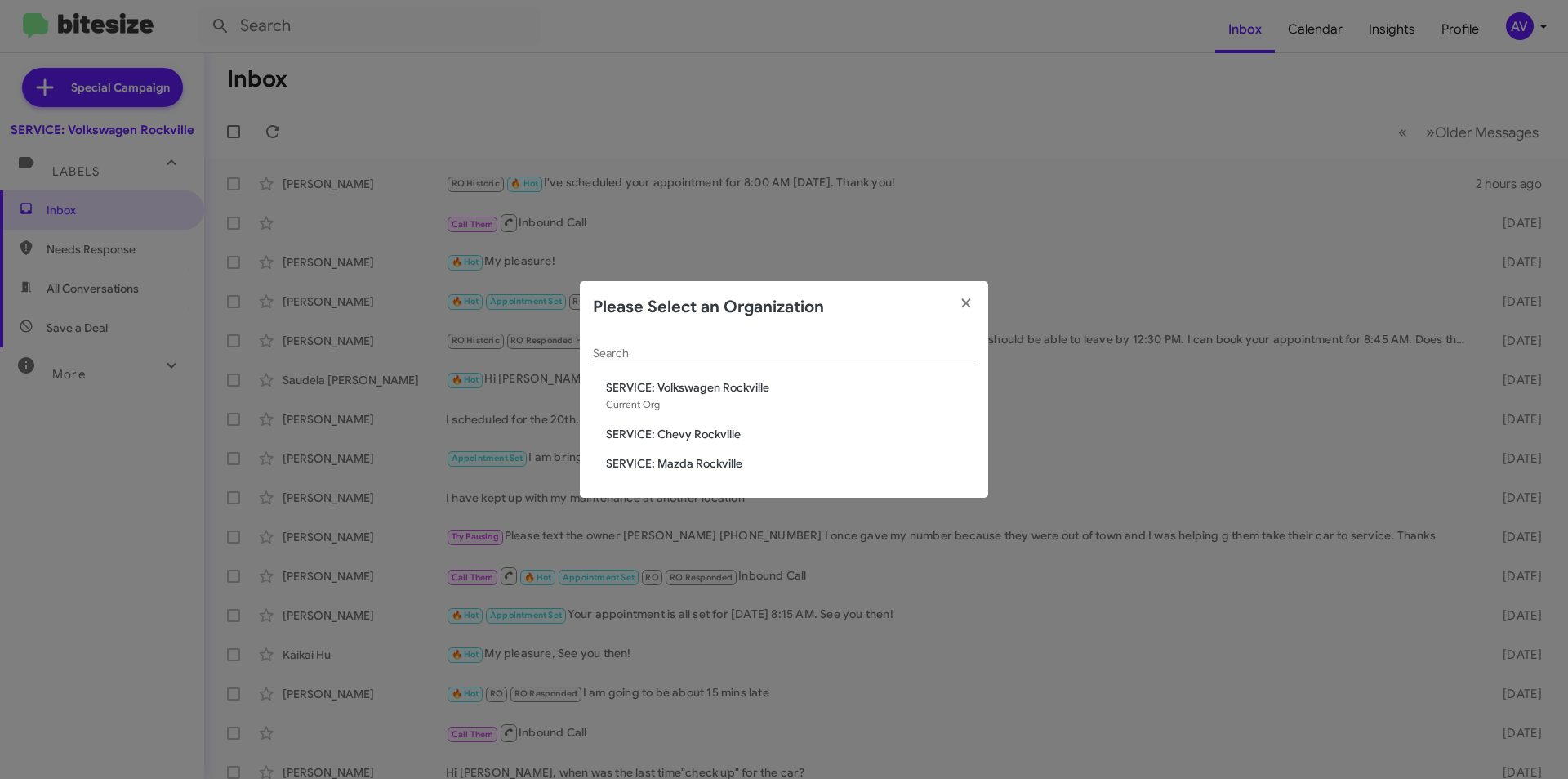
click at [667, 439] on span "SERVICE: Chevy Rockville" at bounding box center [790, 434] width 369 height 16
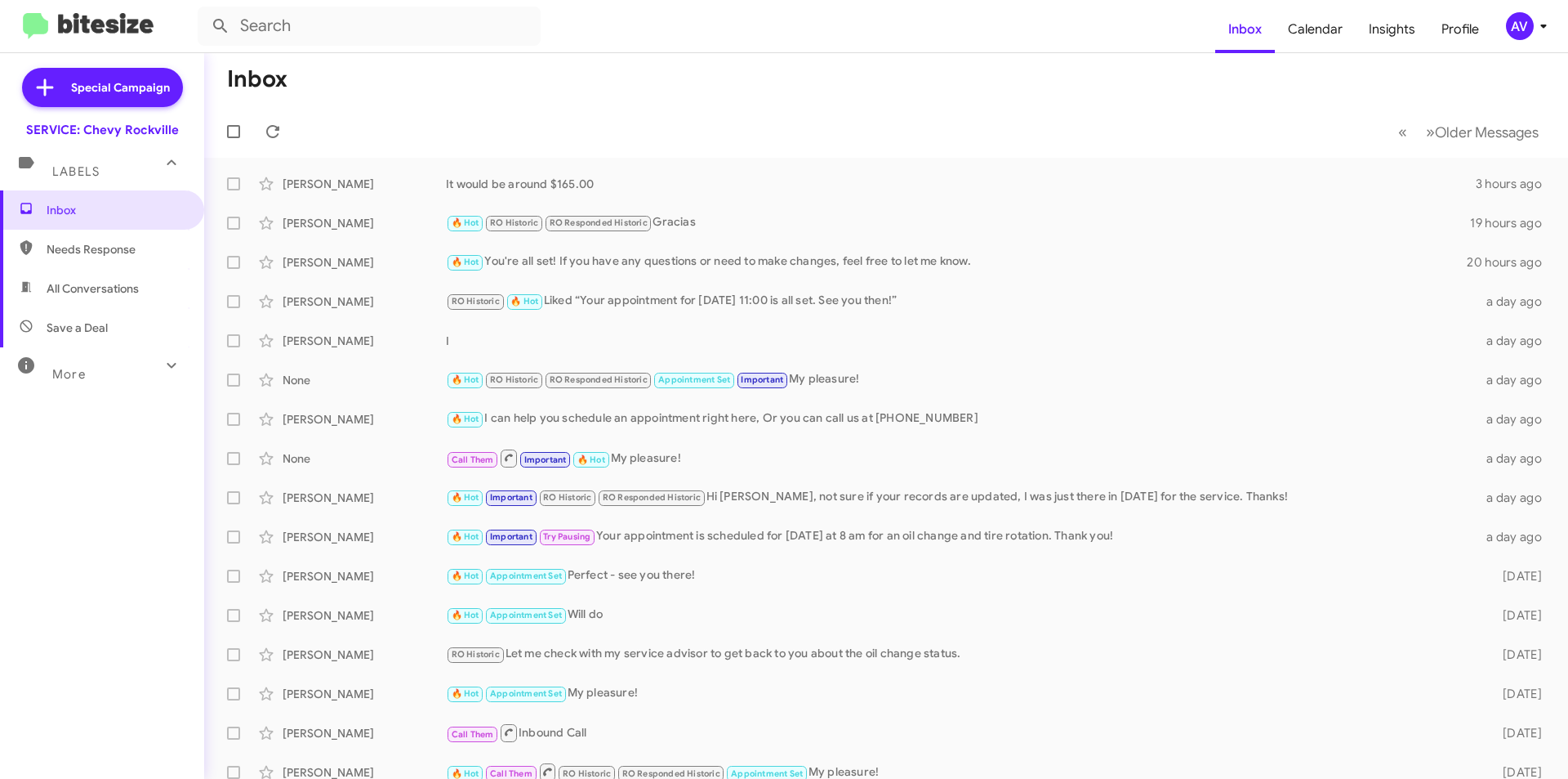
click at [1516, 14] on div "AV" at bounding box center [1520, 26] width 28 height 28
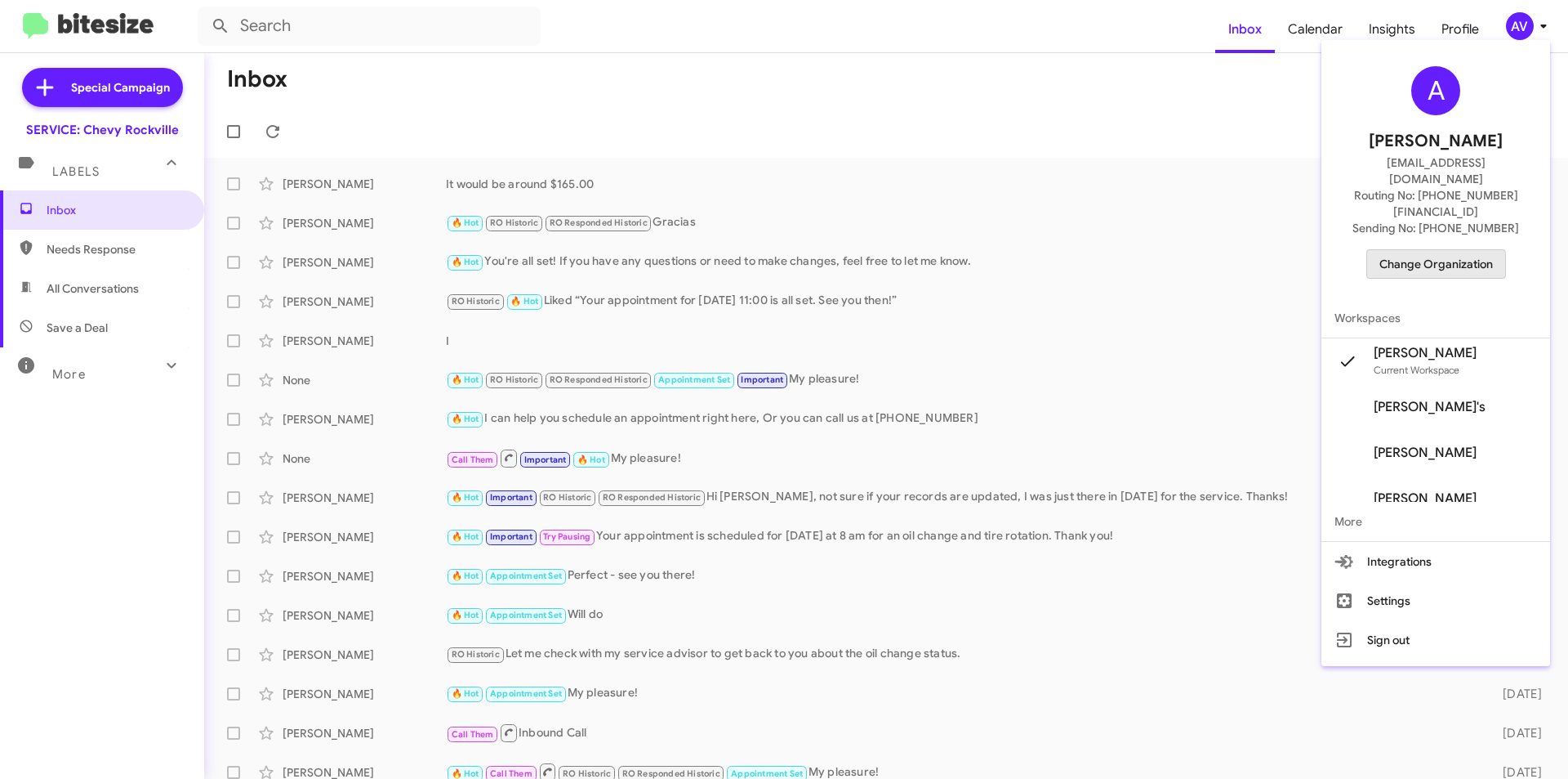
click at [1402, 250] on span "Change Organization" at bounding box center [1436, 264] width 114 height 28
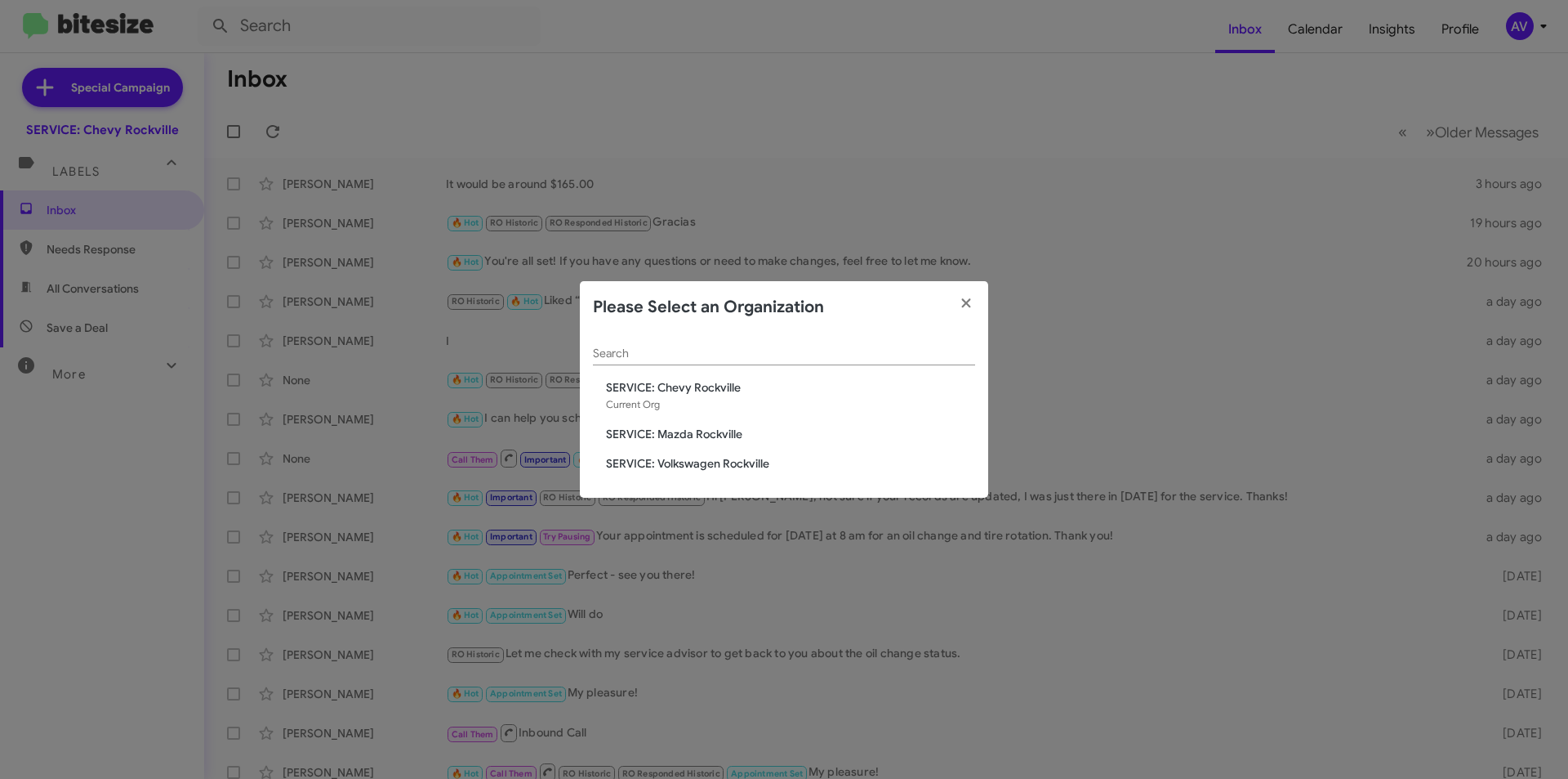
click at [672, 439] on span "SERVICE: Mazda Rockville" at bounding box center [790, 434] width 369 height 16
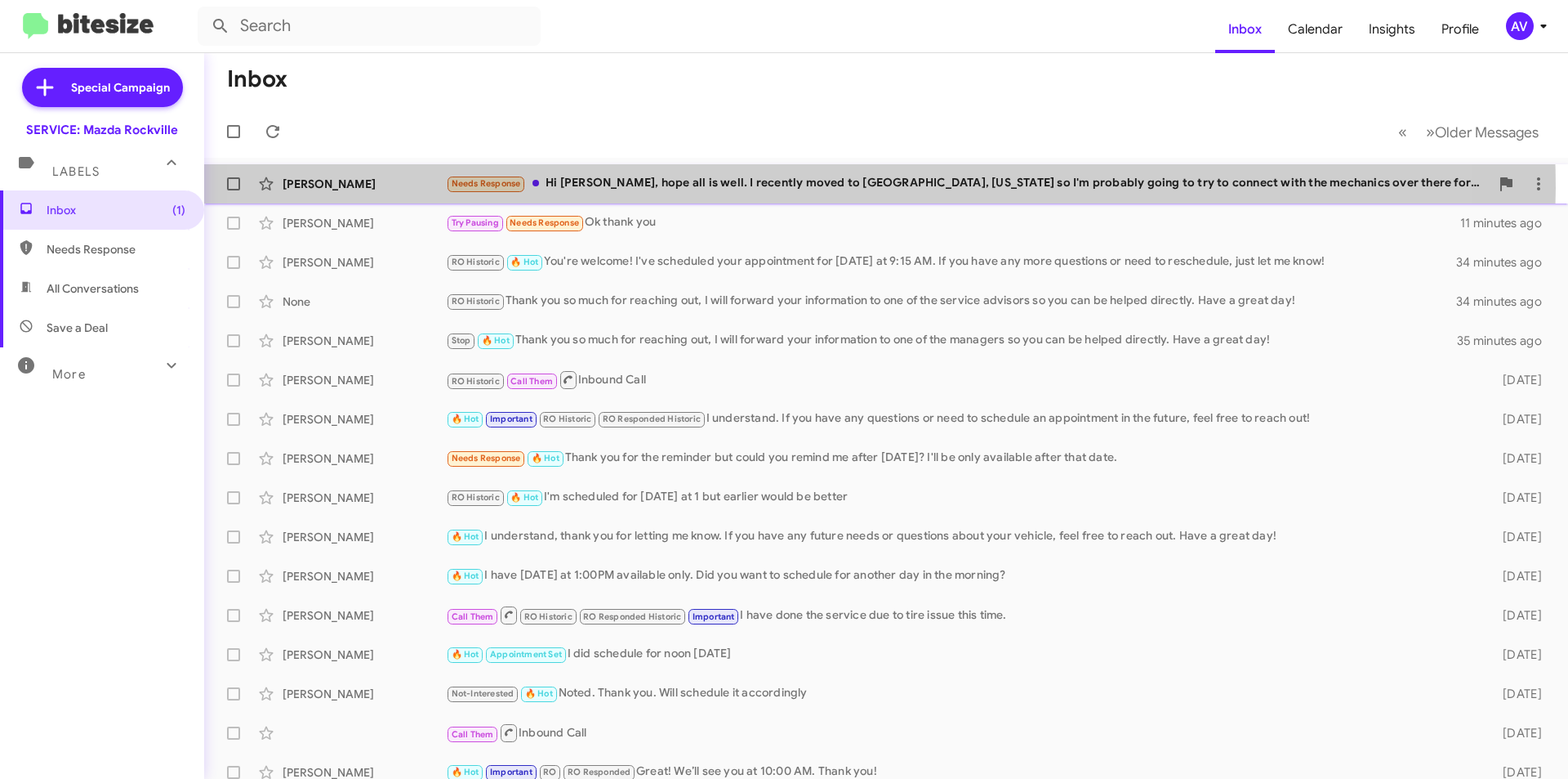
click at [788, 188] on div "Needs Response Hi Mr. Jones, hope all is well. I recently moved to Madison, Wis…" at bounding box center [967, 183] width 1044 height 19
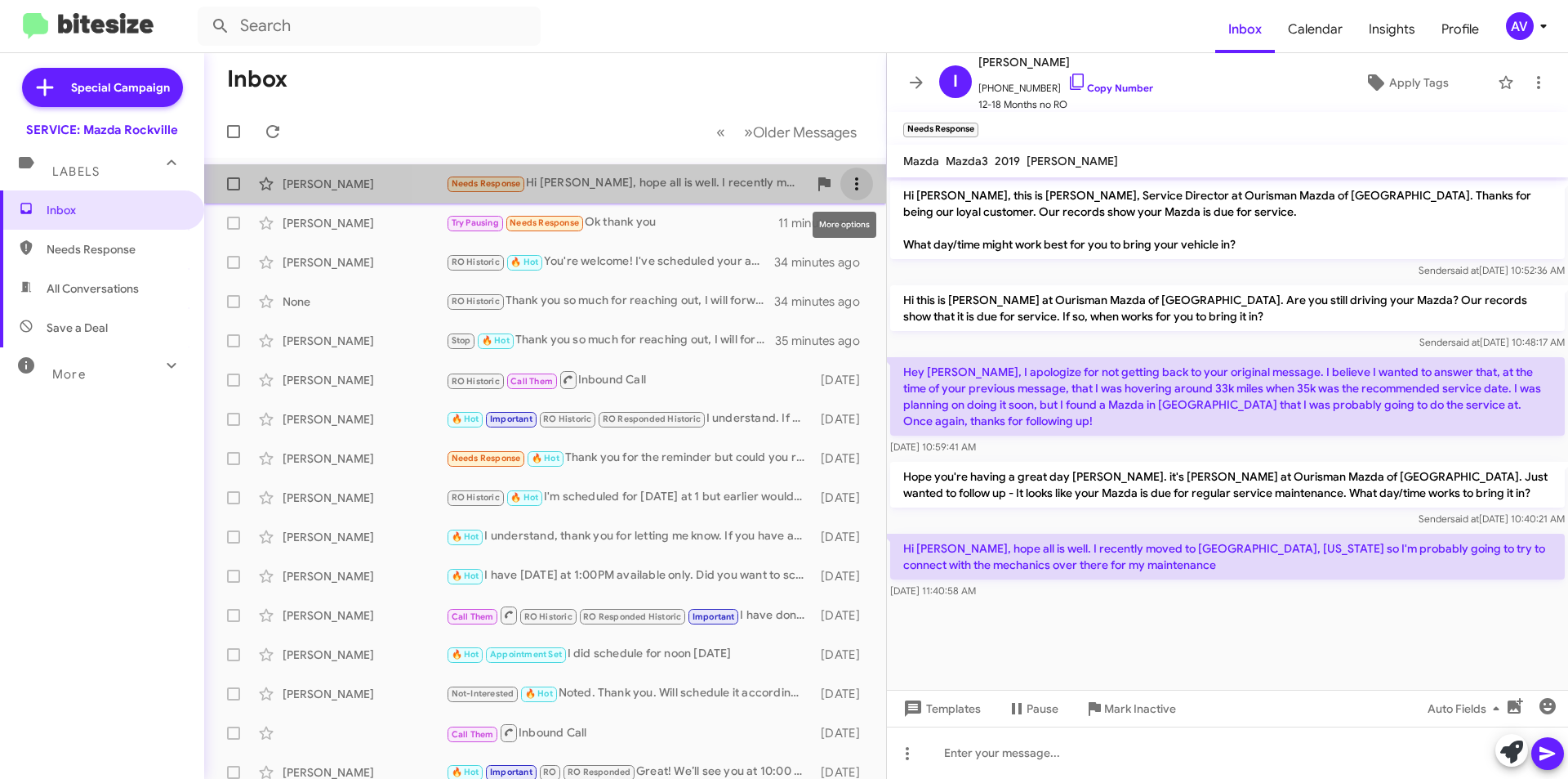
click at [847, 189] on icon at bounding box center [857, 184] width 20 height 20
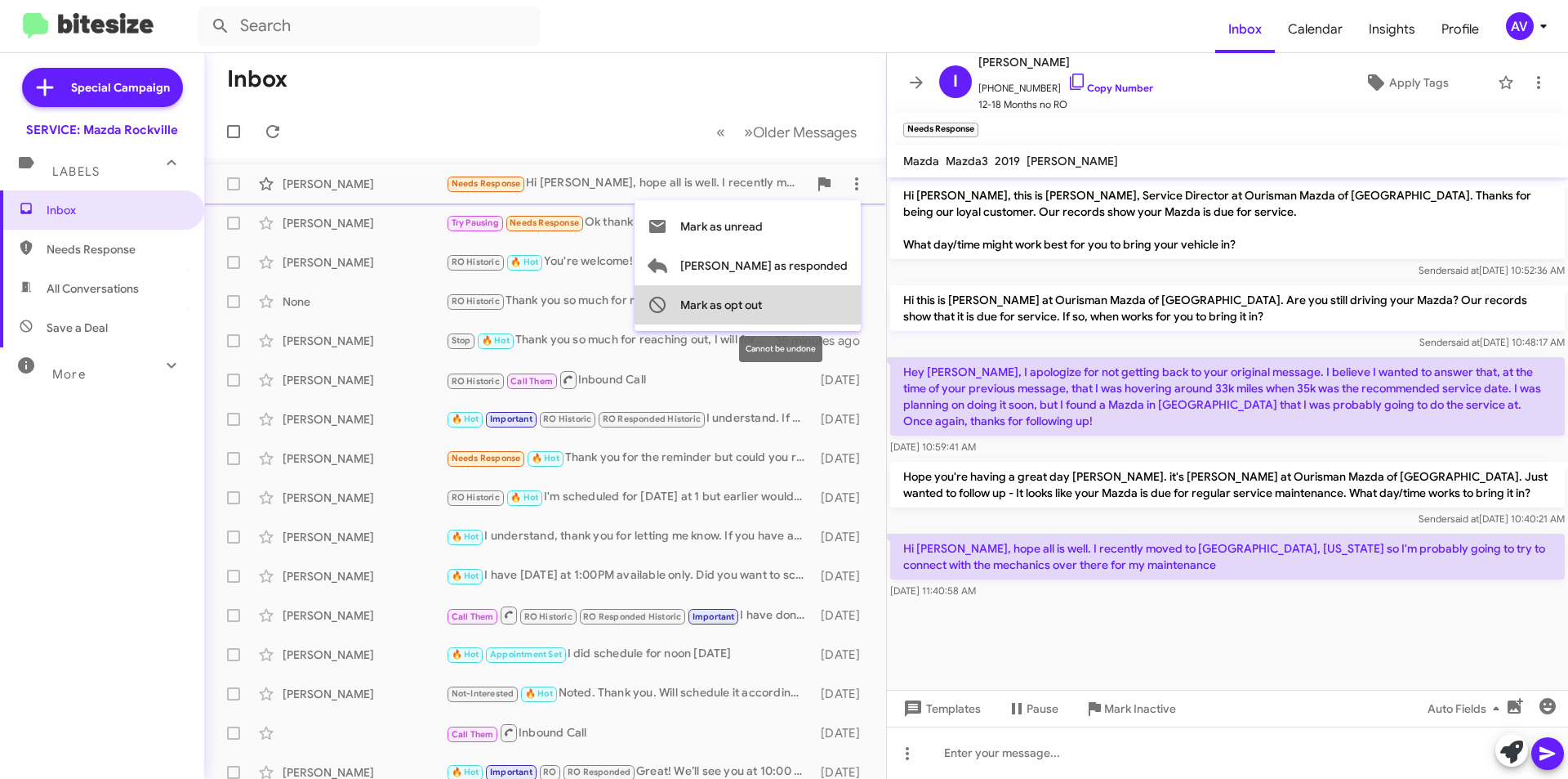
click at [833, 298] on button "Mark as opt out" at bounding box center [748, 304] width 226 height 39
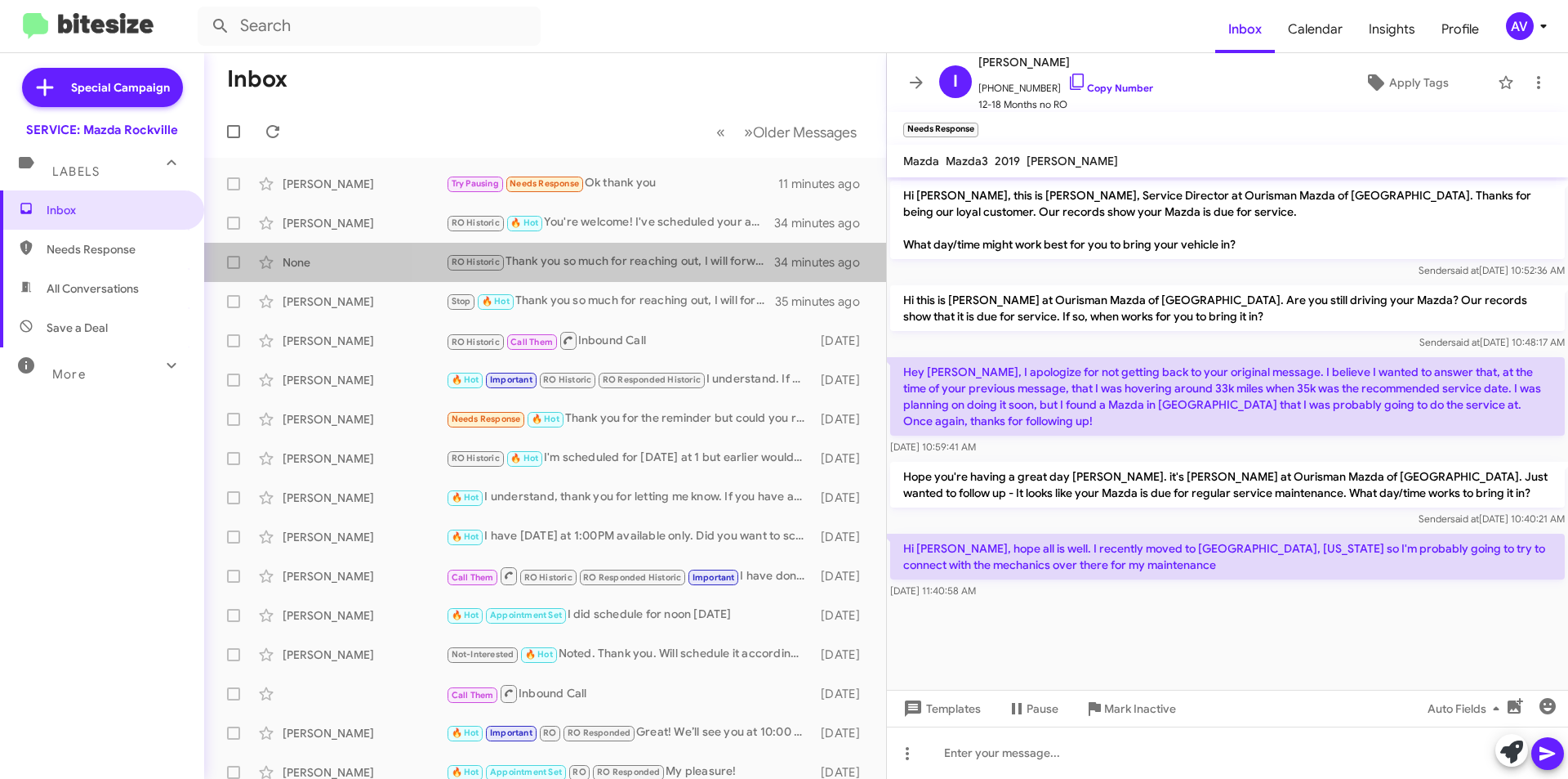
drag, startPoint x: 870, startPoint y: -51, endPoint x: 1267, endPoint y: -71, distance: 397.5
